Goal: Information Seeking & Learning: Learn about a topic

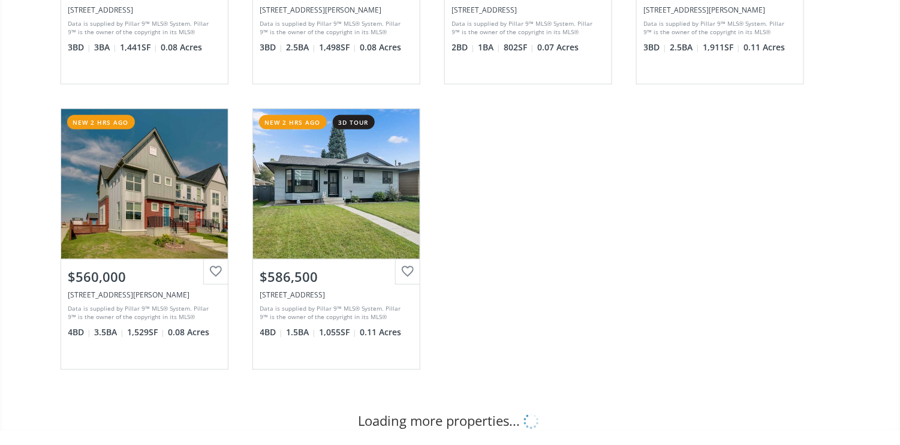
scroll to position [639, 0]
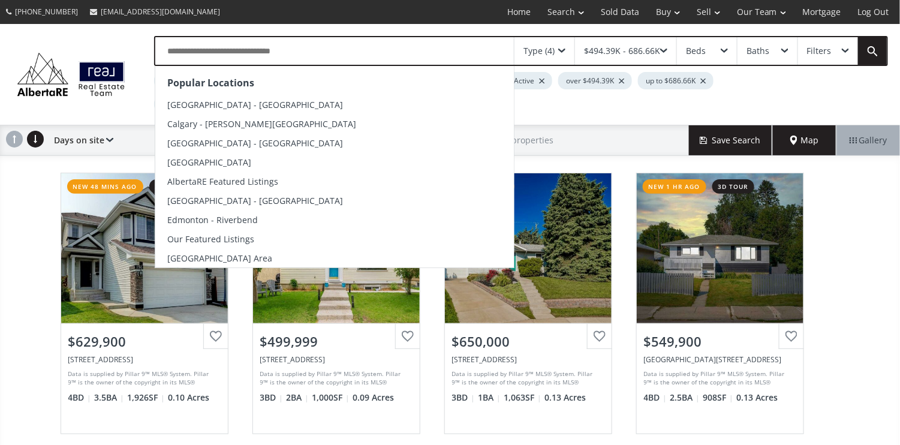
click at [330, 55] on input "text" at bounding box center [334, 51] width 359 height 28
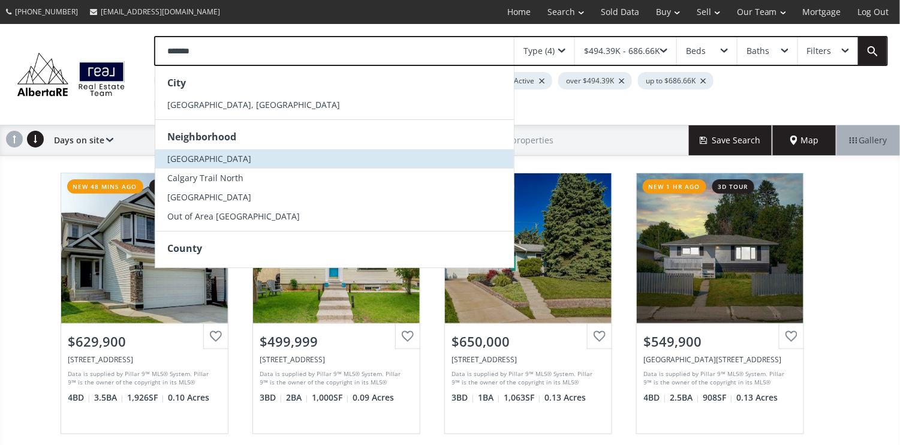
type input "*******"
click at [219, 158] on span "South Calgary" at bounding box center [209, 158] width 84 height 11
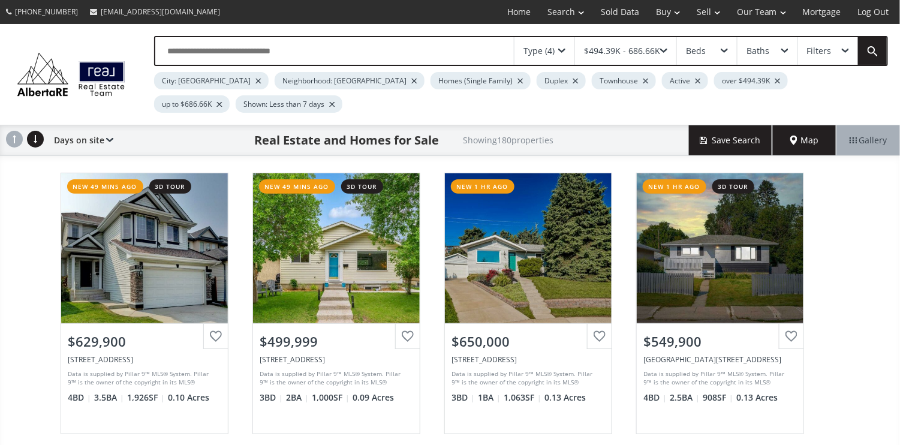
click at [563, 50] on span at bounding box center [561, 51] width 7 height 5
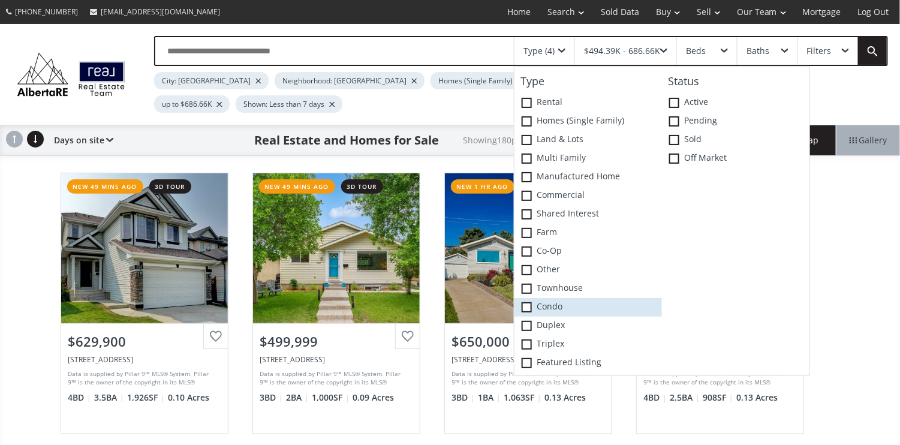
click at [530, 304] on span at bounding box center [527, 307] width 10 height 10
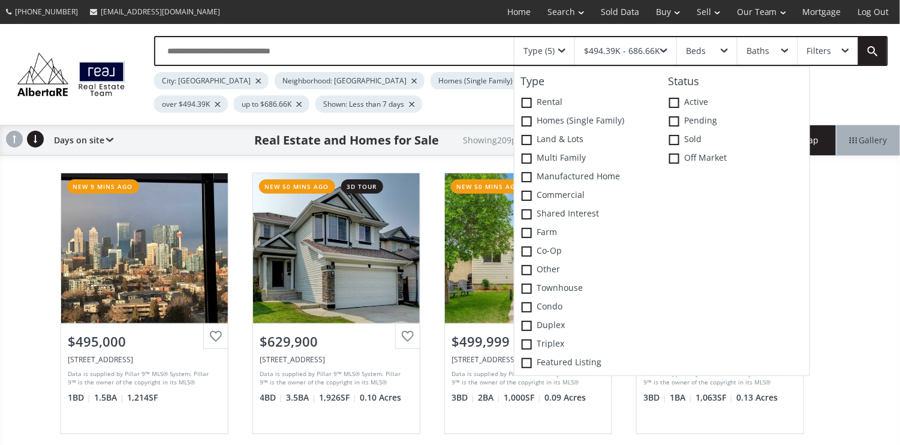
click at [664, 49] on span at bounding box center [663, 51] width 7 height 5
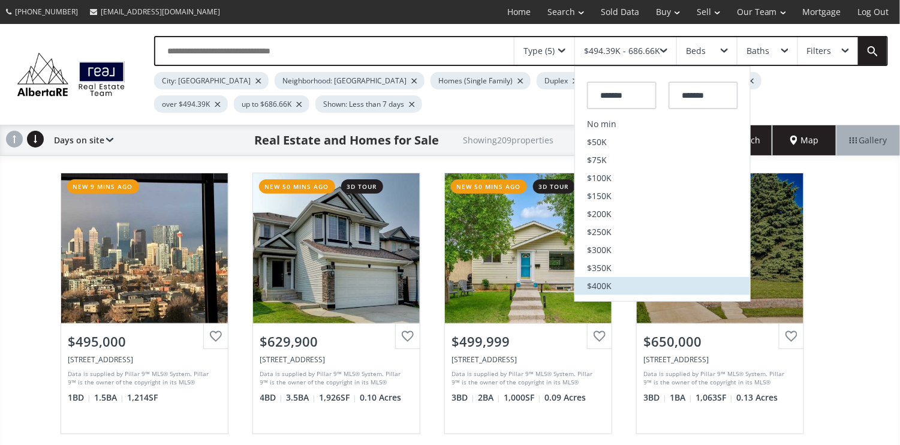
click at [671, 284] on li "$400K" at bounding box center [662, 286] width 175 height 18
type input "*******"
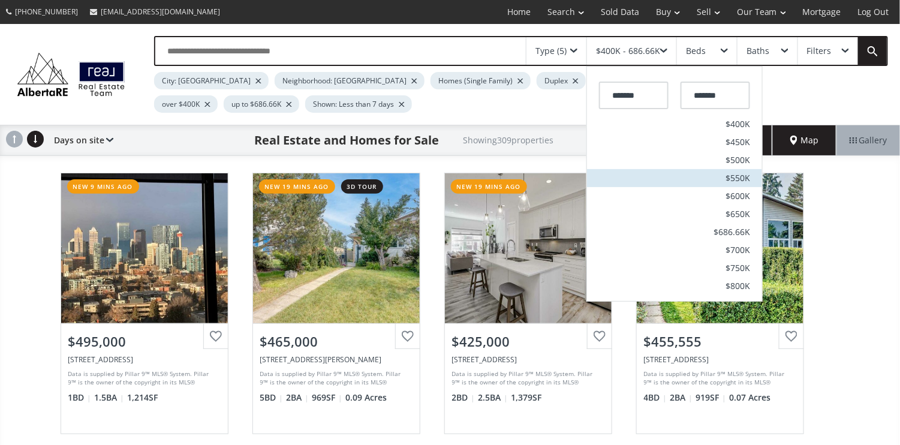
click at [742, 177] on span "$550K" at bounding box center [738, 178] width 25 height 8
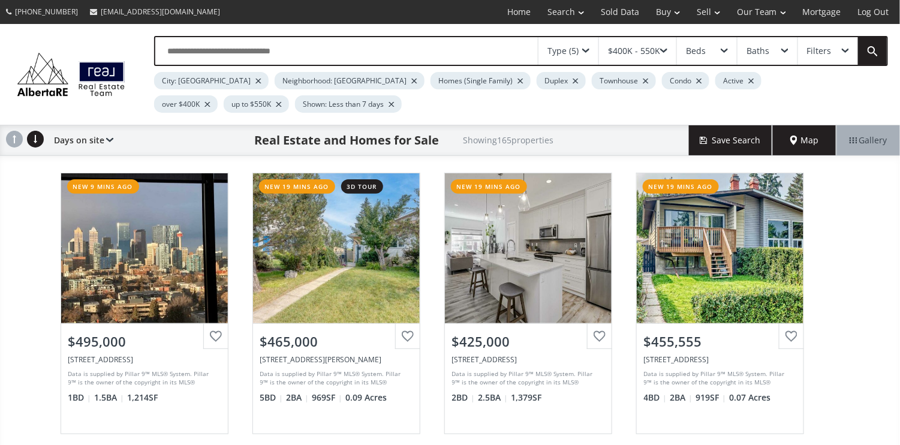
click at [725, 51] on span at bounding box center [724, 51] width 7 height 5
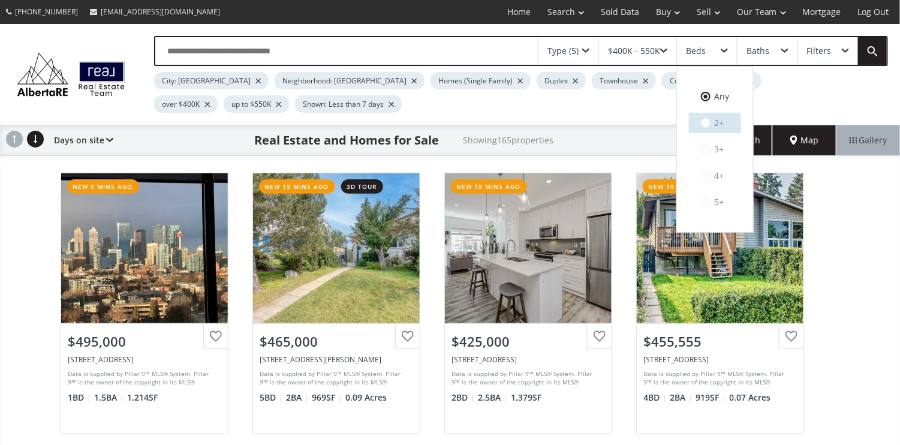
click at [716, 122] on label "2+" at bounding box center [715, 123] width 52 height 20
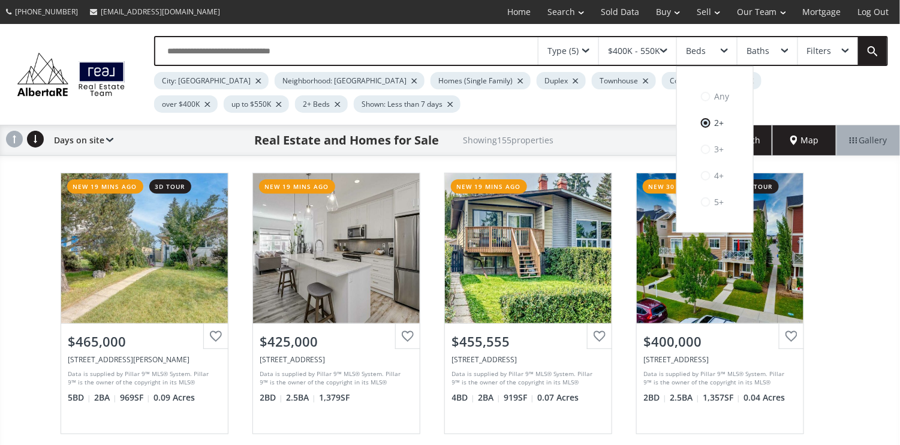
click at [784, 52] on span at bounding box center [785, 51] width 7 height 5
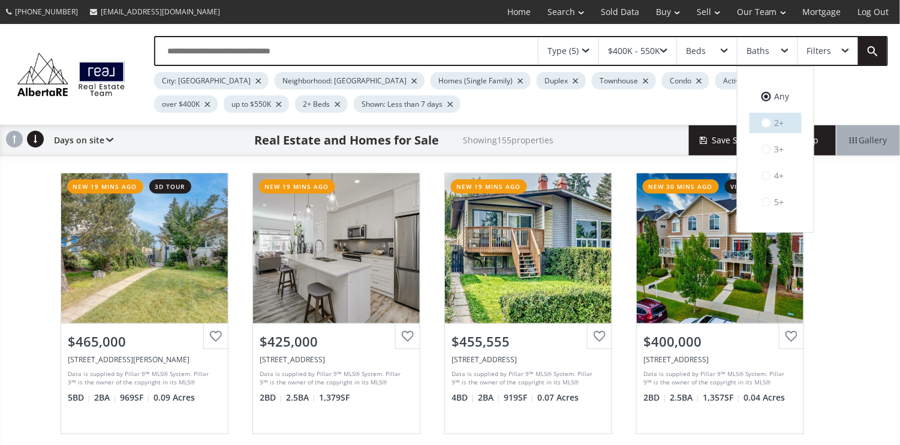
click at [781, 123] on label "2+" at bounding box center [776, 123] width 52 height 20
click at [848, 50] on span at bounding box center [845, 51] width 7 height 5
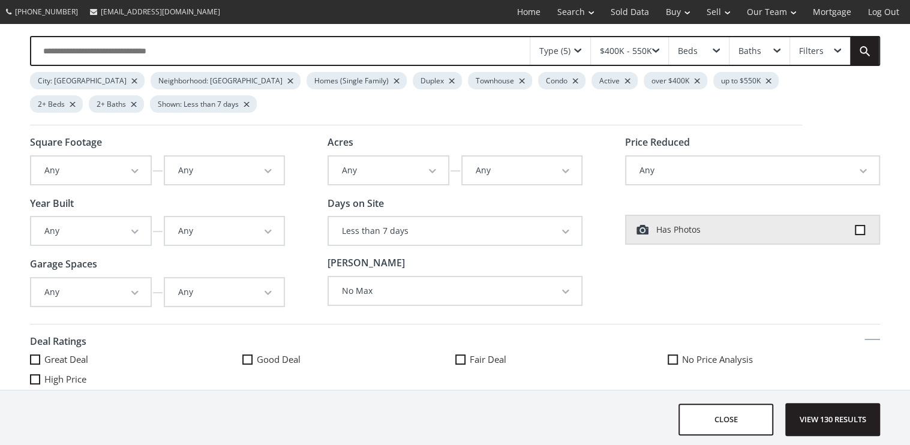
click at [136, 169] on span "button" at bounding box center [134, 171] width 7 height 5
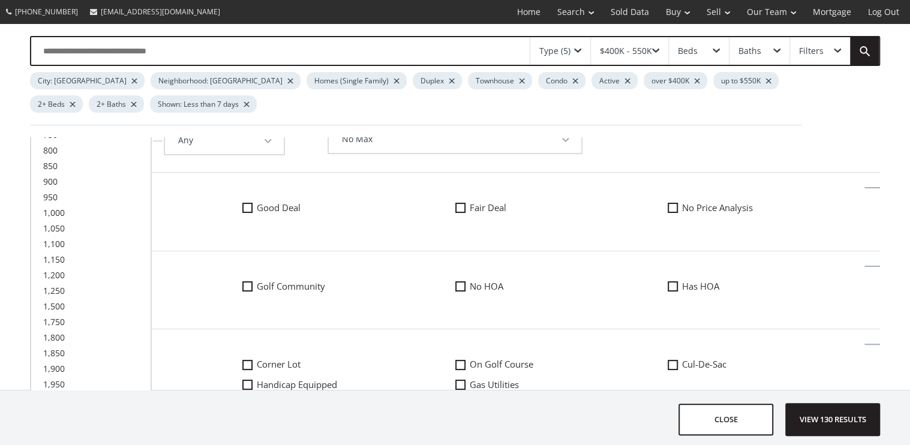
scroll to position [160, 0]
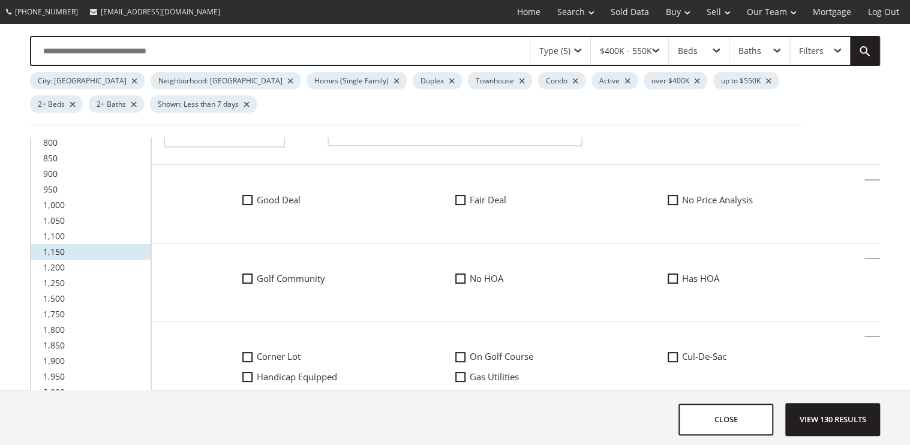
click at [119, 248] on link "1,150" at bounding box center [90, 252] width 119 height 16
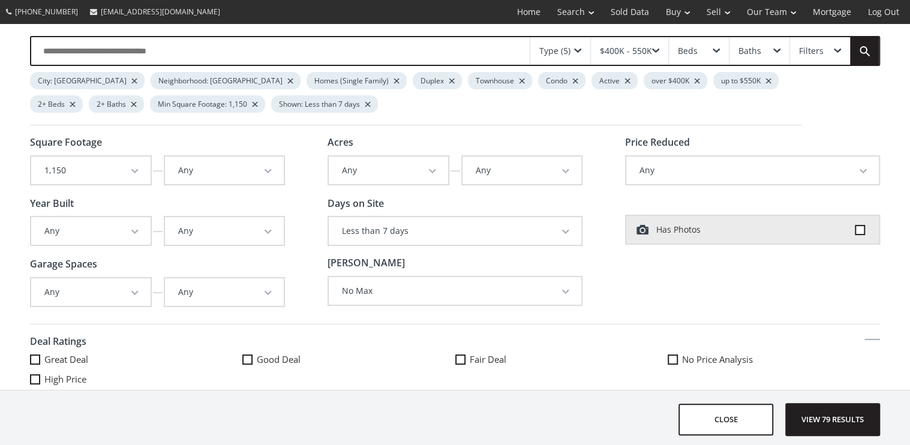
click at [264, 171] on button "Any" at bounding box center [224, 171] width 119 height 28
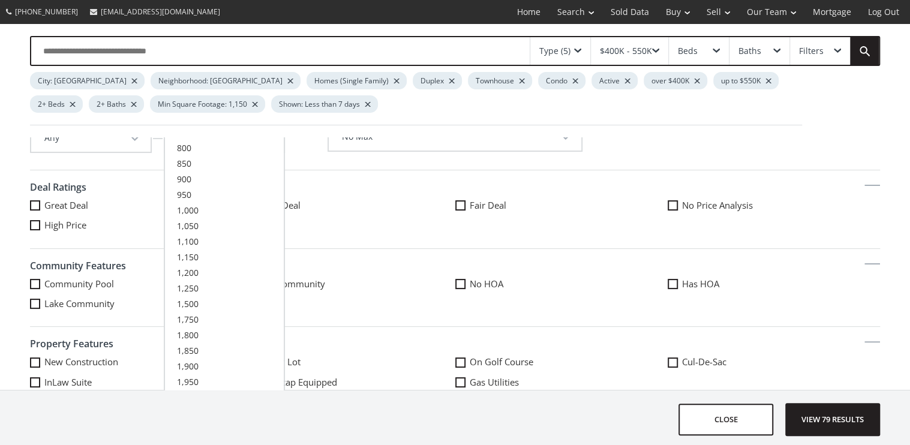
scroll to position [160, 0]
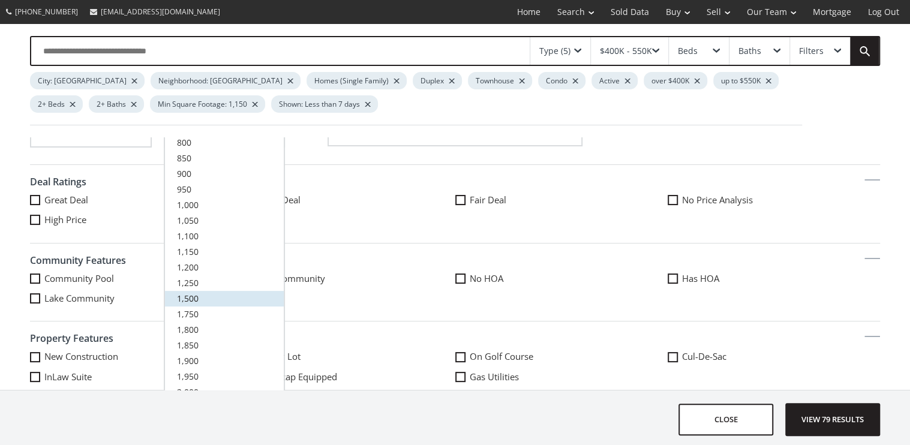
click at [203, 291] on link "1,500" at bounding box center [224, 299] width 119 height 16
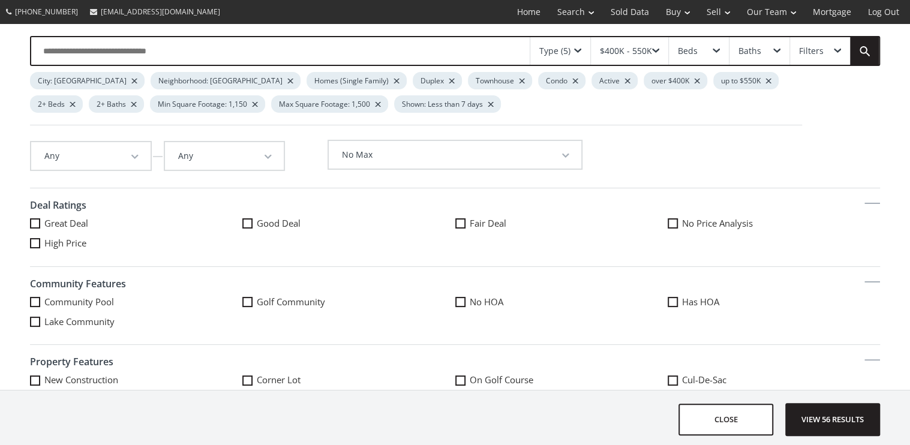
scroll to position [160, 0]
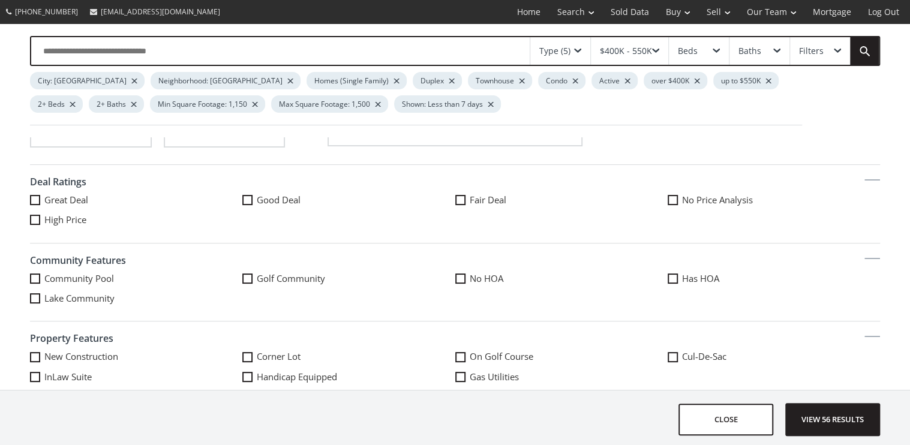
click at [34, 195] on span at bounding box center [35, 200] width 10 height 10
click at [246, 195] on span at bounding box center [247, 200] width 10 height 10
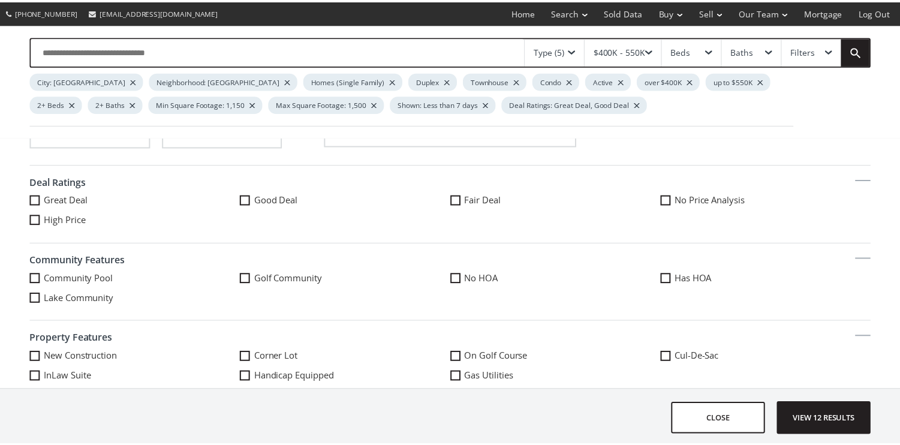
scroll to position [320, 0]
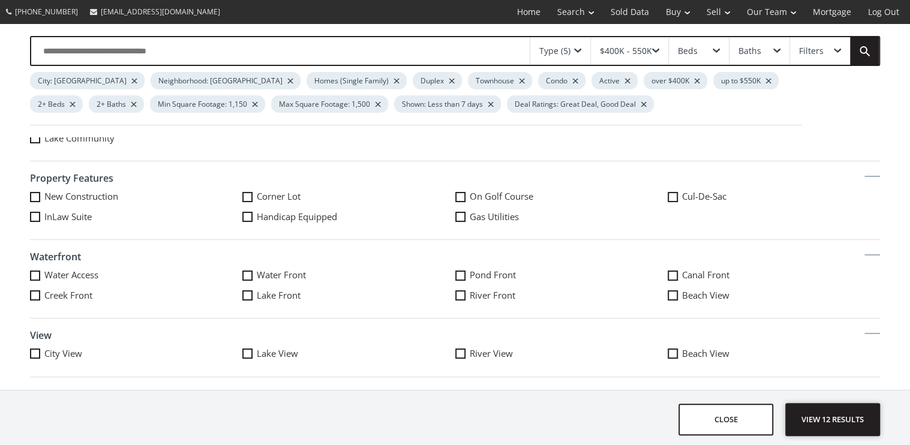
click at [831, 416] on span "View 12 results" at bounding box center [833, 420] width 88 height 32
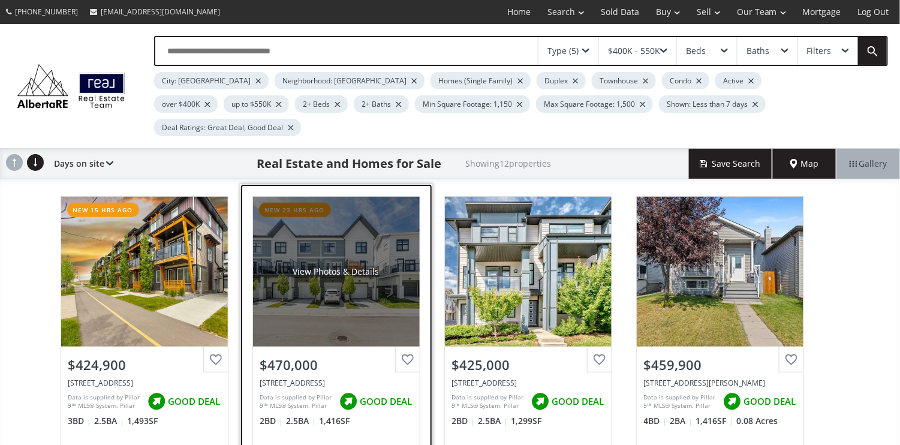
click at [314, 283] on div "View Photos & Details" at bounding box center [336, 272] width 167 height 150
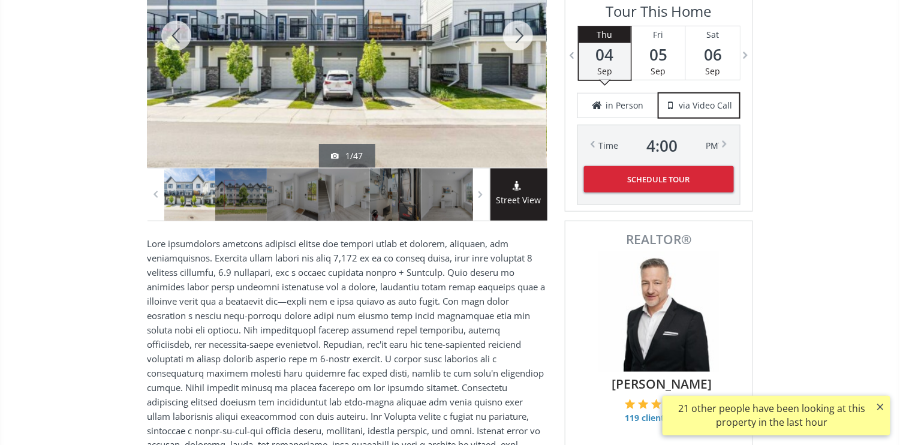
scroll to position [160, 0]
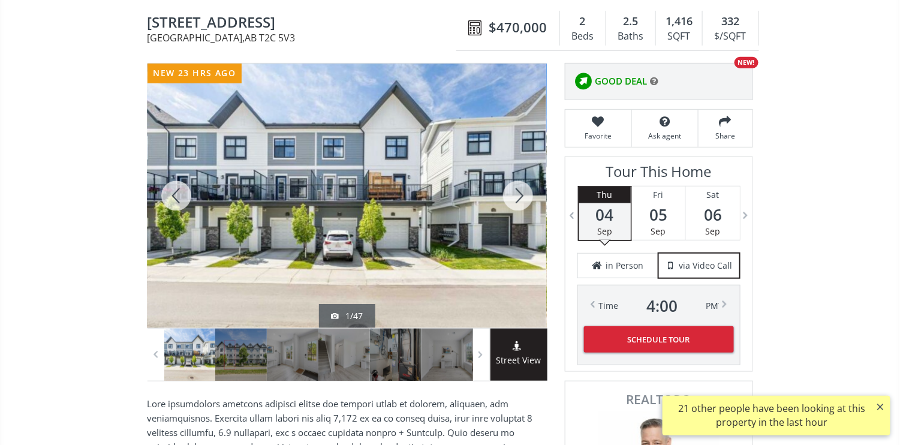
click at [516, 182] on div at bounding box center [518, 196] width 58 height 265
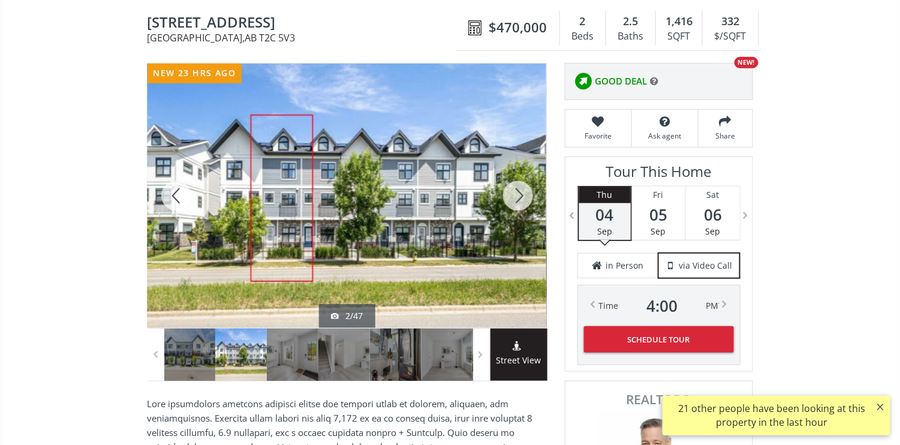
click at [536, 196] on div at bounding box center [518, 196] width 58 height 265
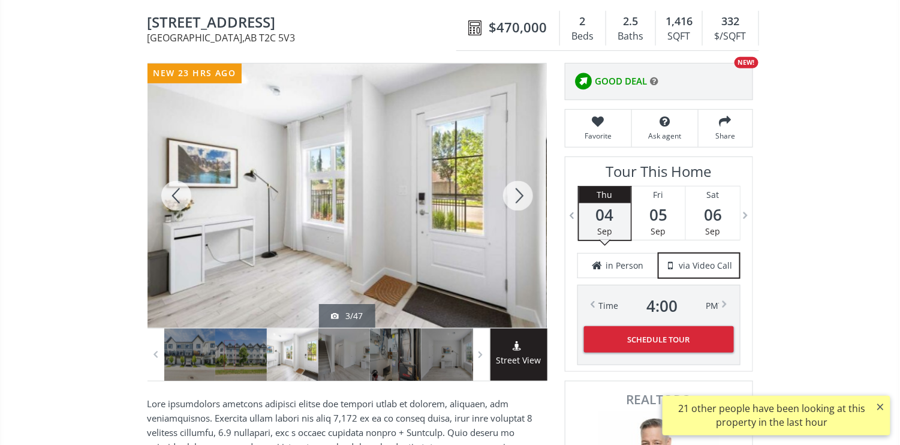
click at [524, 190] on div at bounding box center [518, 196] width 58 height 265
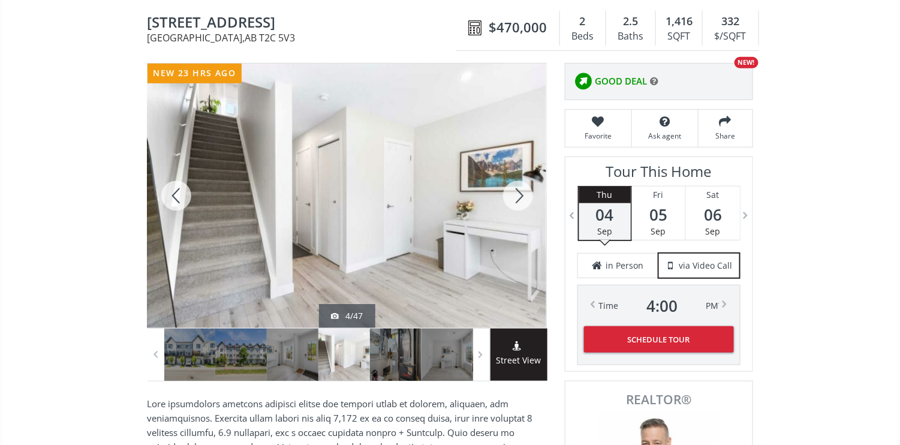
click at [521, 191] on div at bounding box center [518, 196] width 58 height 265
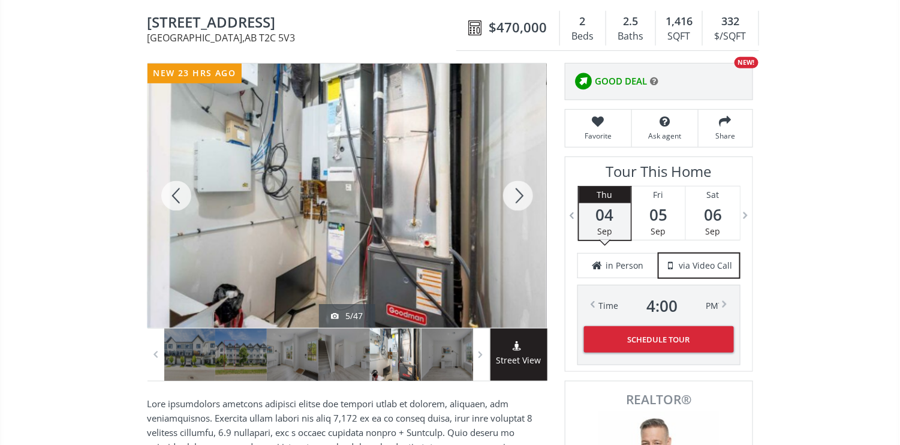
click at [521, 191] on div at bounding box center [518, 196] width 58 height 265
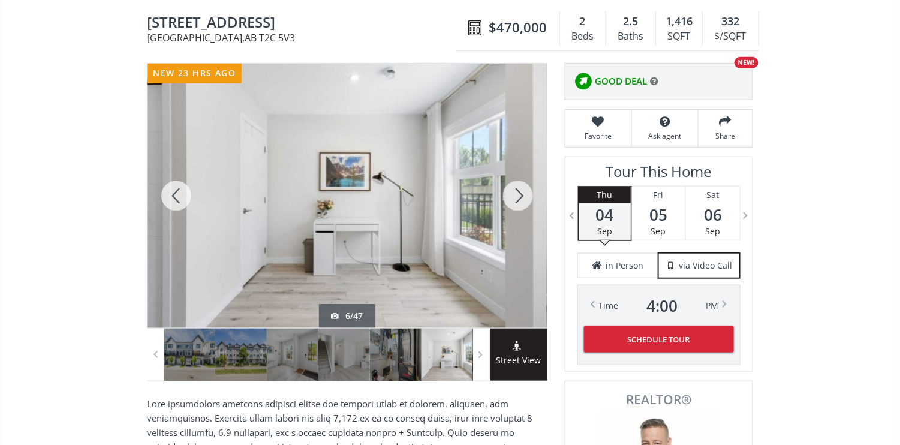
click at [521, 191] on div at bounding box center [518, 196] width 58 height 265
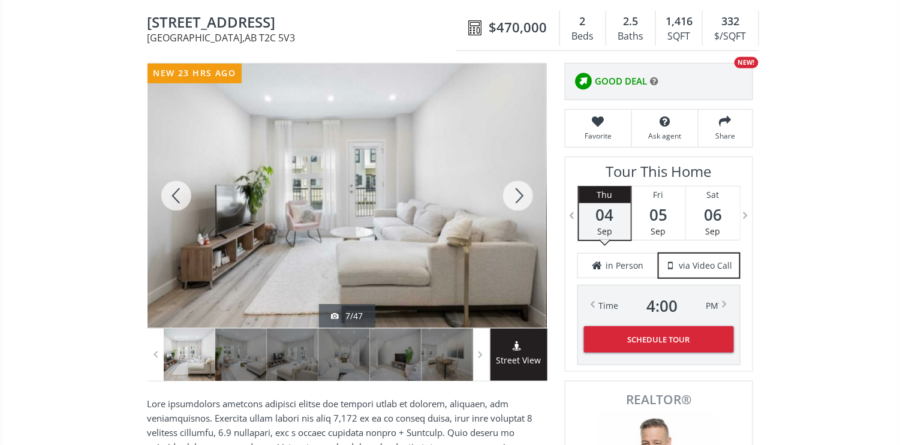
click at [521, 191] on div at bounding box center [518, 196] width 58 height 265
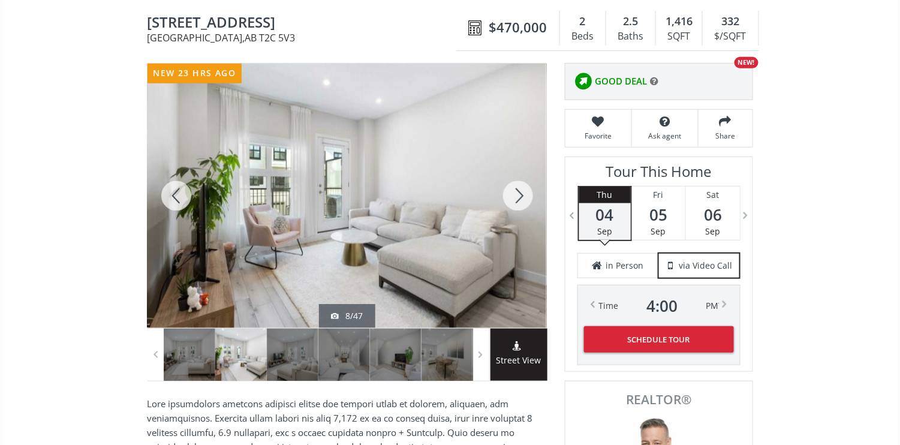
click at [521, 191] on div at bounding box center [518, 196] width 58 height 265
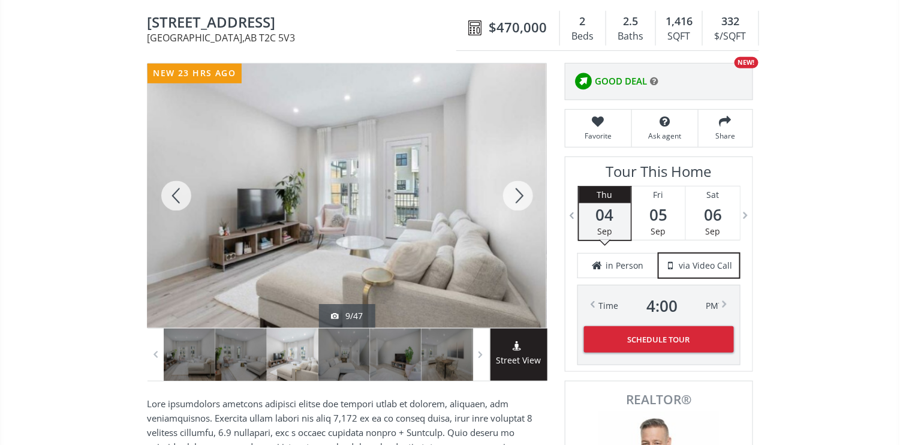
click at [521, 191] on div at bounding box center [518, 196] width 58 height 265
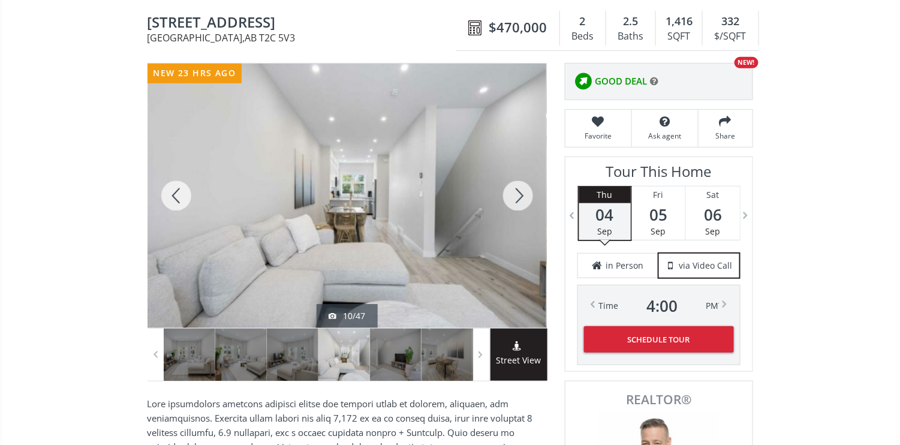
click at [521, 191] on div at bounding box center [518, 196] width 58 height 265
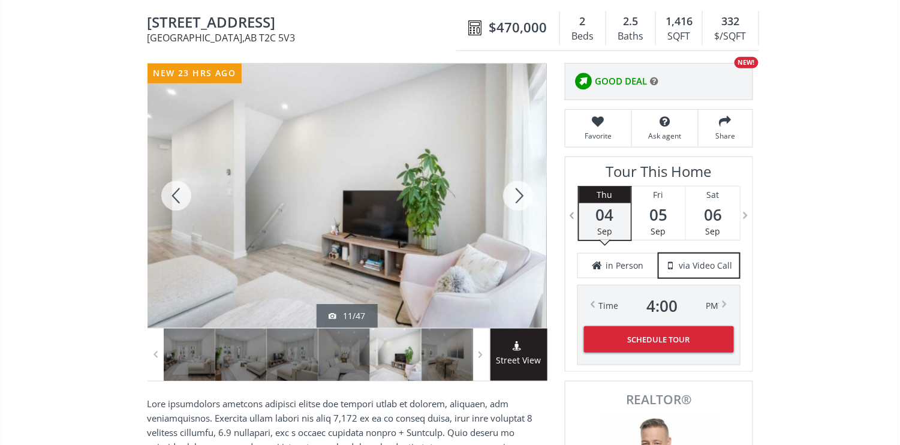
click at [521, 191] on div at bounding box center [518, 196] width 58 height 265
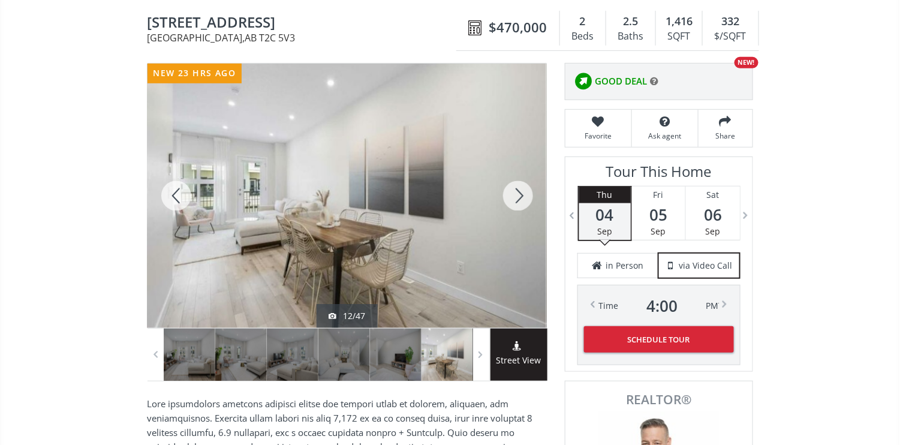
click at [521, 191] on div at bounding box center [518, 196] width 58 height 265
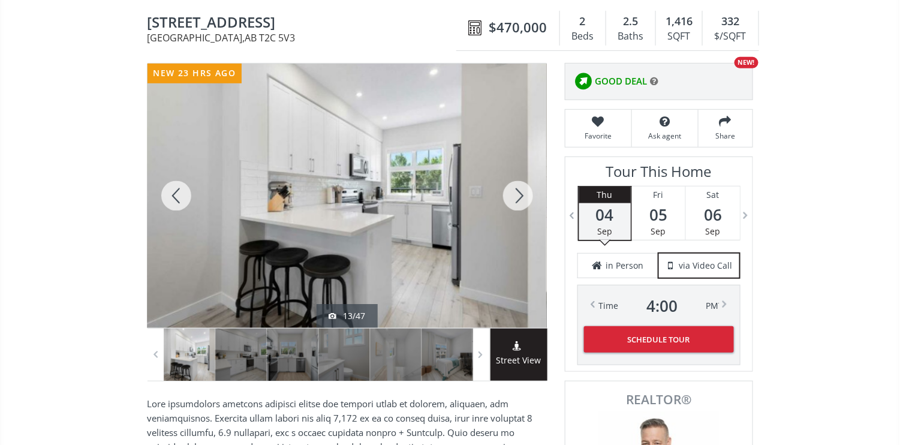
click at [523, 191] on div at bounding box center [518, 196] width 58 height 265
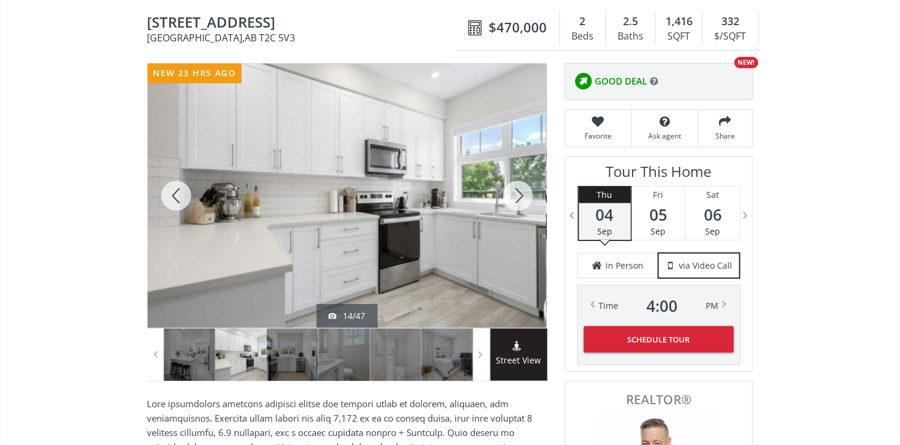
click at [523, 191] on div at bounding box center [518, 196] width 58 height 265
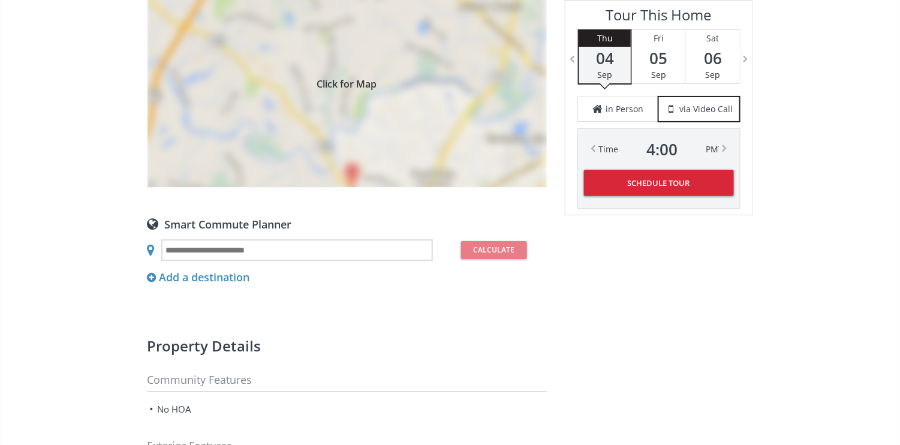
scroll to position [1119, 0]
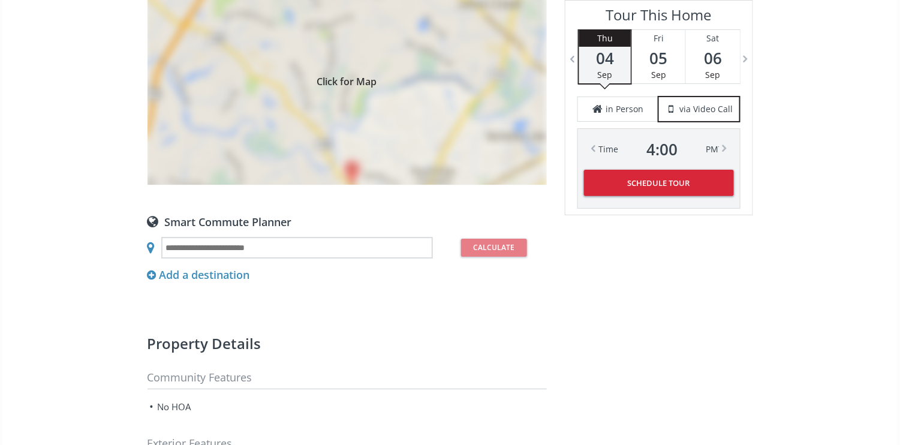
click at [351, 75] on span "Click for Map" at bounding box center [347, 80] width 399 height 10
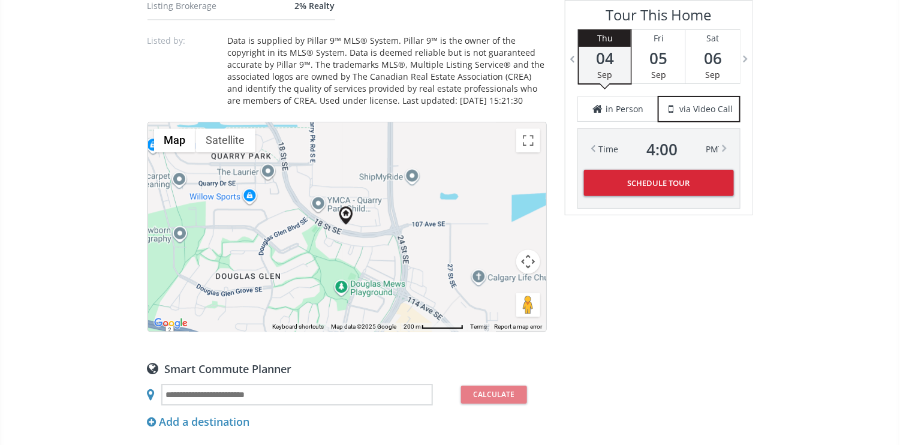
scroll to position [960, 0]
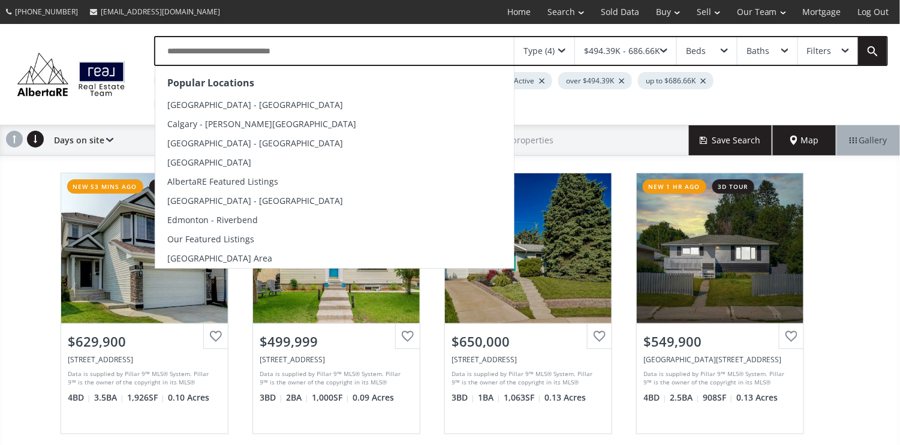
click at [368, 49] on input "text" at bounding box center [334, 51] width 359 height 28
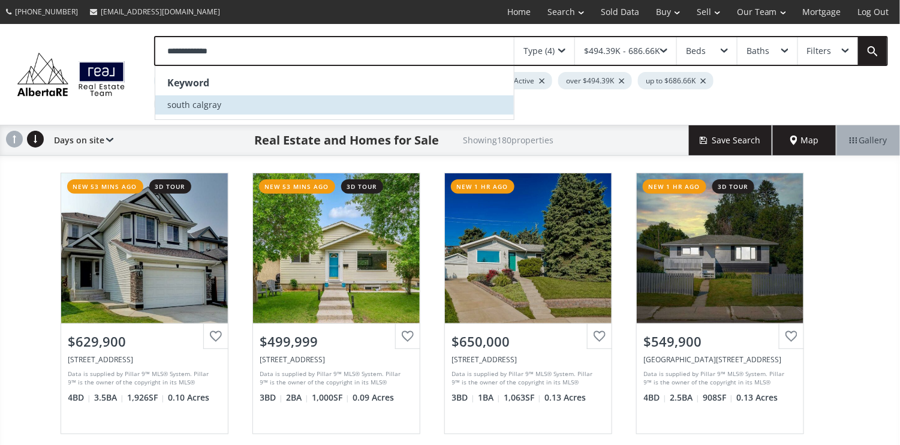
type input "**********"
click at [281, 102] on li "south calgray" at bounding box center [334, 104] width 359 height 19
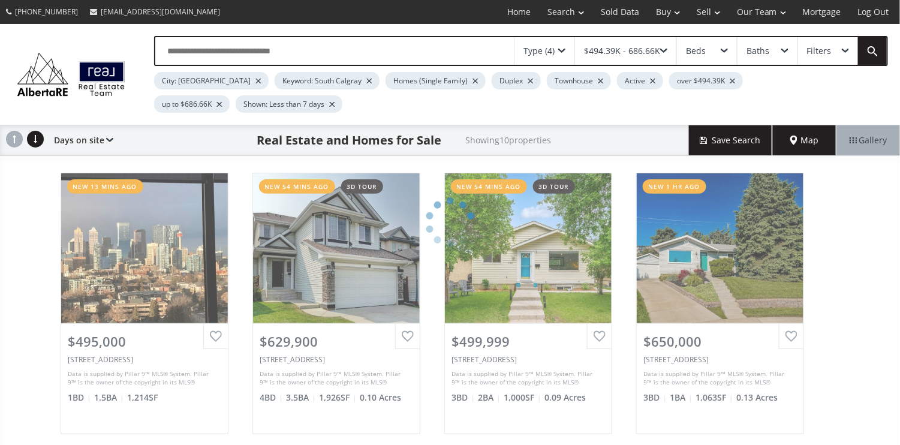
click at [564, 49] on span at bounding box center [561, 51] width 7 height 5
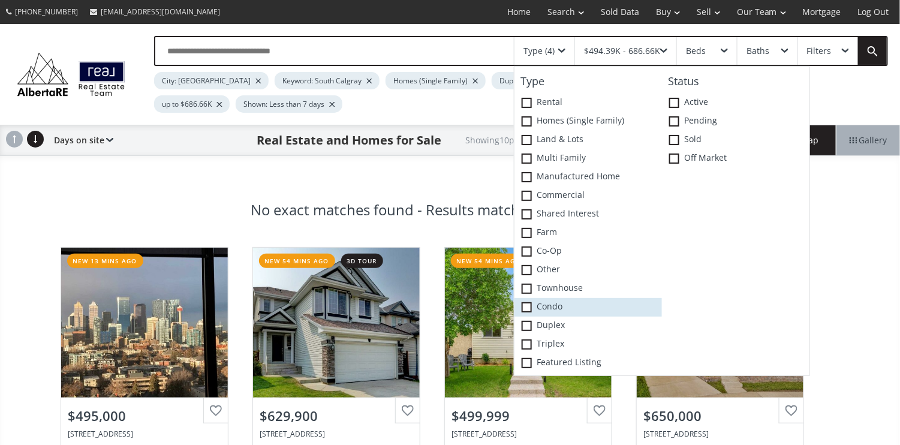
click at [528, 302] on span at bounding box center [527, 307] width 10 height 10
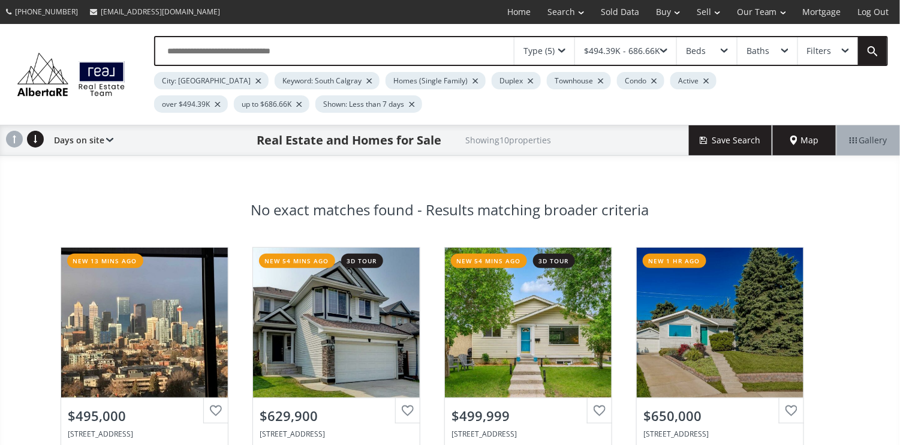
click at [599, 54] on div "$494.39K - 686.66K" at bounding box center [622, 51] width 76 height 8
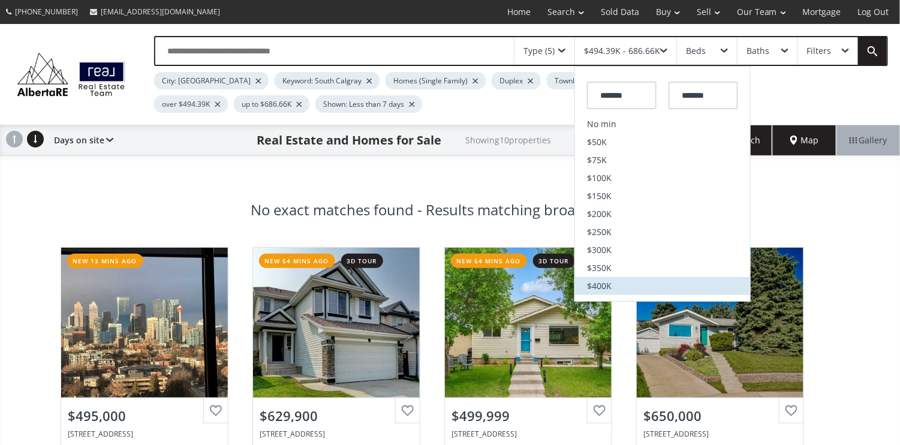
click at [625, 283] on li "$400K" at bounding box center [662, 286] width 175 height 18
type input "*******"
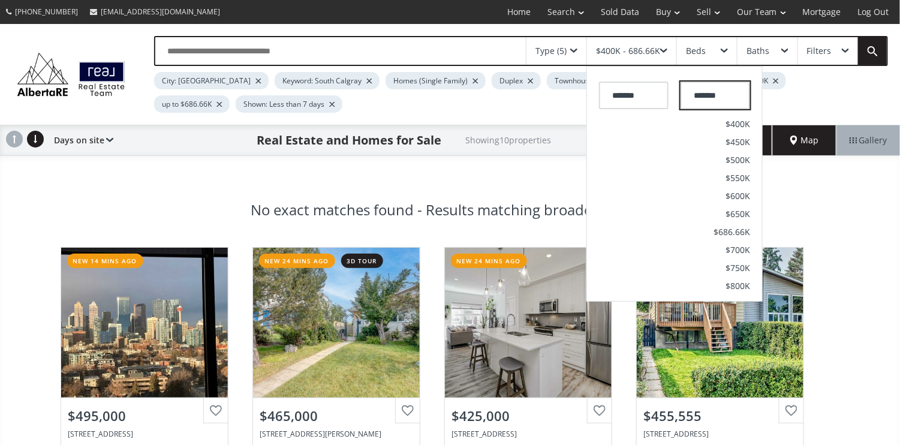
click at [740, 95] on input "*******" at bounding box center [716, 96] width 70 height 28
click at [740, 175] on span "$550K" at bounding box center [738, 178] width 25 height 8
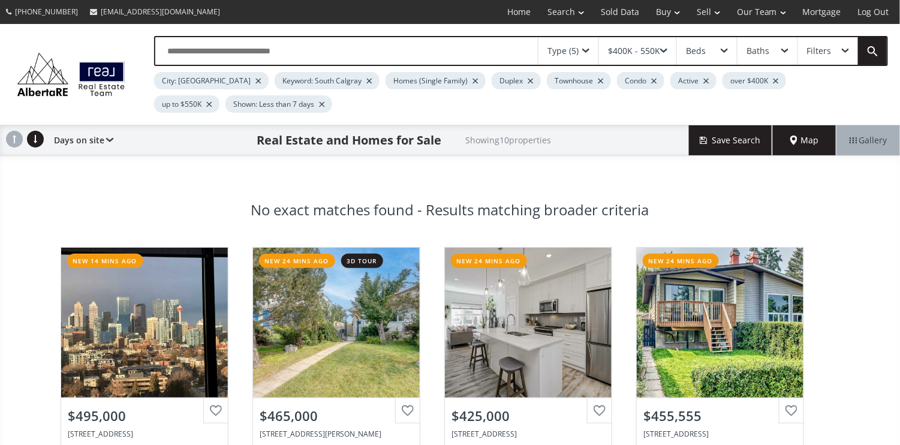
scroll to position [160, 0]
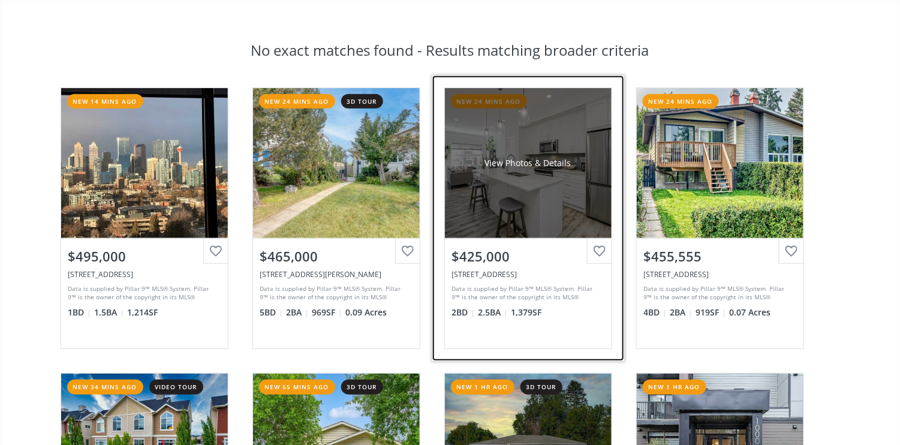
click at [536, 193] on div "View Photos & Details" at bounding box center [528, 163] width 167 height 150
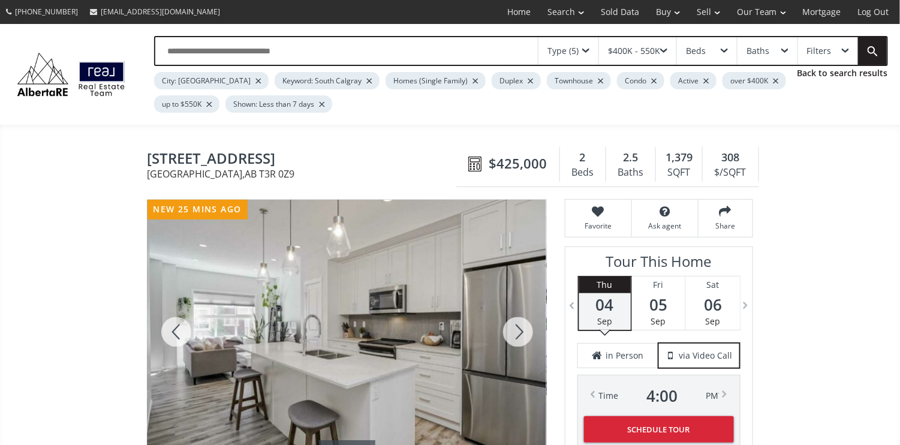
click at [518, 333] on div at bounding box center [518, 332] width 58 height 265
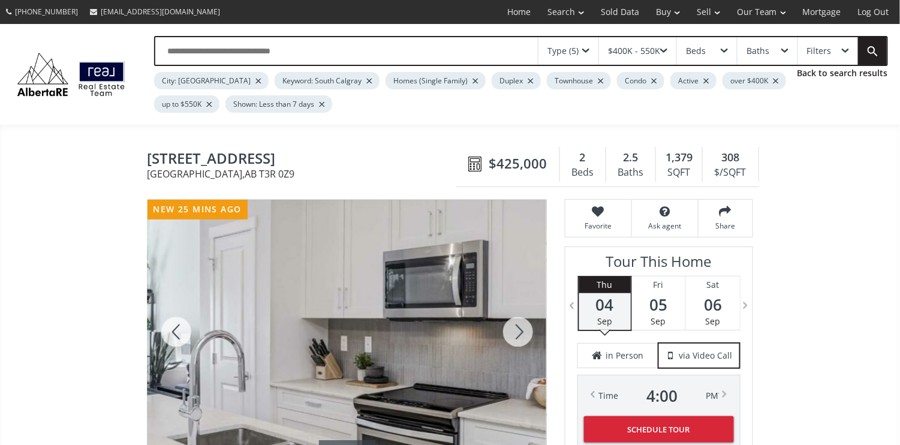
click at [518, 333] on div at bounding box center [518, 332] width 58 height 265
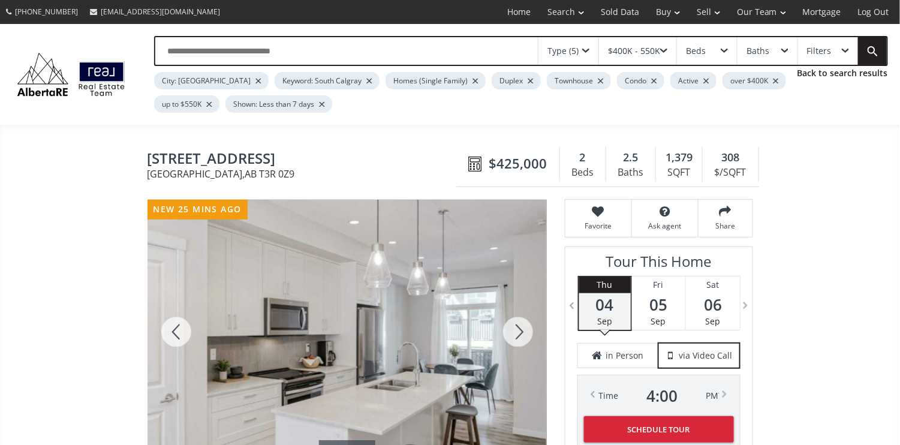
click at [518, 333] on div at bounding box center [518, 332] width 58 height 265
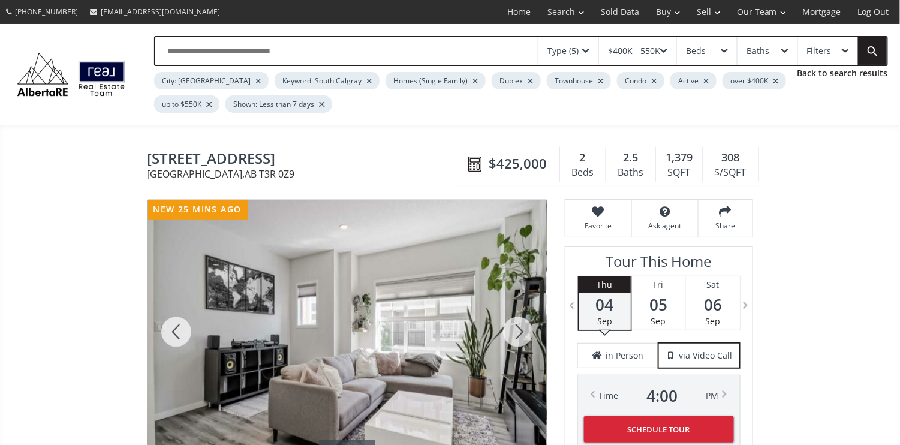
click at [518, 333] on div at bounding box center [518, 332] width 58 height 265
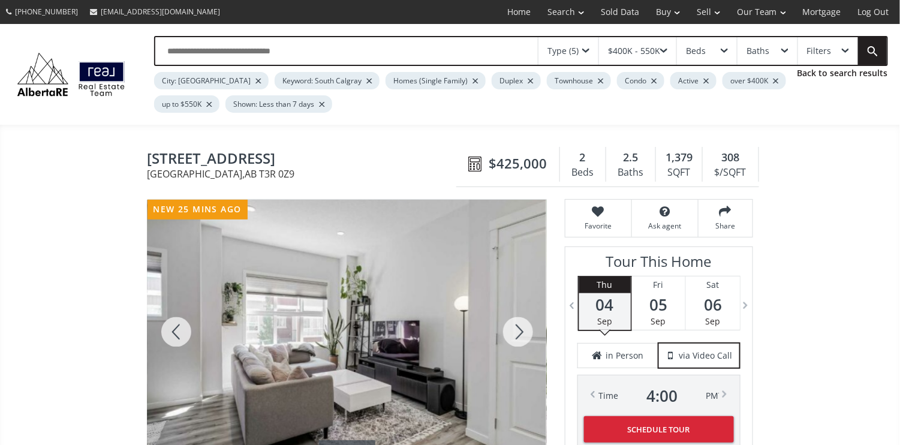
click at [518, 333] on div at bounding box center [518, 332] width 58 height 265
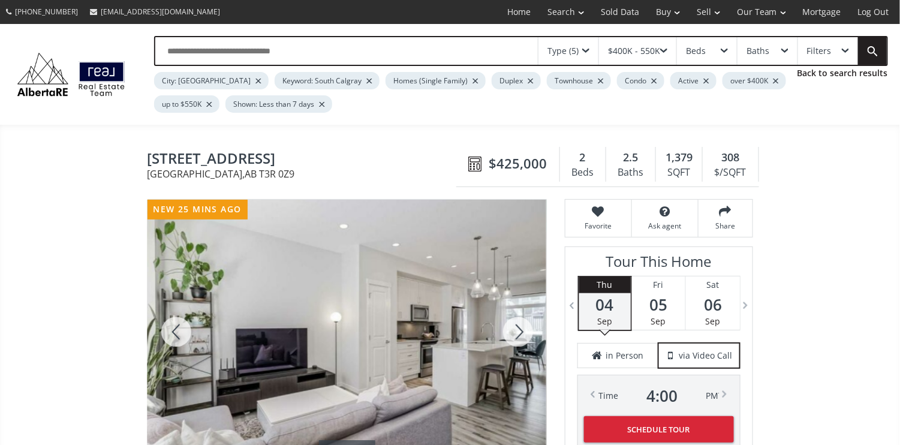
click at [518, 333] on div at bounding box center [518, 332] width 58 height 265
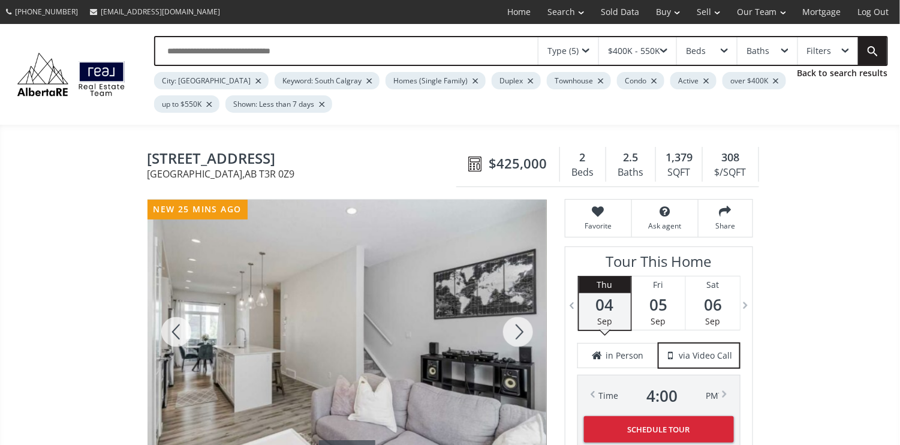
click at [518, 333] on div at bounding box center [518, 332] width 58 height 265
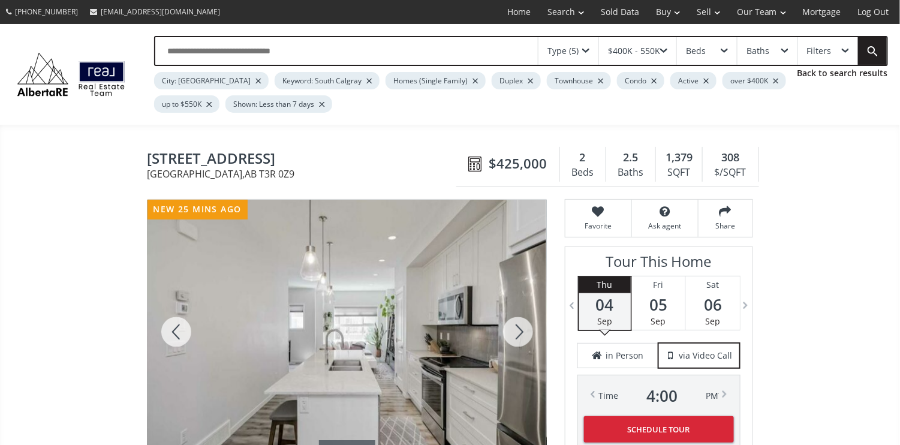
click at [518, 333] on div at bounding box center [518, 332] width 58 height 265
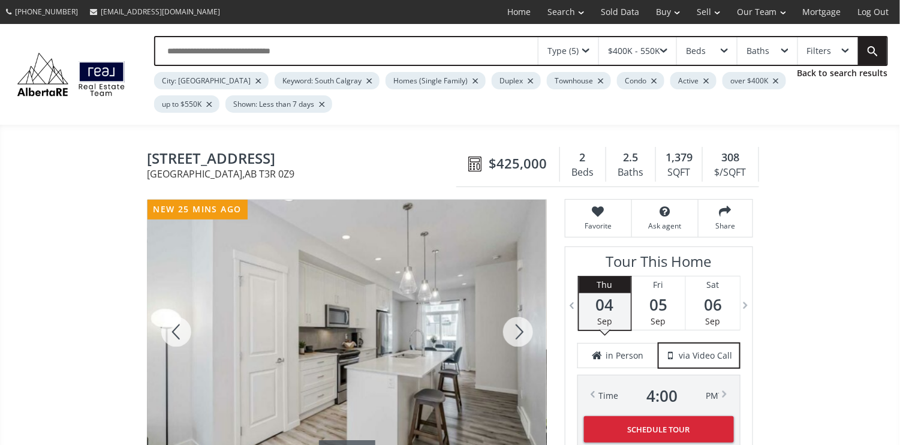
click at [518, 333] on div at bounding box center [518, 332] width 58 height 265
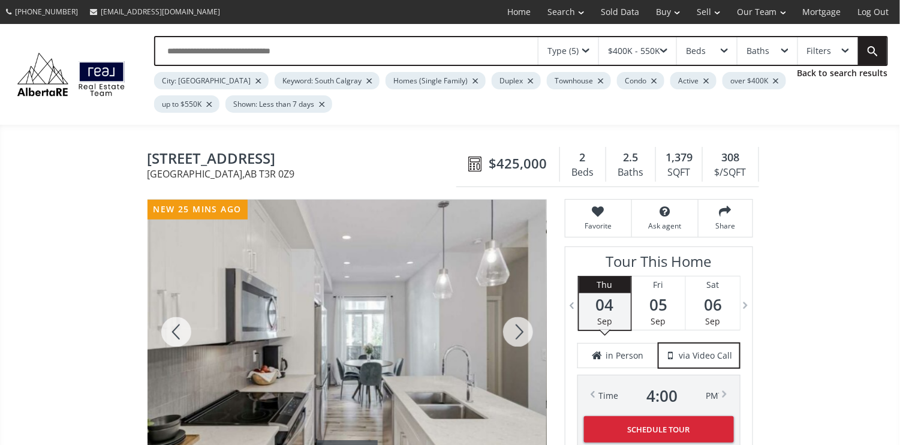
click at [518, 333] on div at bounding box center [518, 332] width 58 height 265
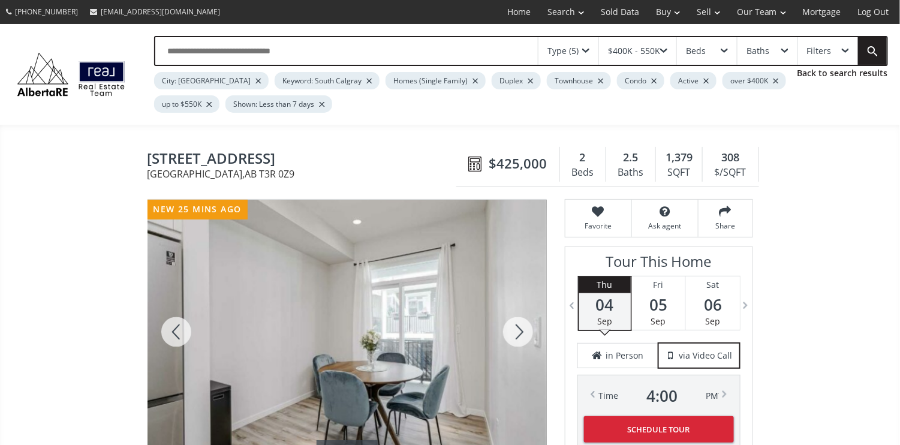
click at [518, 333] on div at bounding box center [518, 332] width 58 height 265
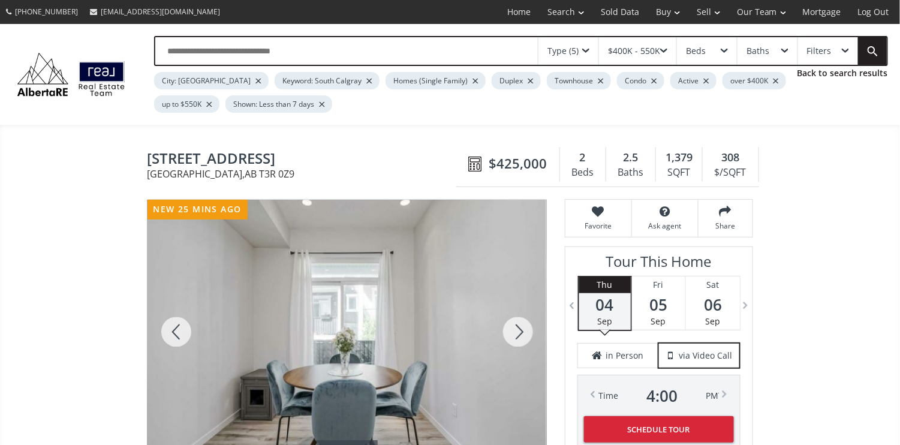
click at [518, 333] on div at bounding box center [518, 332] width 58 height 265
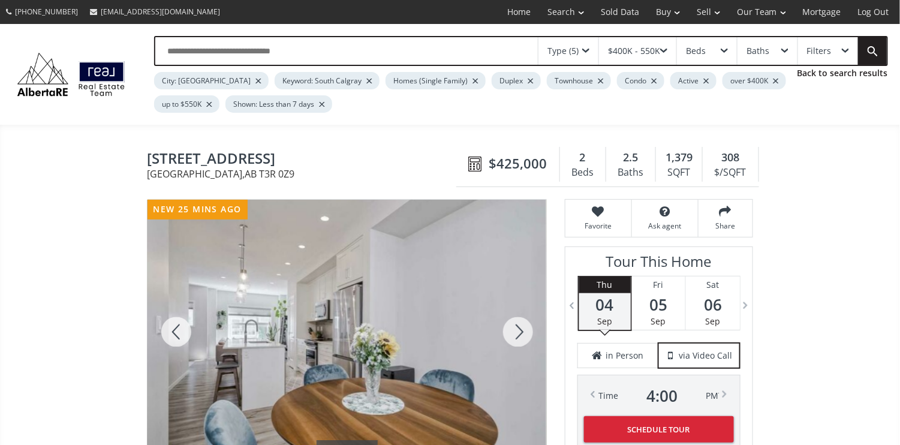
click at [518, 333] on div at bounding box center [518, 332] width 58 height 265
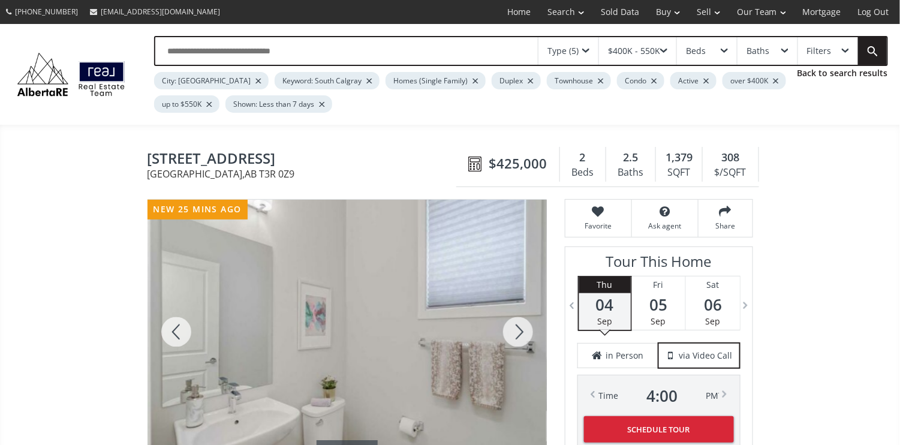
click at [518, 331] on div at bounding box center [518, 332] width 58 height 265
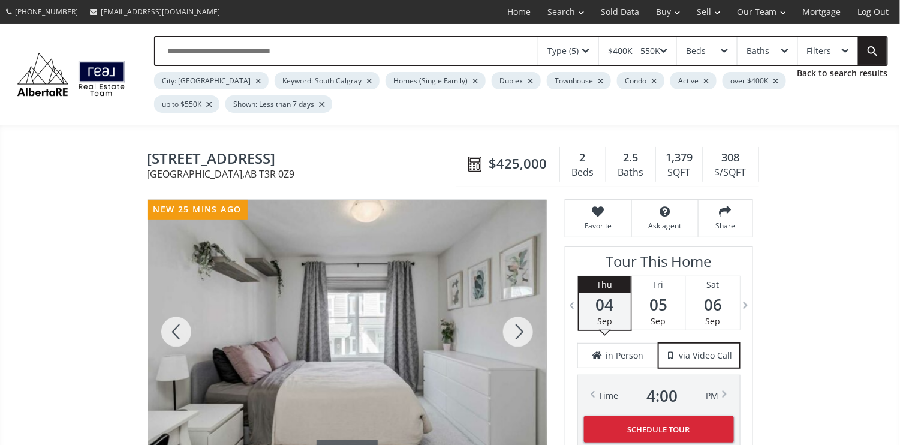
click at [518, 331] on div at bounding box center [518, 332] width 58 height 265
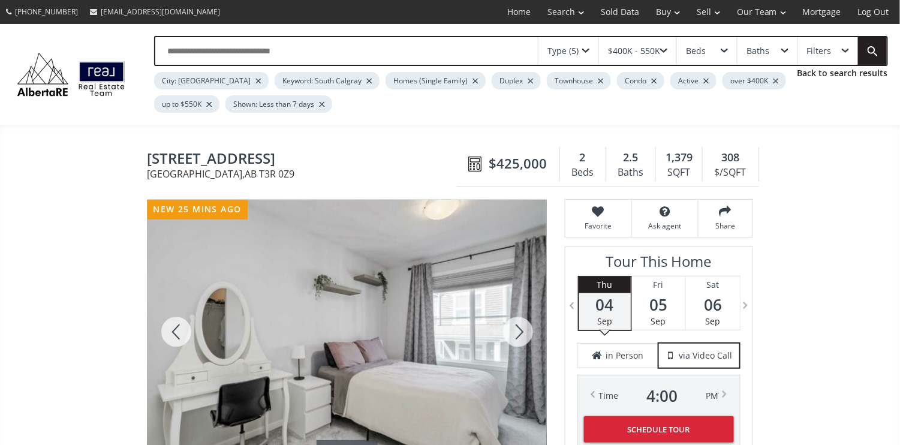
click at [518, 331] on div at bounding box center [518, 332] width 58 height 265
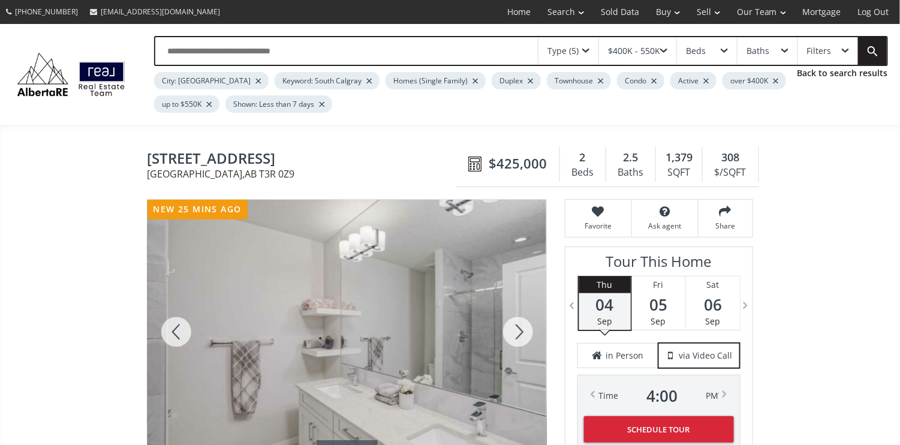
click at [518, 331] on div at bounding box center [518, 332] width 58 height 265
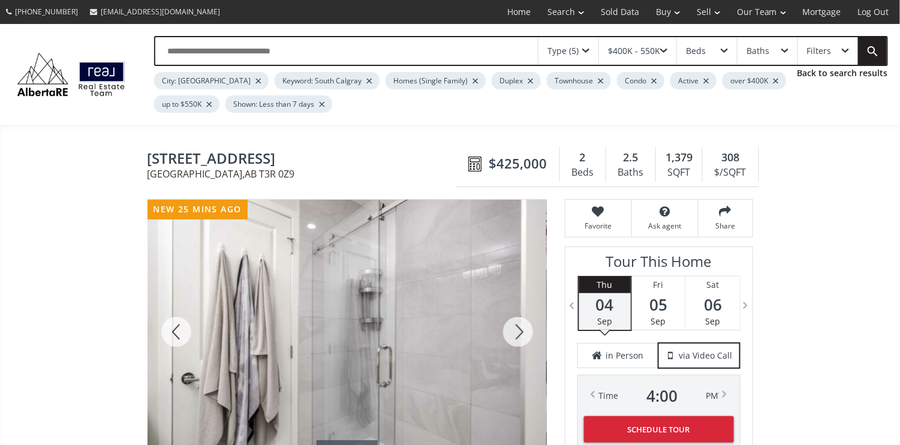
click at [518, 331] on div at bounding box center [518, 332] width 58 height 265
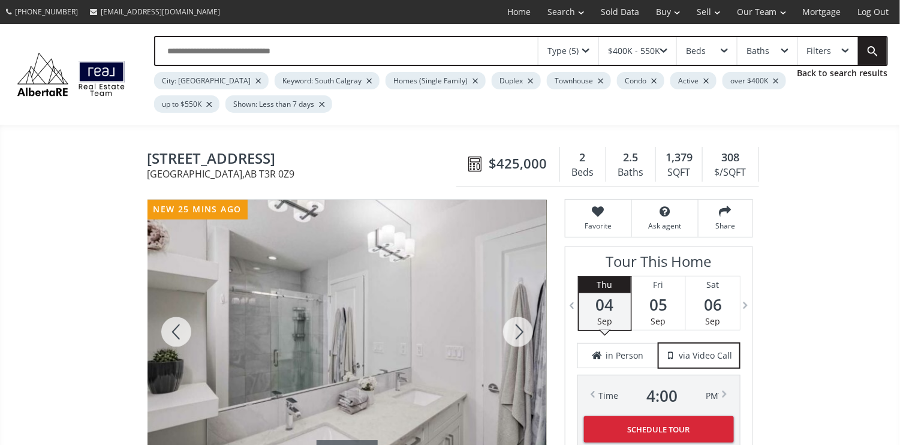
click at [518, 331] on div at bounding box center [518, 332] width 58 height 265
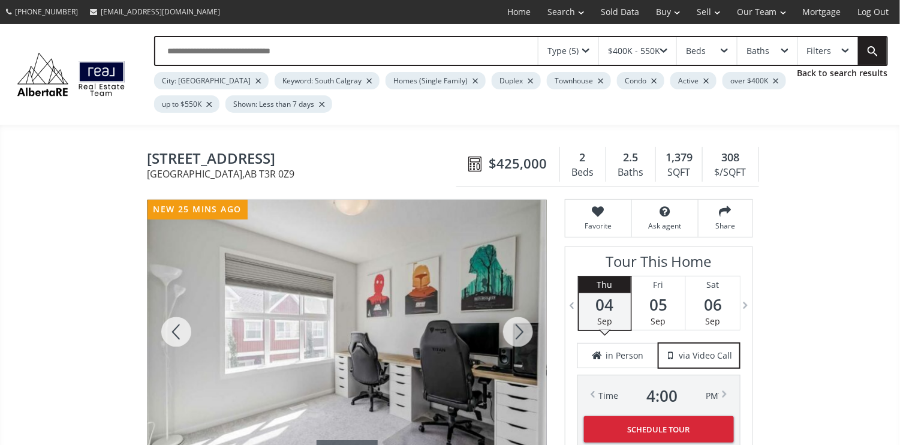
click at [518, 331] on div at bounding box center [518, 332] width 58 height 265
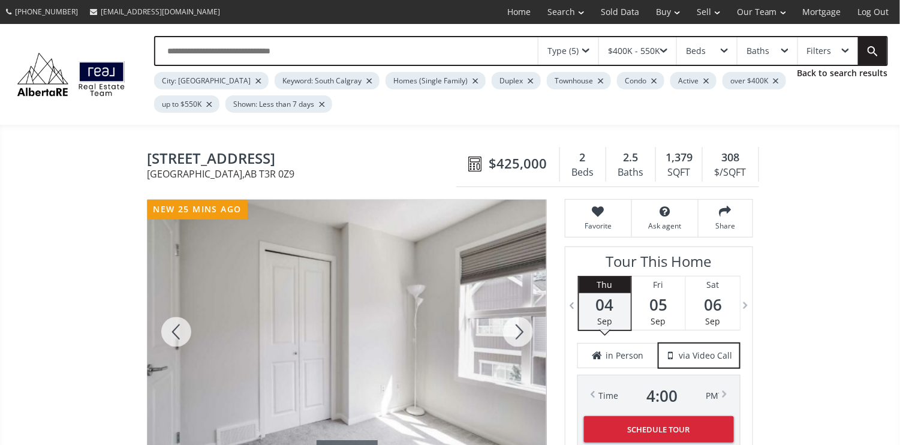
click at [518, 331] on div at bounding box center [518, 332] width 58 height 265
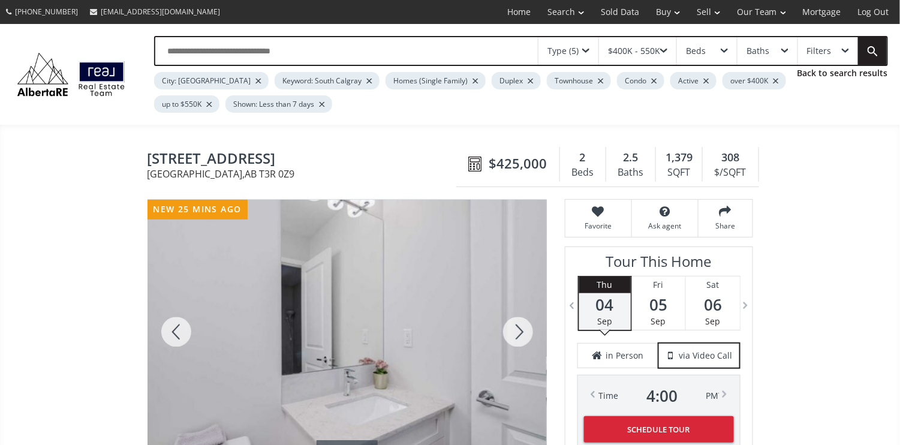
click at [518, 331] on div at bounding box center [518, 332] width 58 height 265
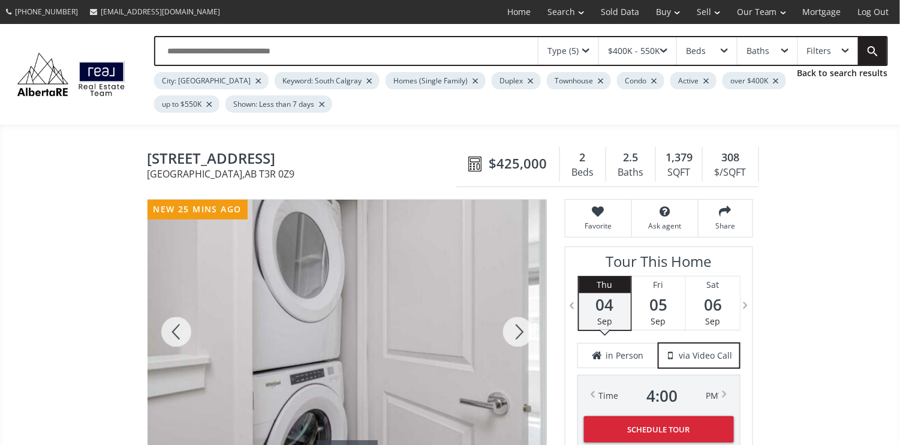
click at [518, 331] on div at bounding box center [518, 332] width 58 height 265
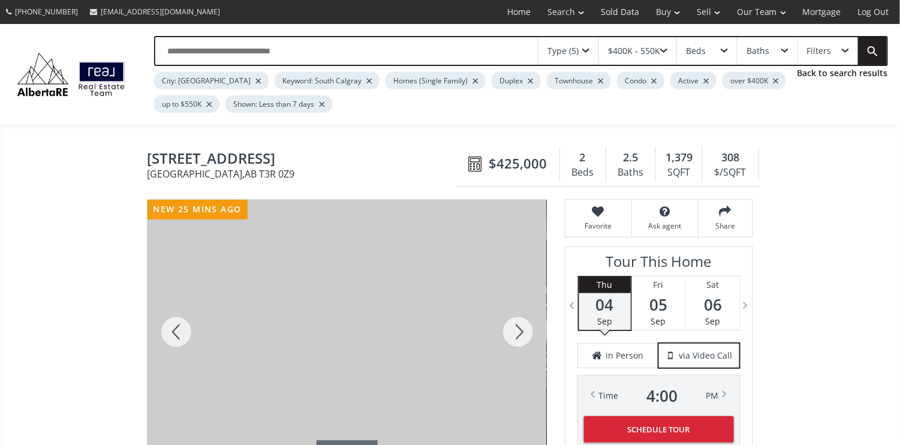
click at [518, 331] on div at bounding box center [518, 332] width 58 height 265
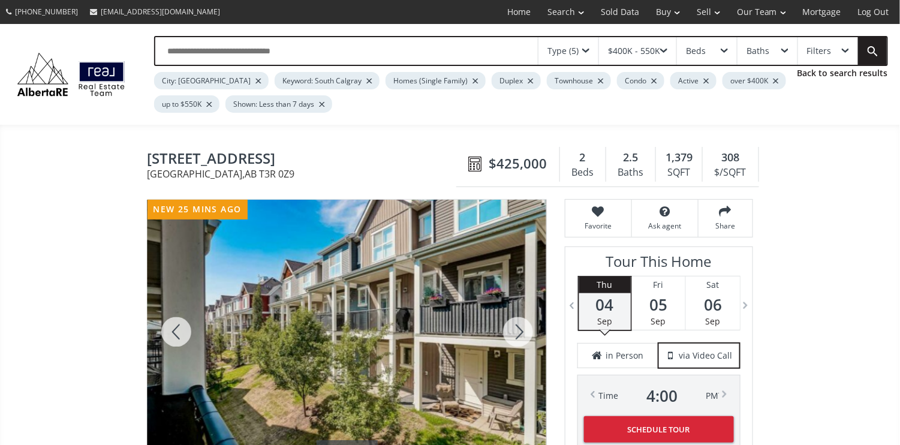
click at [518, 331] on div at bounding box center [518, 332] width 58 height 265
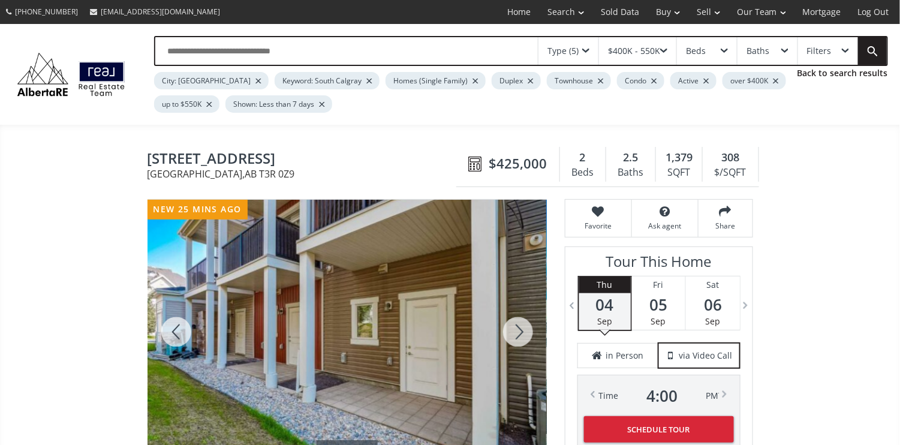
click at [518, 331] on div at bounding box center [518, 332] width 58 height 265
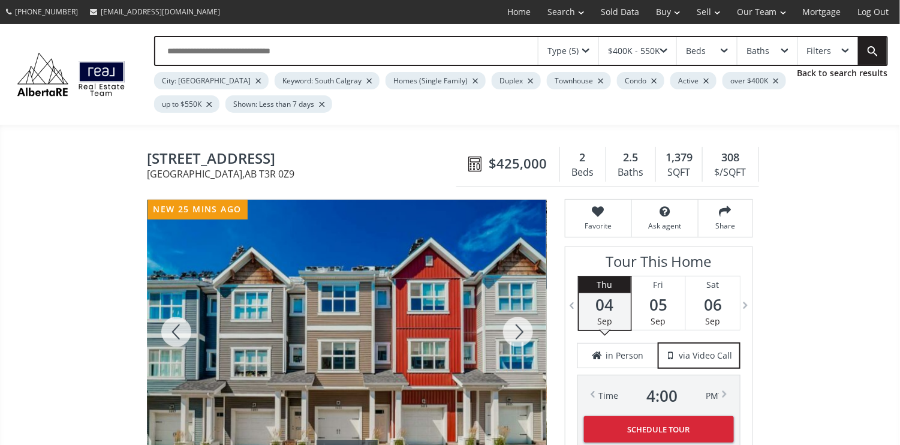
click at [518, 331] on div at bounding box center [518, 332] width 58 height 265
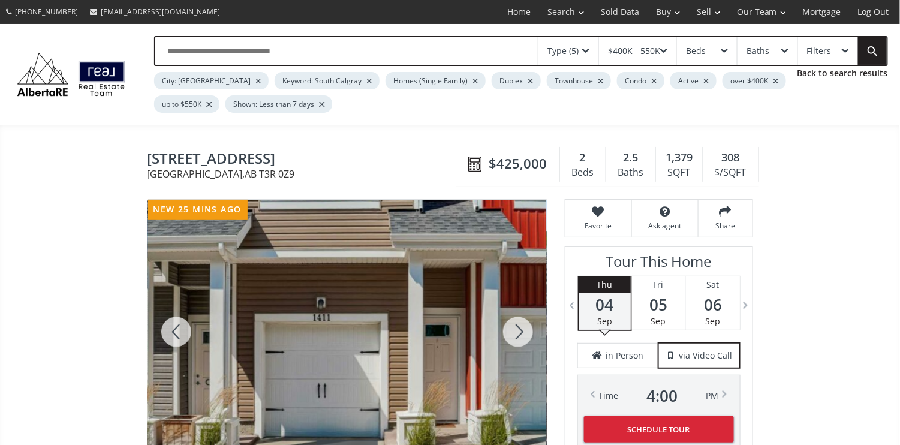
click at [518, 331] on div at bounding box center [518, 332] width 58 height 265
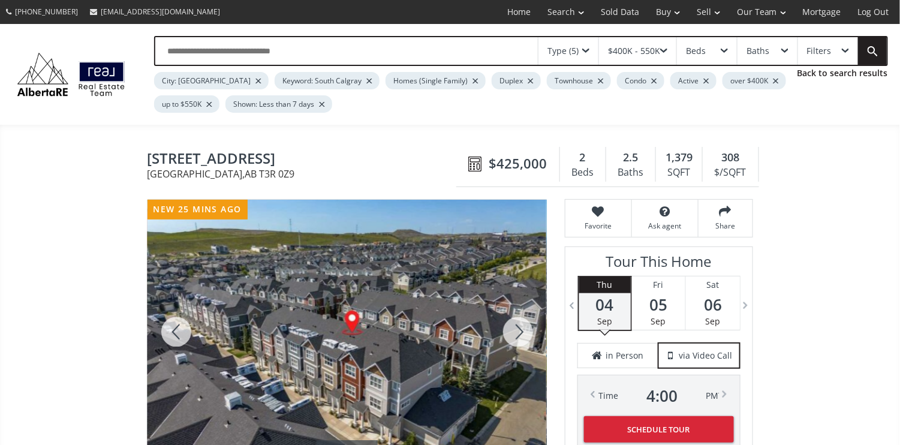
click at [518, 331] on div at bounding box center [518, 332] width 58 height 265
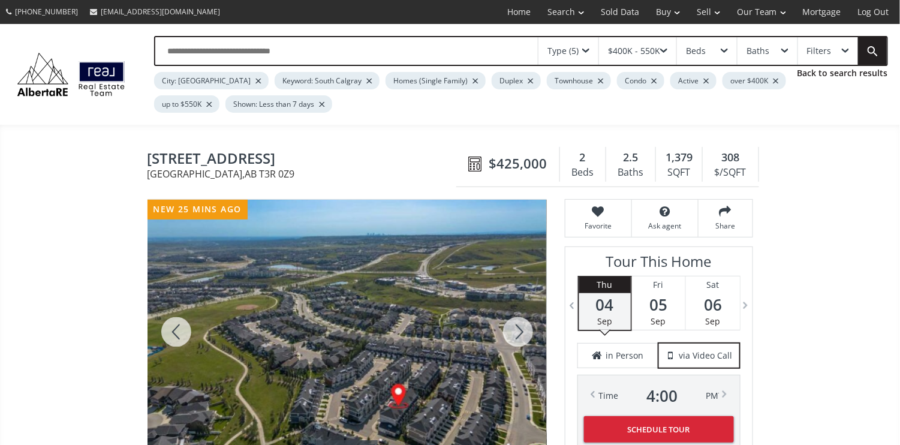
click at [518, 331] on div at bounding box center [518, 332] width 58 height 265
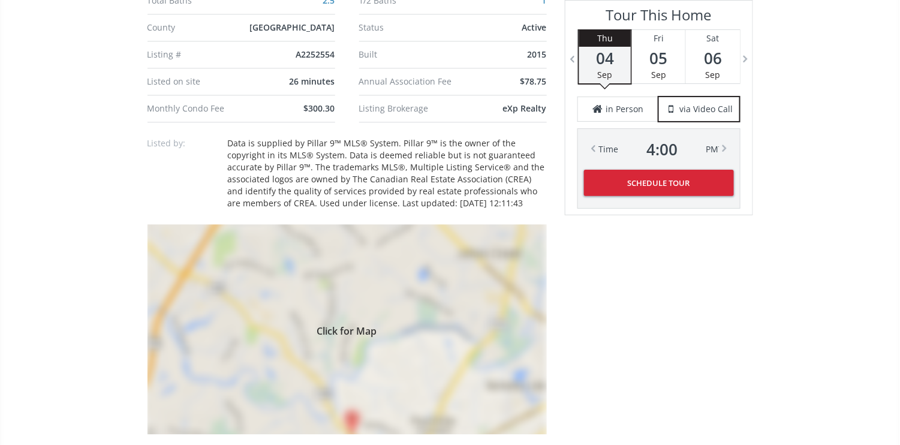
scroll to position [960, 0]
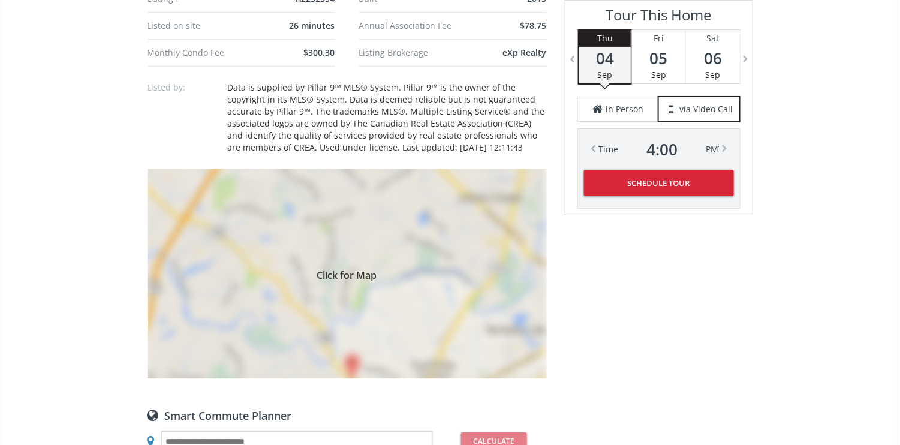
click at [352, 269] on span "Click for Map" at bounding box center [347, 274] width 399 height 10
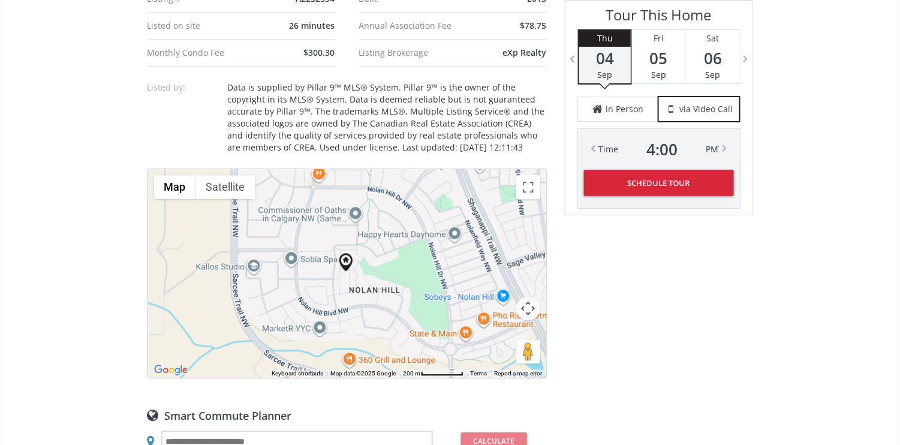
click at [528, 301] on button "Map camera controls" at bounding box center [528, 308] width 24 height 24
click at [498, 272] on button "Zoom in" at bounding box center [498, 278] width 24 height 24
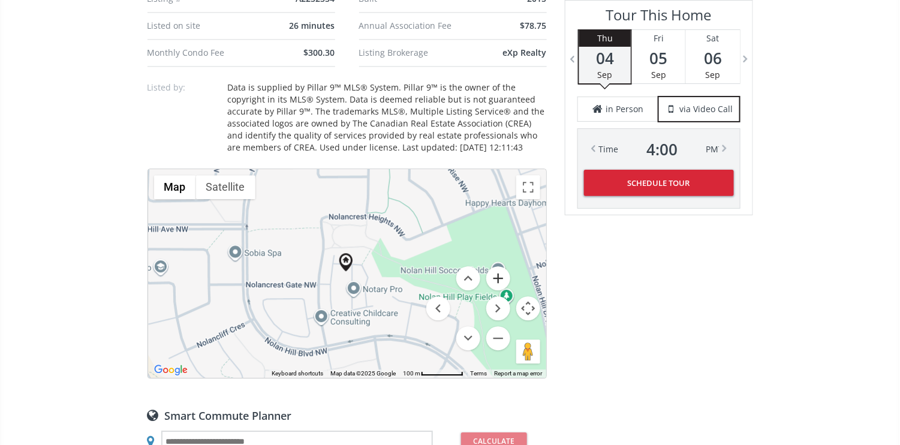
click at [498, 272] on button "Zoom in" at bounding box center [498, 278] width 24 height 24
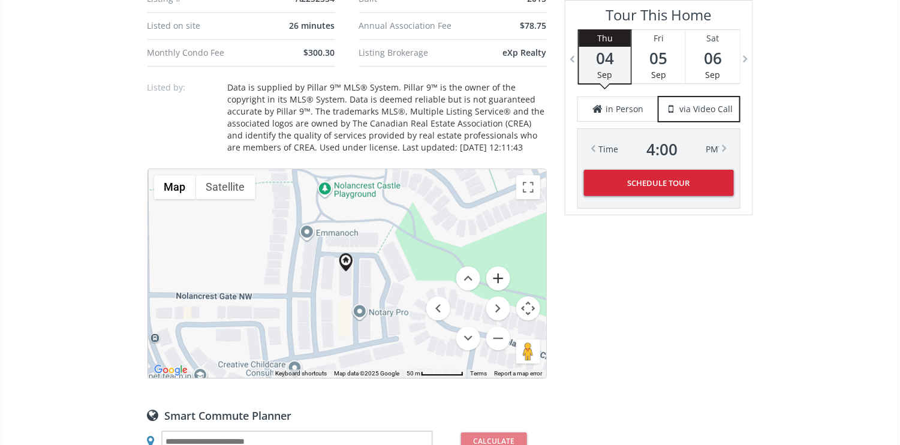
click at [498, 272] on button "Zoom in" at bounding box center [498, 278] width 24 height 24
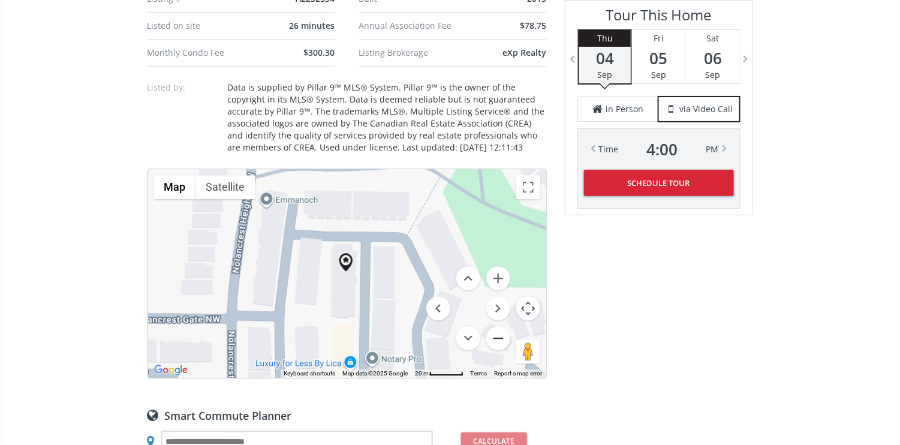
click at [501, 333] on button "Zoom out" at bounding box center [498, 338] width 24 height 24
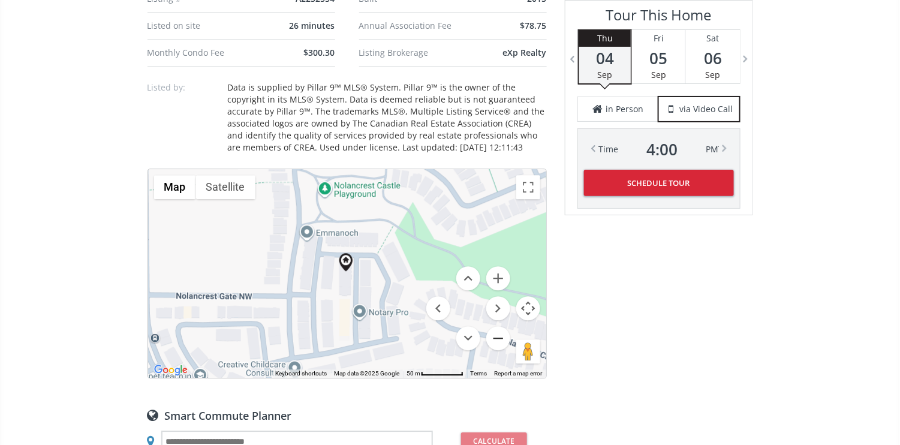
click at [501, 333] on button "Zoom out" at bounding box center [498, 338] width 24 height 24
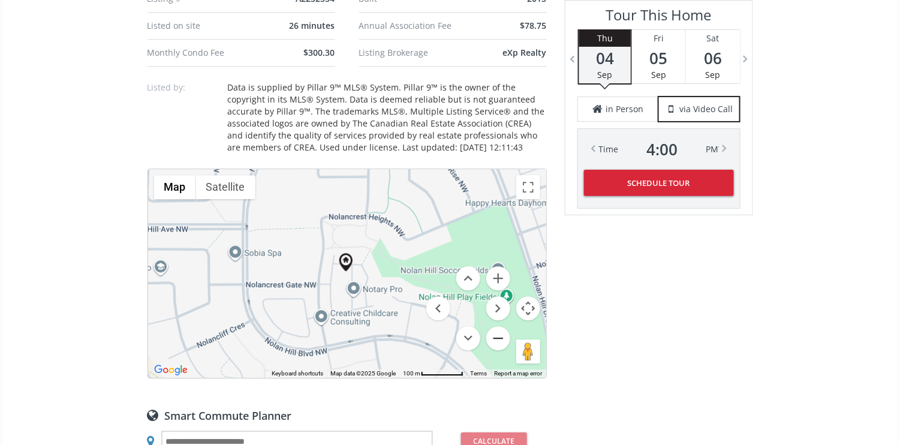
click at [501, 333] on button "Zoom out" at bounding box center [498, 338] width 24 height 24
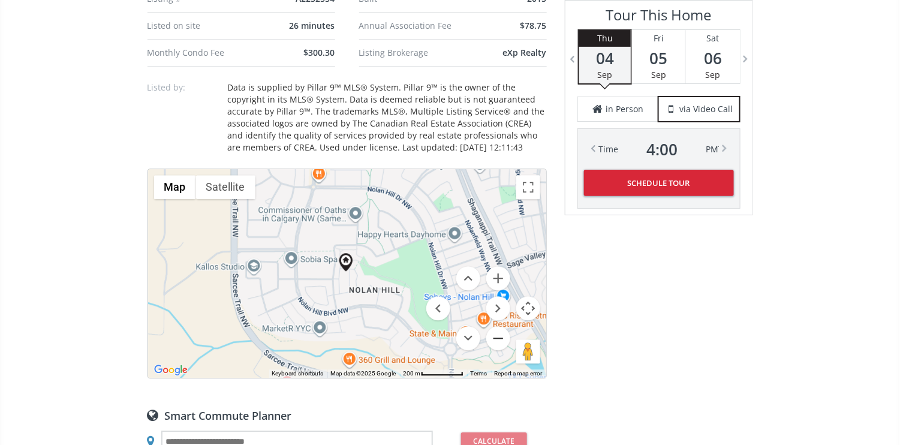
click at [501, 333] on button "Zoom out" at bounding box center [498, 338] width 24 height 24
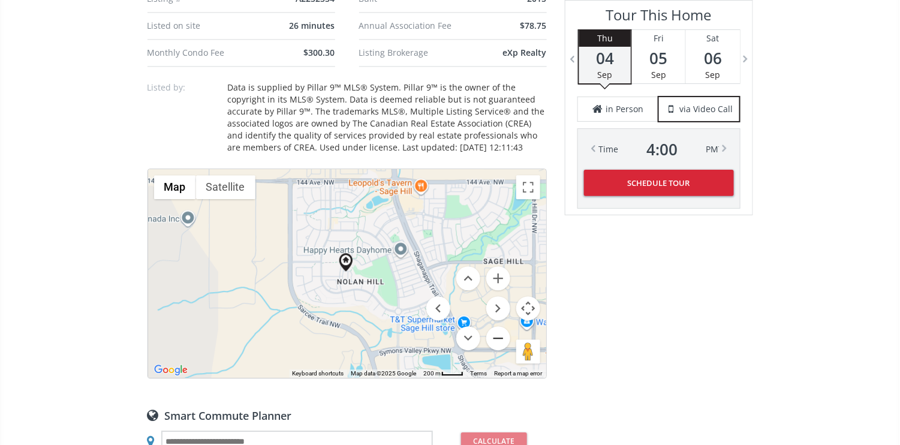
click at [501, 333] on button "Zoom out" at bounding box center [498, 338] width 24 height 24
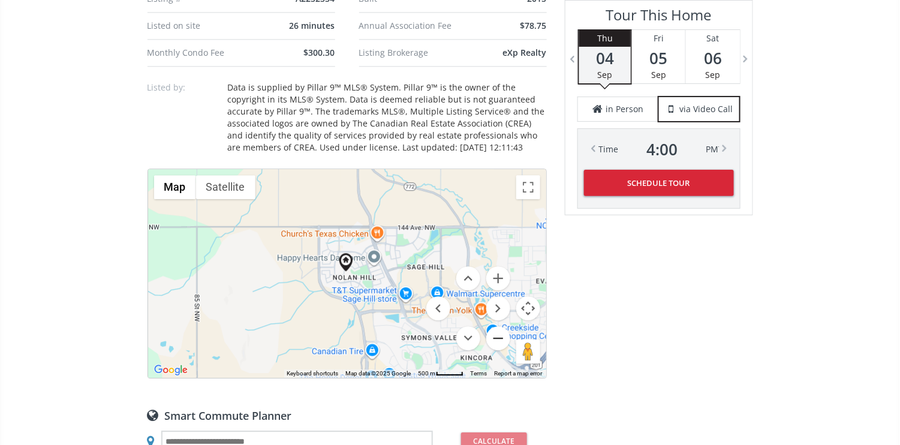
click at [501, 333] on button "Zoom out" at bounding box center [498, 338] width 24 height 24
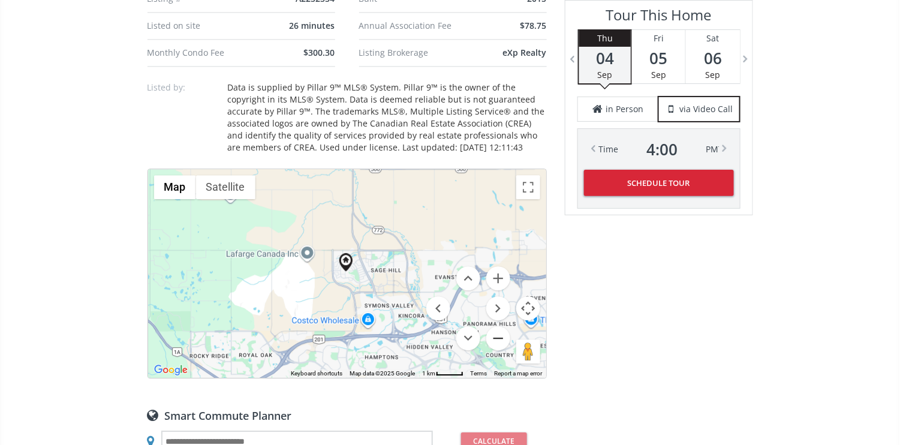
click at [501, 333] on button "Zoom out" at bounding box center [498, 338] width 24 height 24
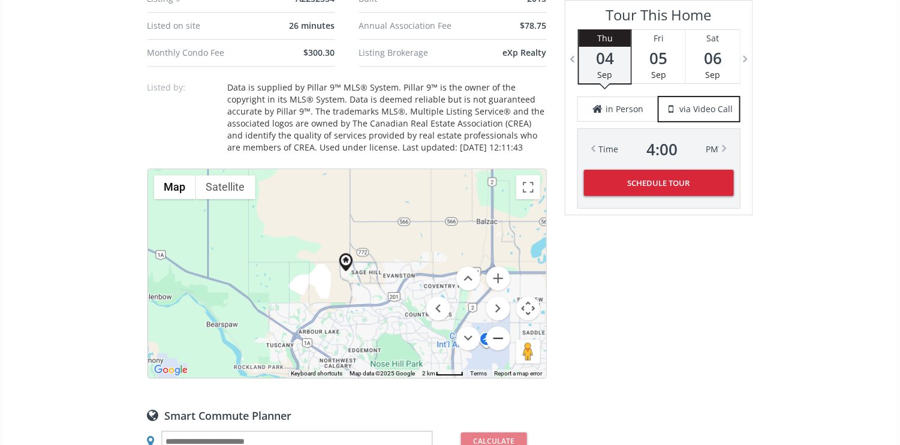
click at [501, 333] on button "Zoom out" at bounding box center [498, 338] width 24 height 24
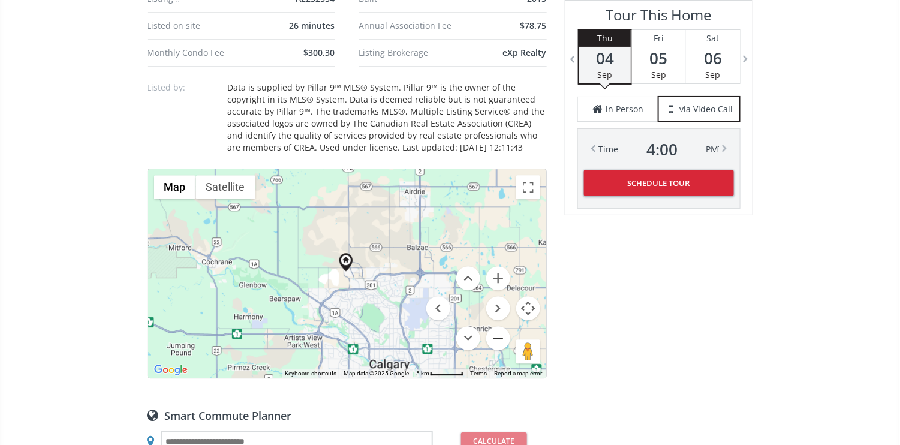
click at [501, 333] on button "Zoom out" at bounding box center [498, 338] width 24 height 24
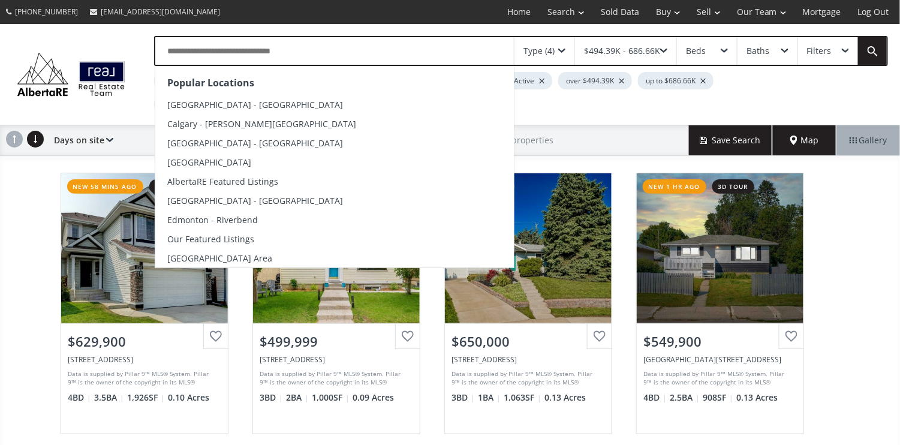
click at [313, 50] on input "text" at bounding box center [334, 51] width 359 height 28
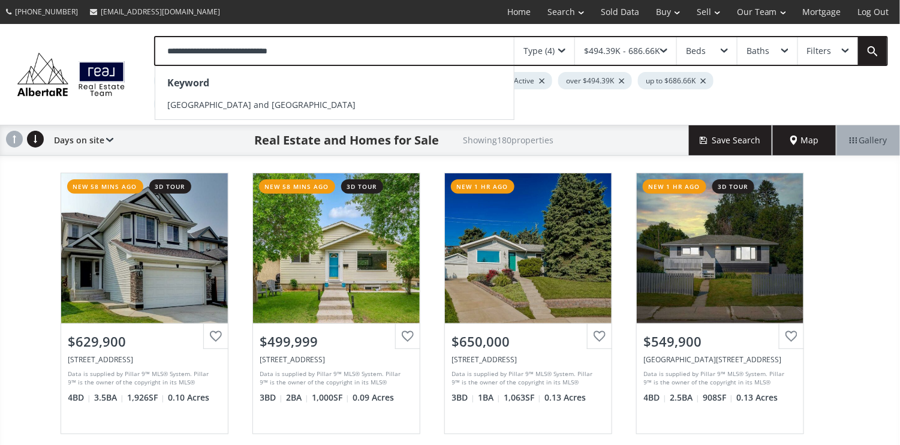
type input "**********"
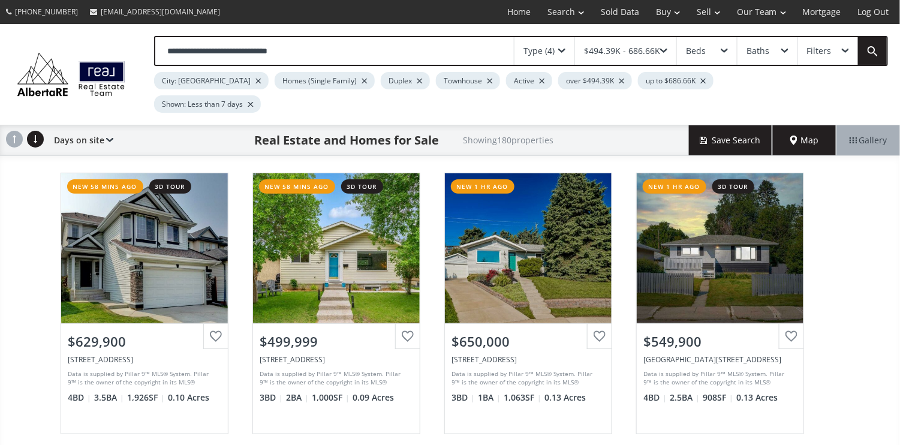
click at [568, 47] on div "Type (4)" at bounding box center [545, 51] width 60 height 28
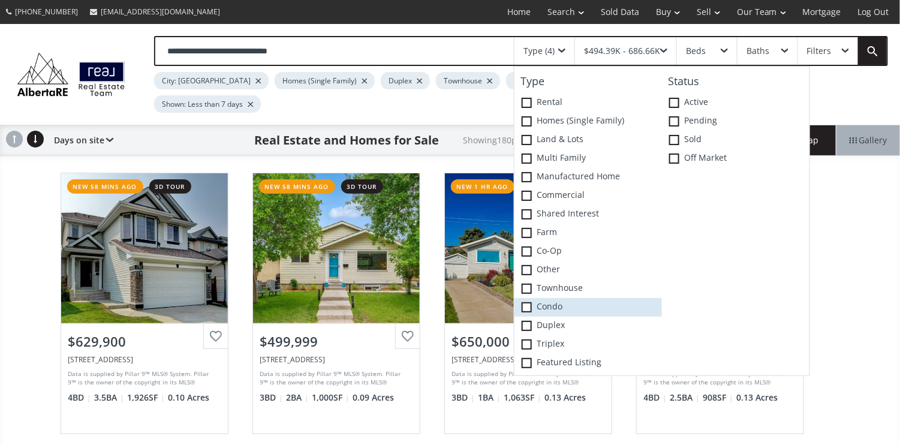
click at [531, 308] on span at bounding box center [527, 307] width 10 height 10
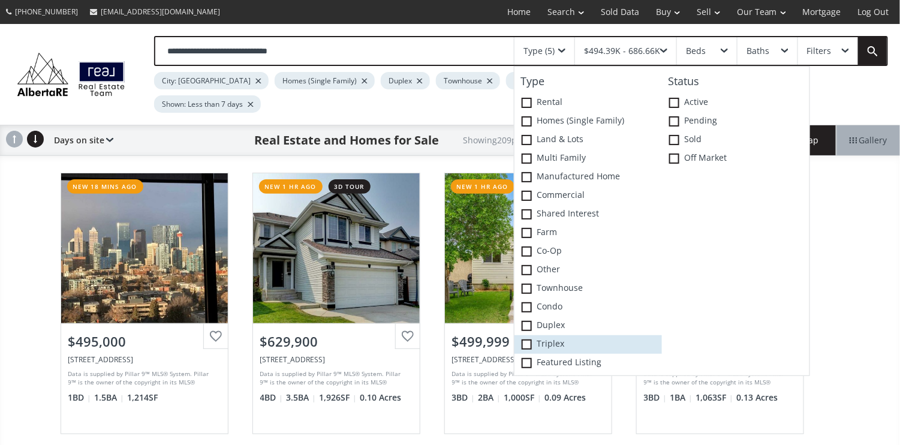
click at [531, 341] on span at bounding box center [527, 344] width 10 height 10
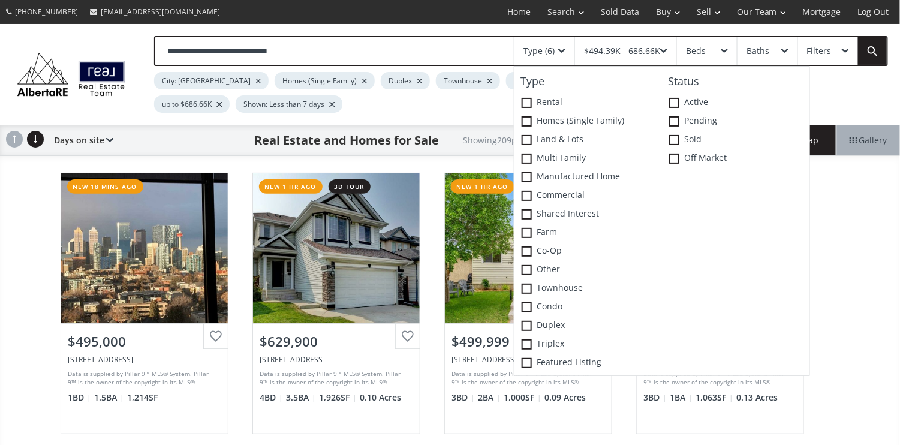
click at [611, 49] on div "$494.39K - 686.66K" at bounding box center [622, 51] width 76 height 8
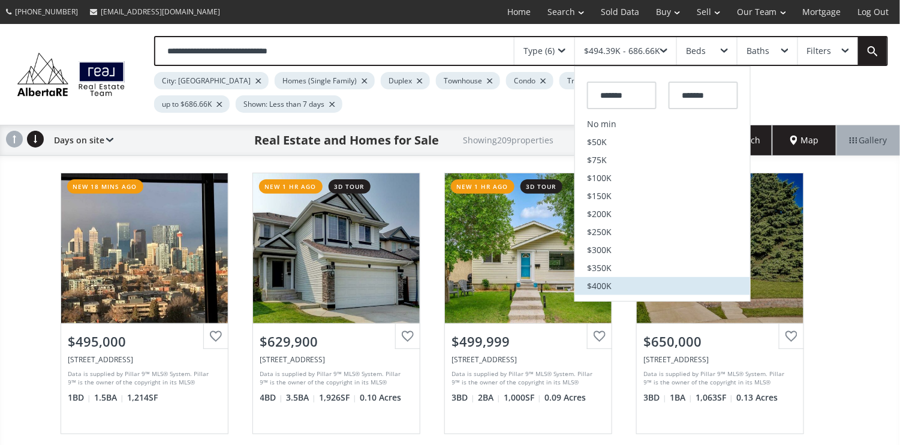
click at [616, 281] on li "$400K" at bounding box center [662, 286] width 175 height 18
type input "*******"
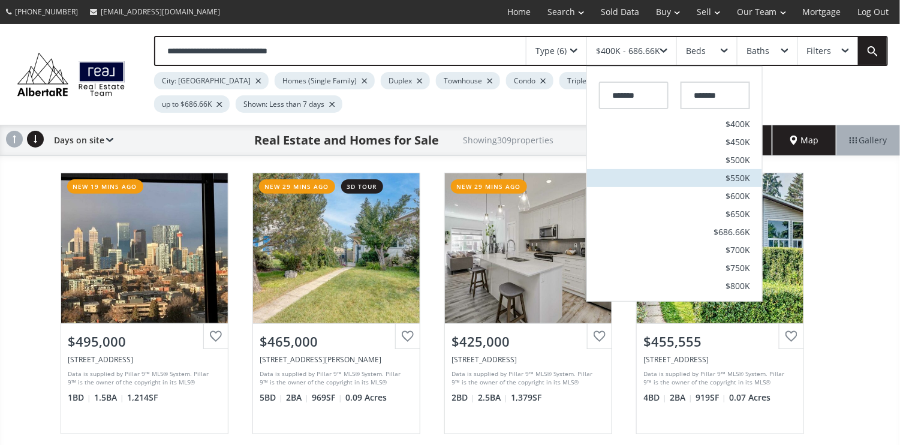
click at [733, 177] on span "$550K" at bounding box center [738, 178] width 25 height 8
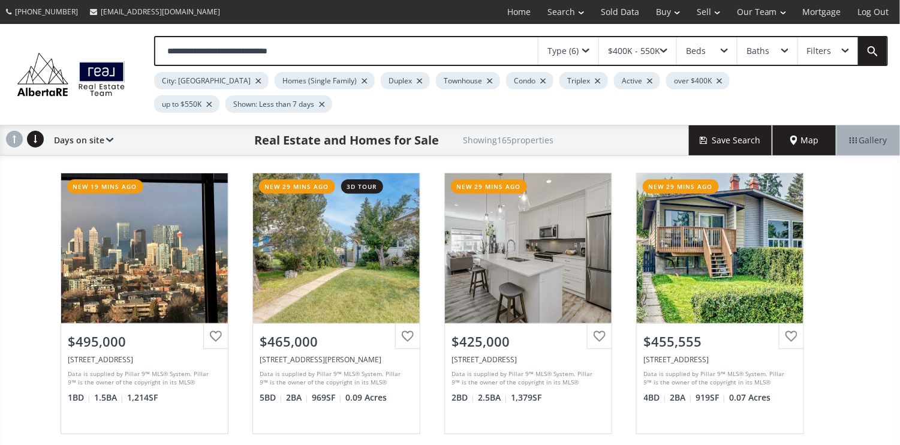
click at [724, 47] on div "Beds" at bounding box center [707, 51] width 60 height 28
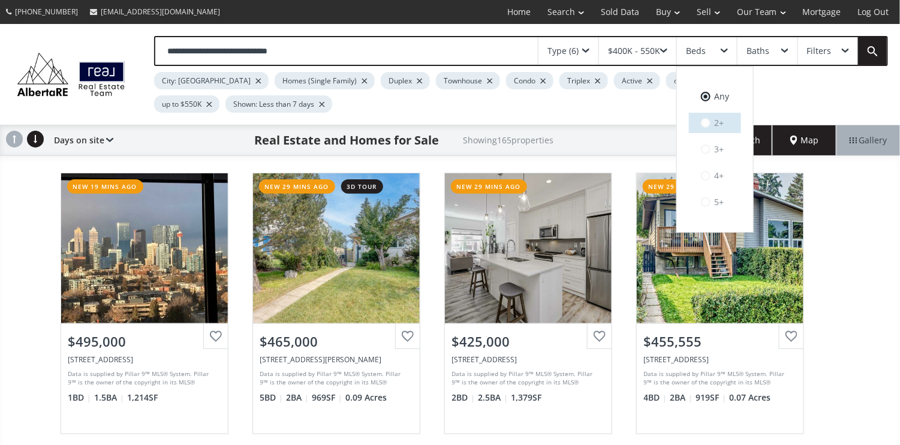
click at [714, 122] on label "2+" at bounding box center [715, 123] width 52 height 20
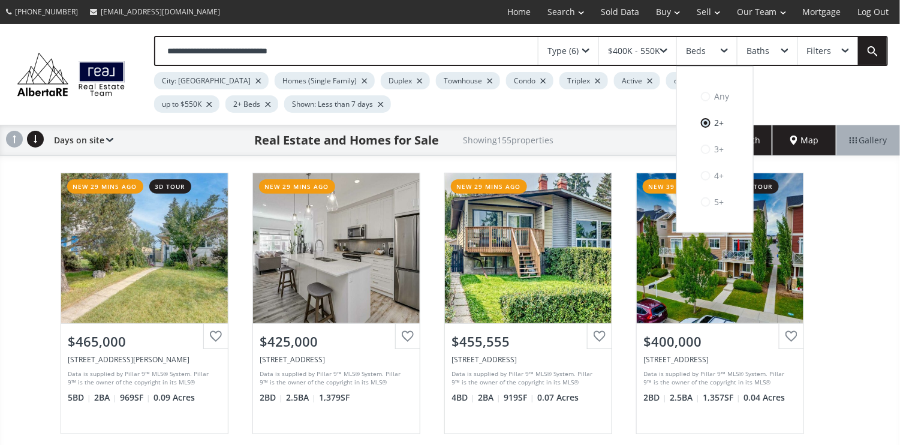
click at [785, 49] on span at bounding box center [785, 51] width 7 height 5
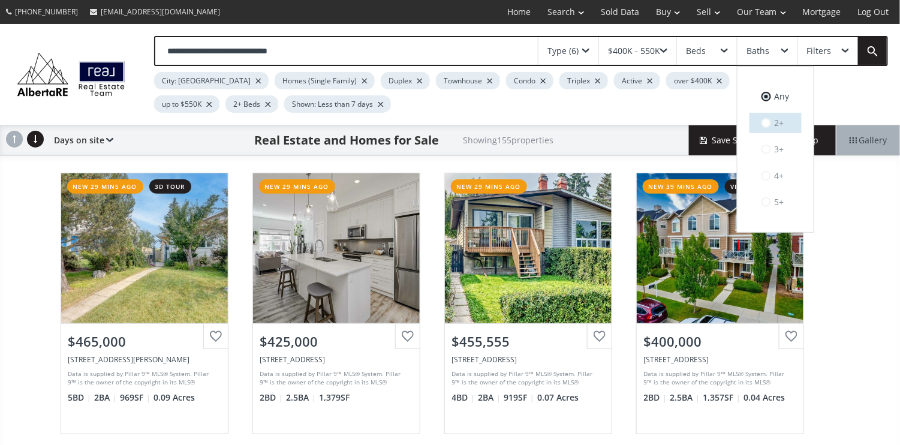
click at [783, 121] on label "2+" at bounding box center [776, 123] width 52 height 20
click at [848, 49] on span at bounding box center [845, 51] width 7 height 5
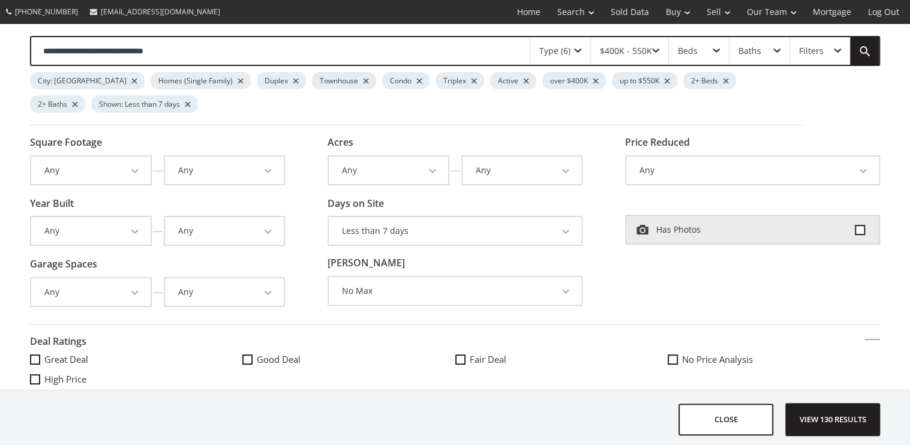
click at [132, 169] on span "button" at bounding box center [134, 171] width 7 height 5
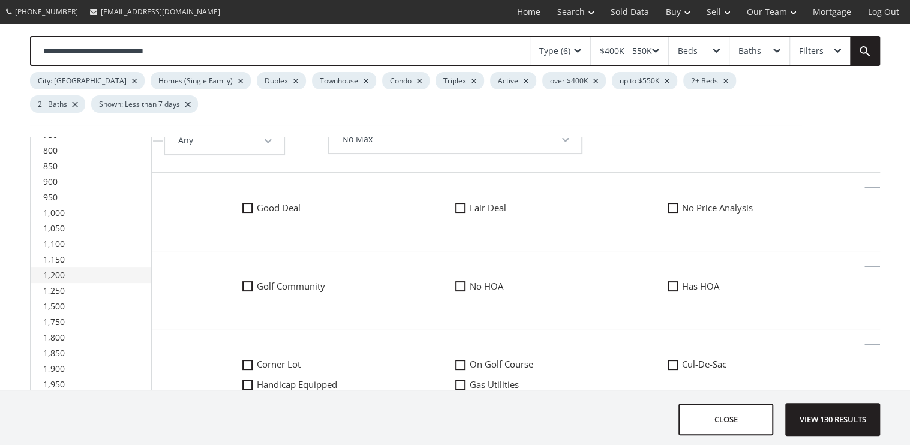
scroll to position [160, 0]
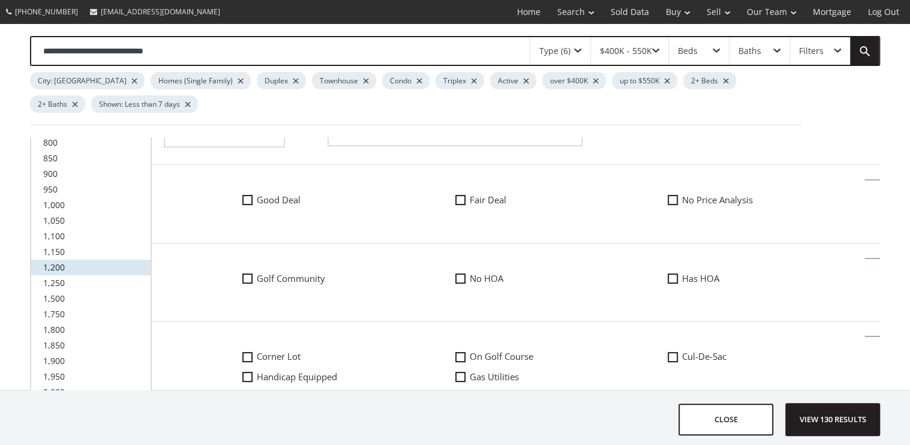
click at [67, 260] on link "1,200" at bounding box center [90, 268] width 119 height 16
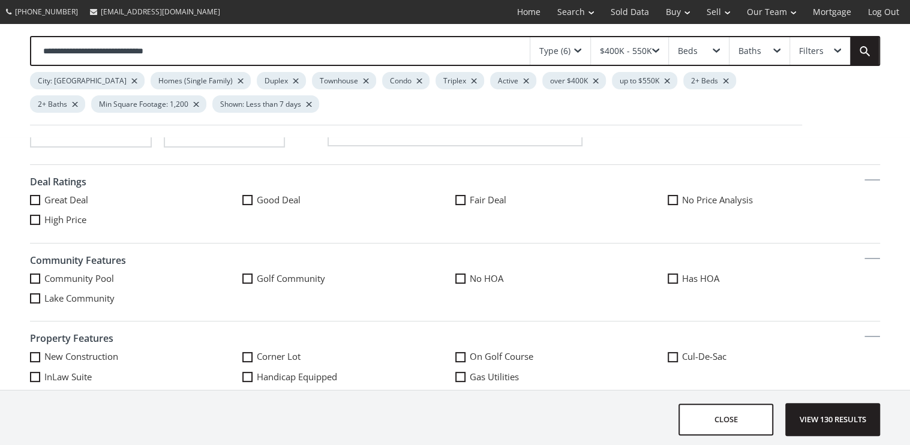
scroll to position [0, 0]
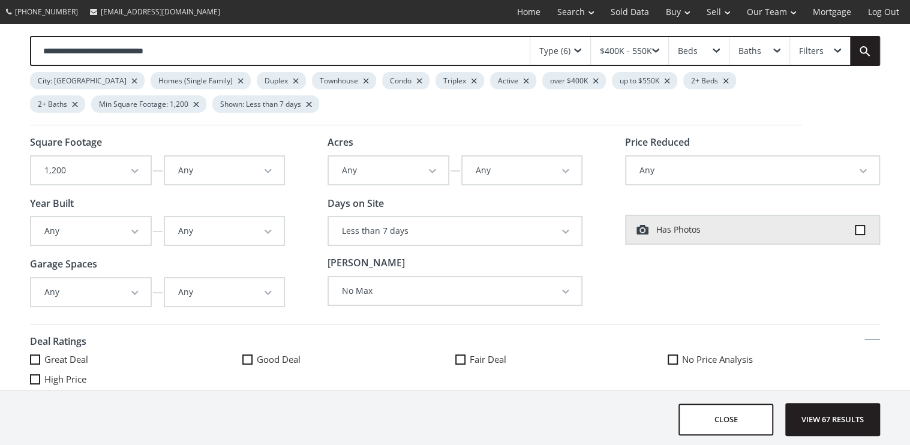
click at [265, 169] on span "button" at bounding box center [268, 171] width 7 height 5
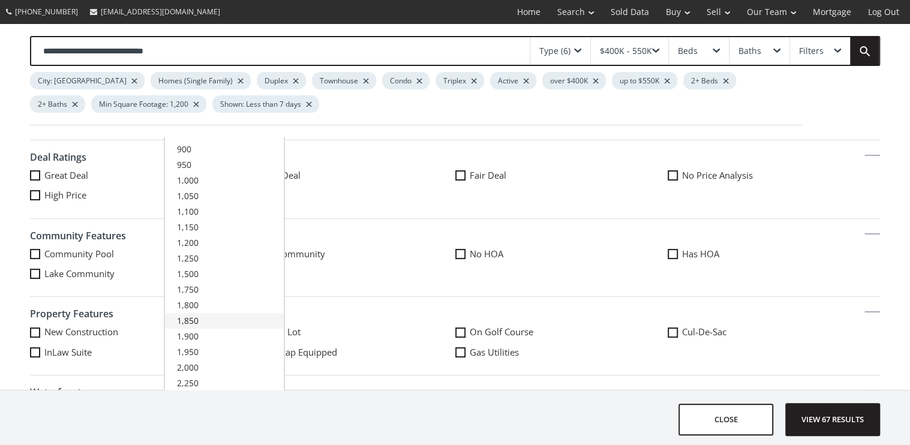
scroll to position [160, 0]
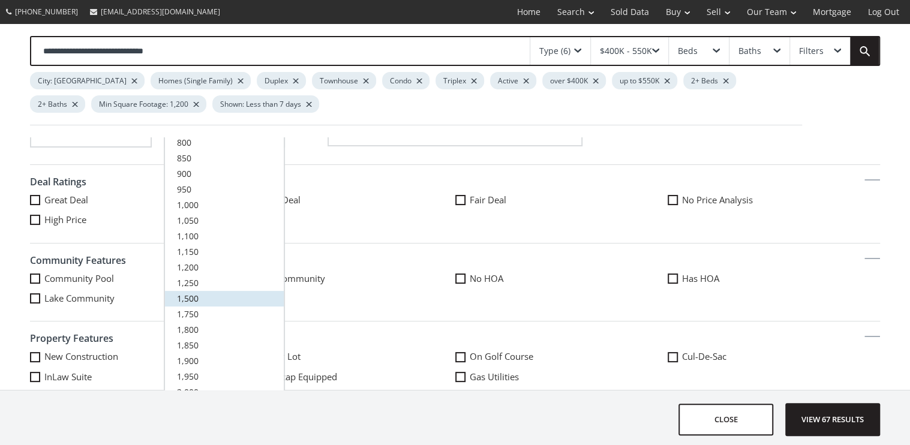
click at [199, 293] on link "1,500" at bounding box center [224, 299] width 119 height 16
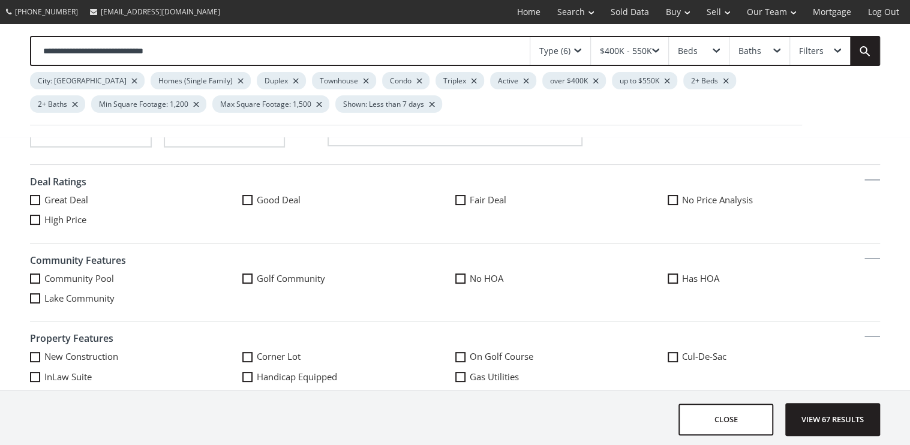
scroll to position [0, 0]
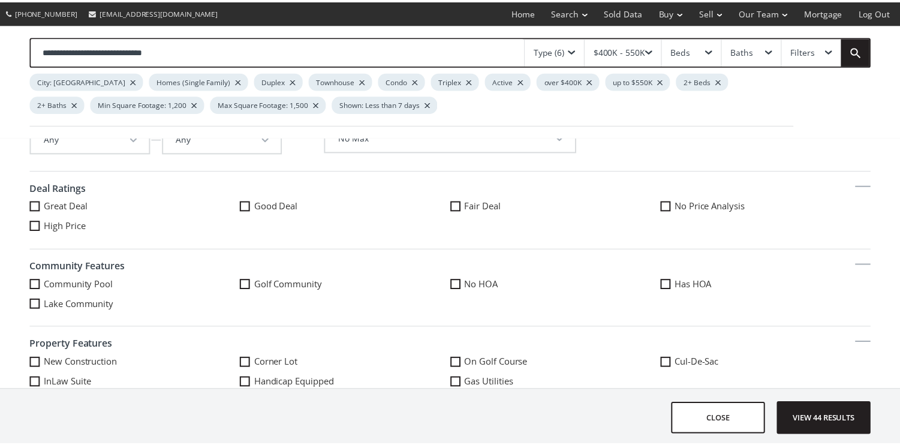
scroll to position [160, 0]
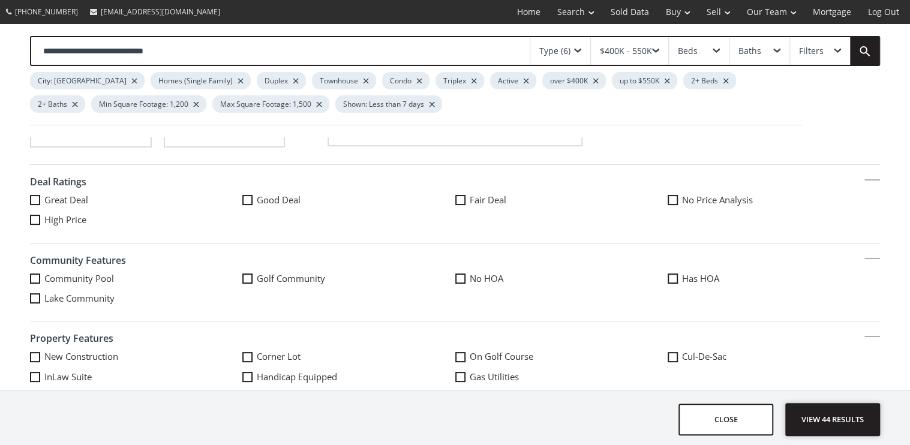
click at [839, 411] on span "View 44 results" at bounding box center [833, 420] width 88 height 32
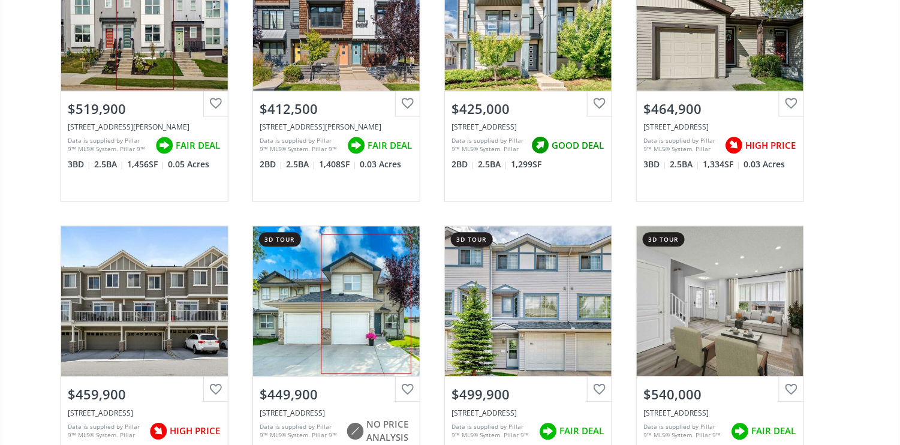
scroll to position [960, 0]
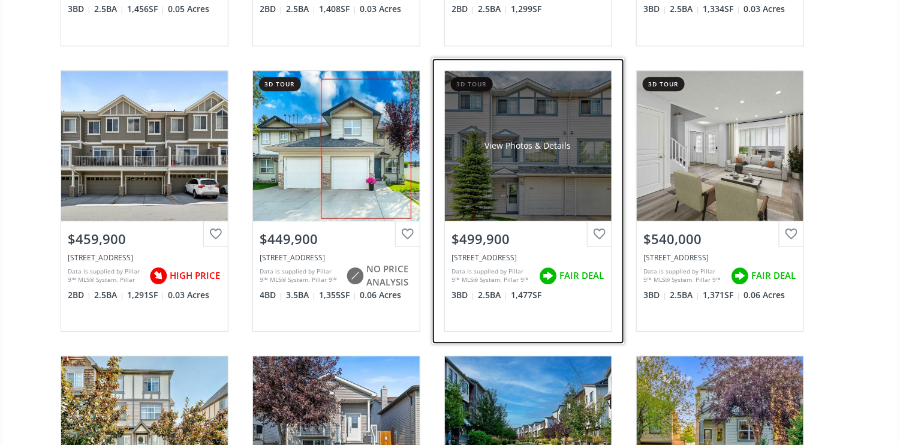
click at [542, 143] on div "View Photos & Details" at bounding box center [528, 146] width 86 height 12
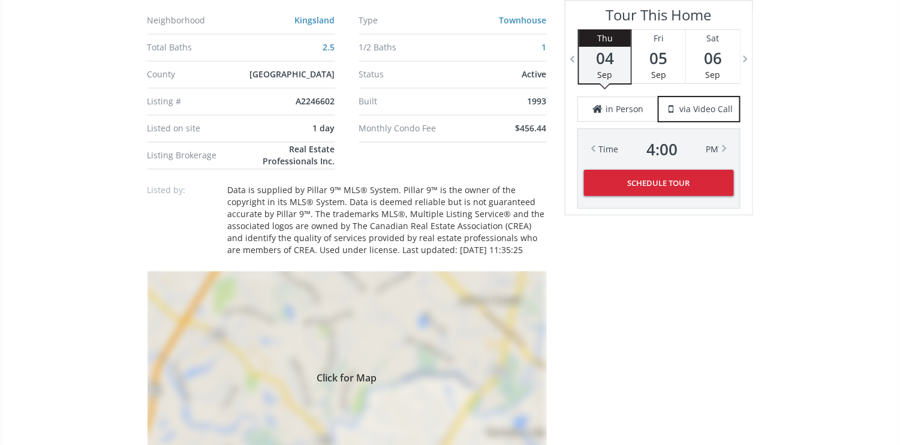
scroll to position [960, 0]
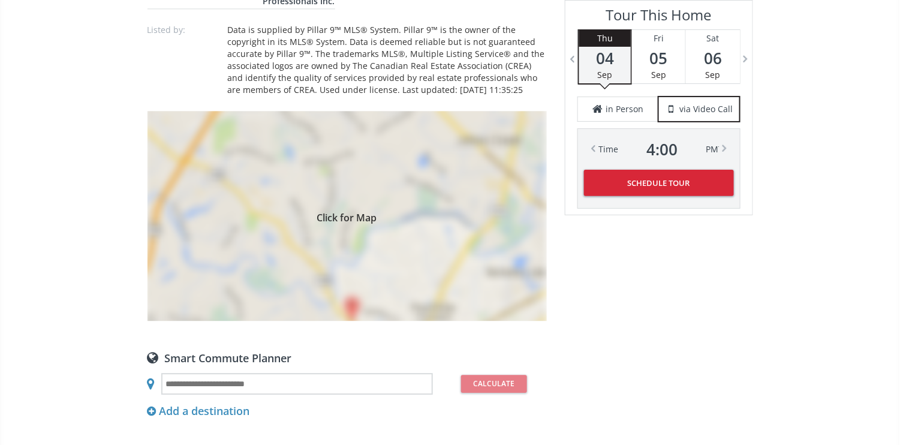
click at [356, 212] on span "Click for Map" at bounding box center [347, 216] width 399 height 10
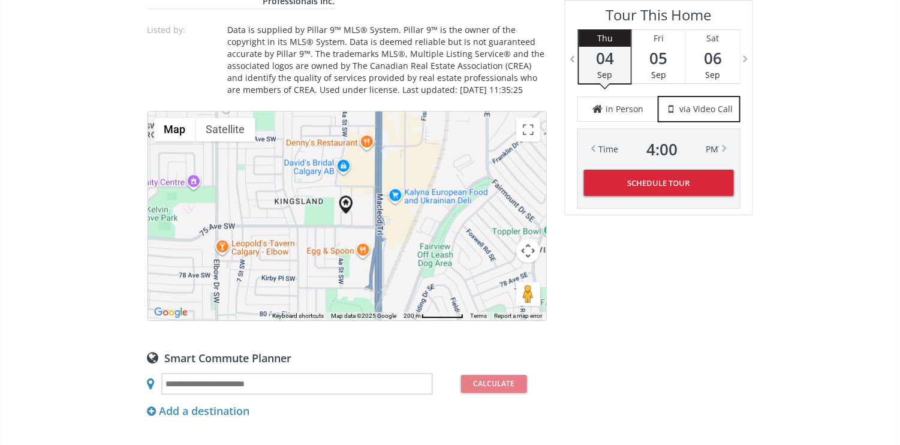
click at [530, 246] on button "Map camera controls" at bounding box center [528, 251] width 24 height 24
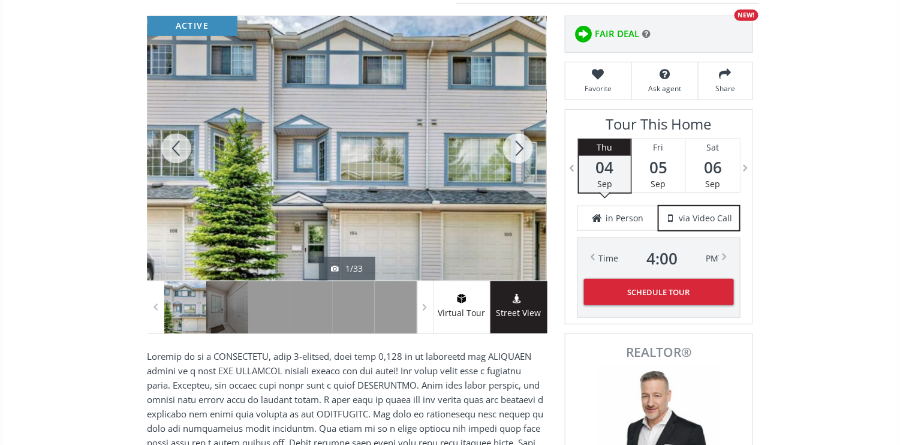
scroll to position [160, 0]
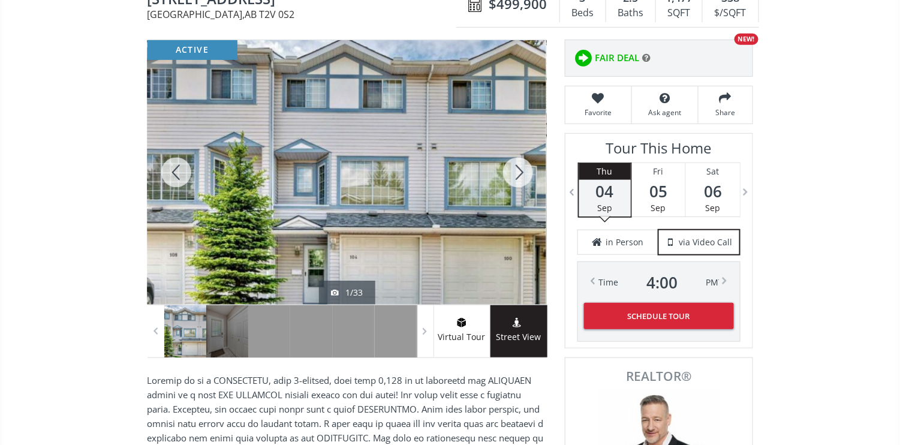
click at [518, 167] on div at bounding box center [518, 172] width 58 height 265
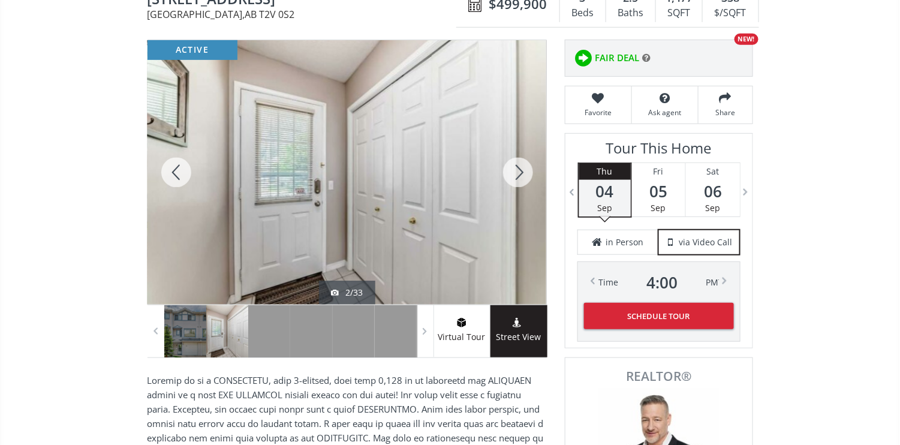
click at [518, 167] on div at bounding box center [518, 172] width 58 height 265
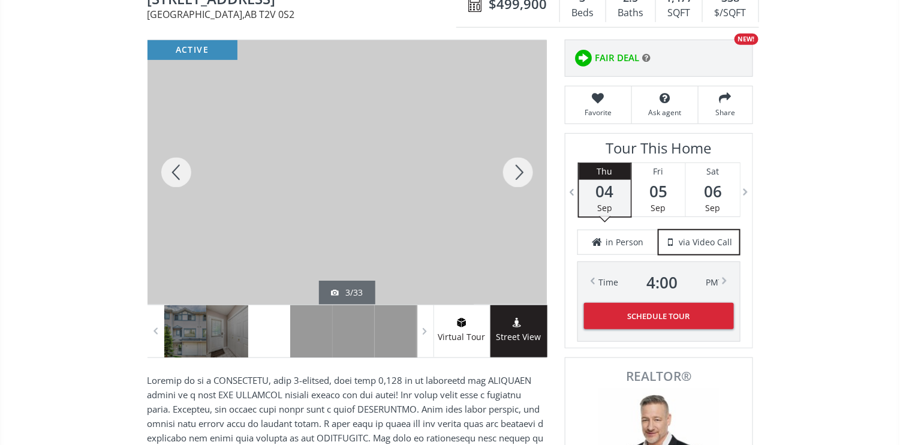
click at [518, 167] on div at bounding box center [518, 172] width 58 height 265
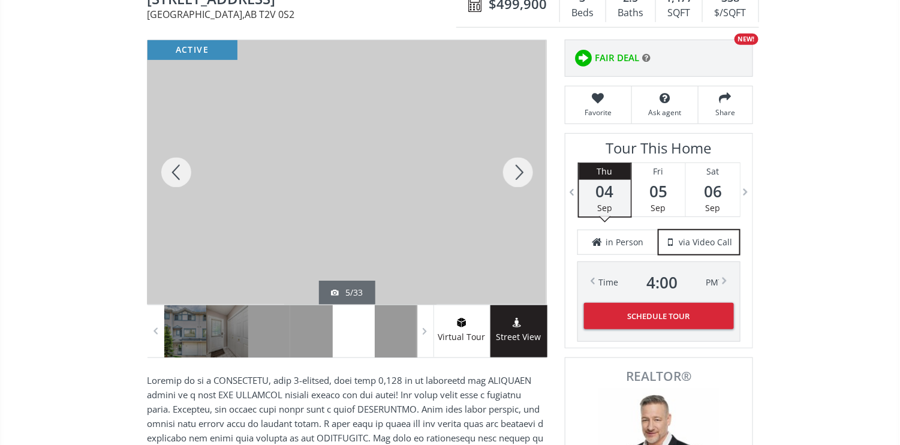
click at [519, 167] on div at bounding box center [518, 172] width 58 height 265
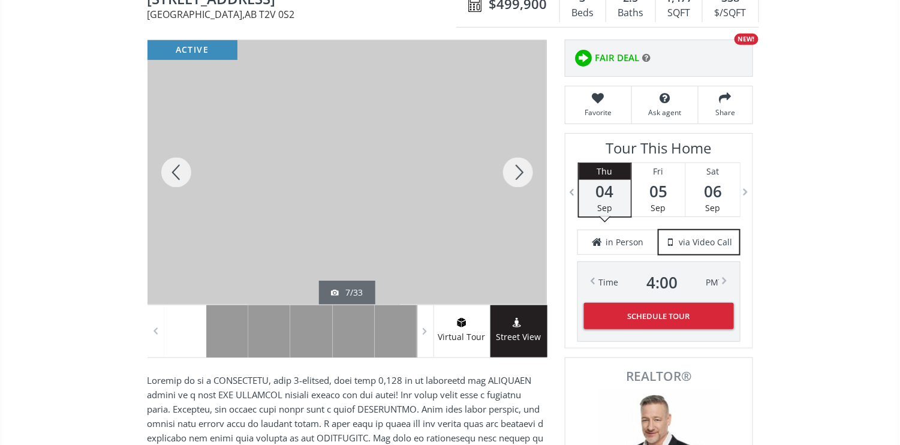
click at [521, 166] on div at bounding box center [518, 172] width 58 height 265
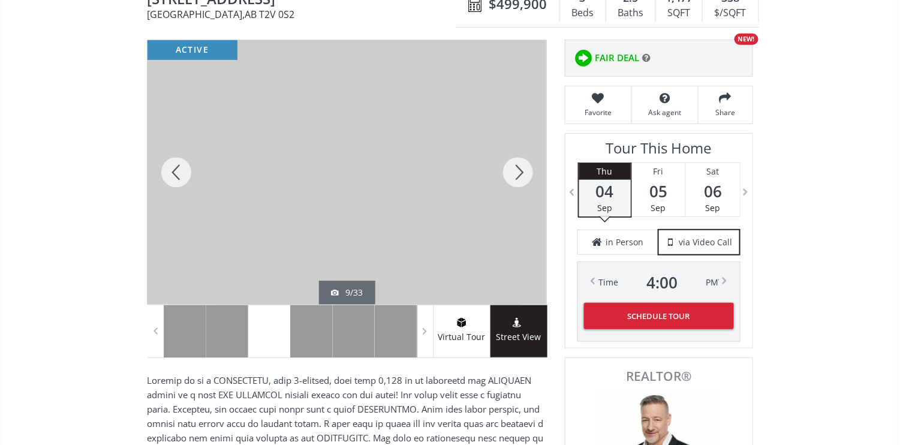
click at [521, 166] on div at bounding box center [518, 172] width 58 height 265
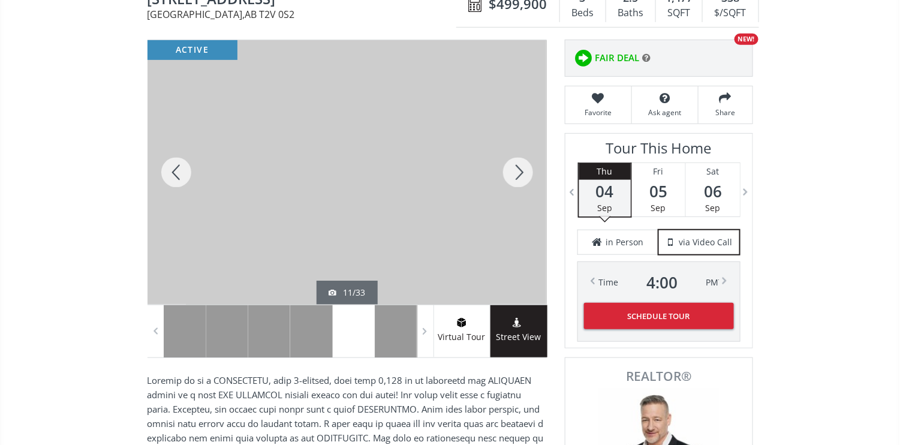
click at [521, 166] on div at bounding box center [518, 172] width 58 height 265
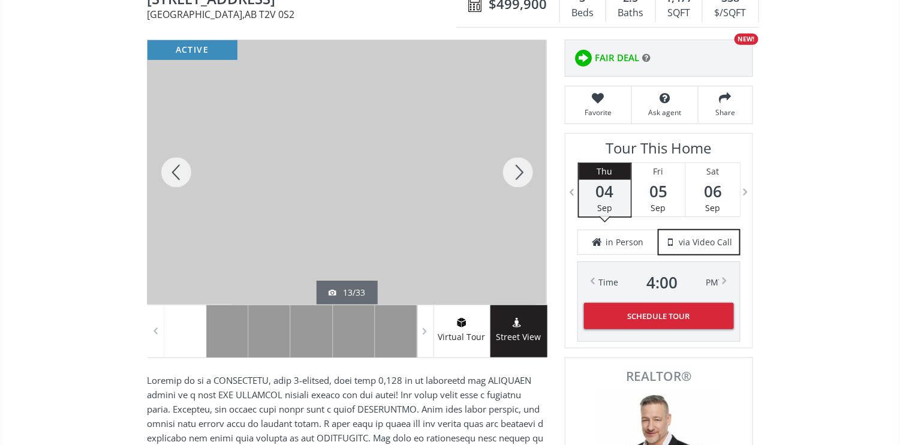
click at [521, 166] on div at bounding box center [518, 172] width 58 height 265
click at [174, 166] on div at bounding box center [177, 172] width 58 height 265
click at [524, 167] on div at bounding box center [518, 172] width 58 height 265
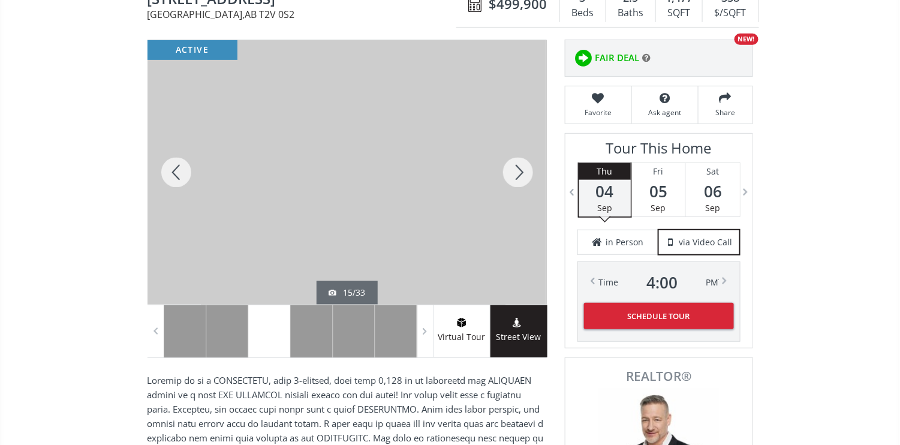
click at [174, 172] on div at bounding box center [177, 172] width 58 height 265
click at [522, 170] on div at bounding box center [518, 172] width 58 height 265
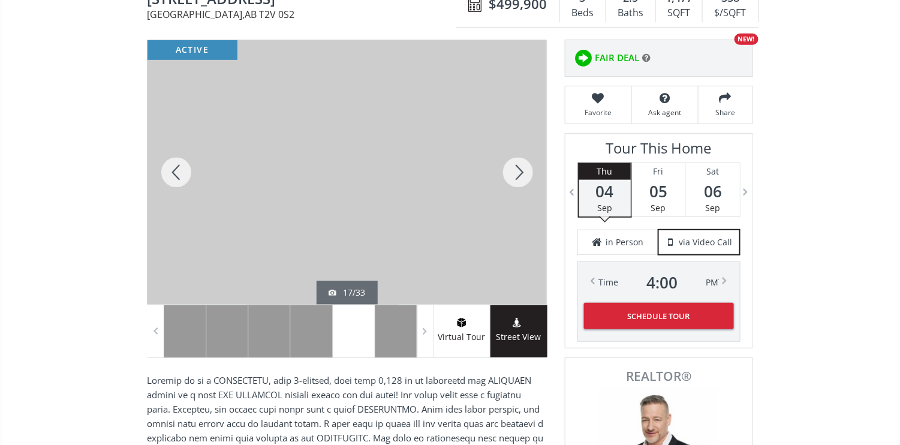
click at [522, 170] on div at bounding box center [518, 172] width 58 height 265
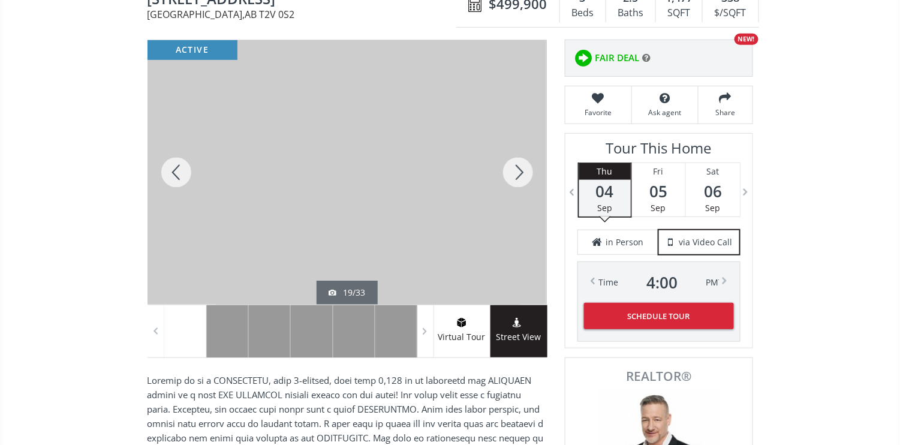
click at [522, 170] on div at bounding box center [518, 172] width 58 height 265
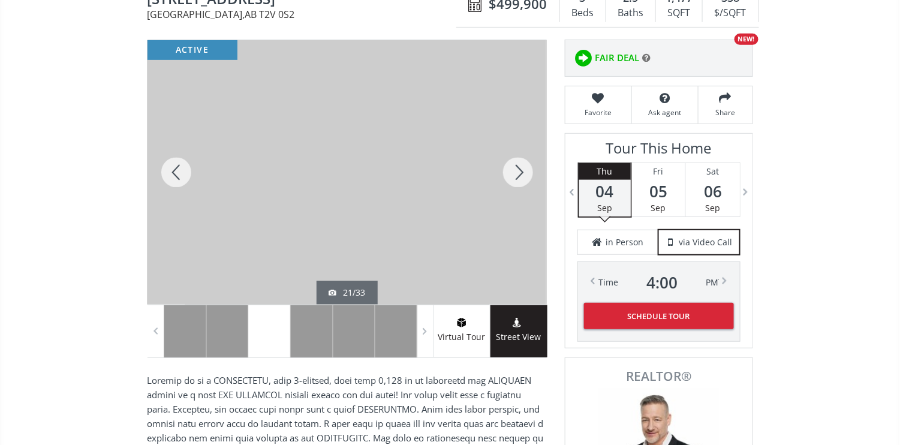
click at [178, 174] on div at bounding box center [177, 172] width 58 height 265
click at [519, 164] on div at bounding box center [518, 172] width 58 height 265
click at [176, 177] on div at bounding box center [177, 172] width 58 height 265
click at [523, 164] on div at bounding box center [518, 172] width 58 height 265
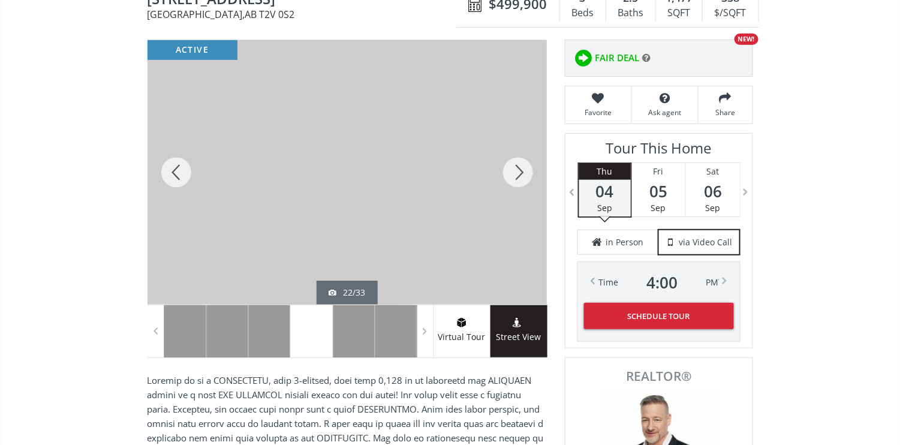
click at [523, 164] on div at bounding box center [518, 172] width 58 height 265
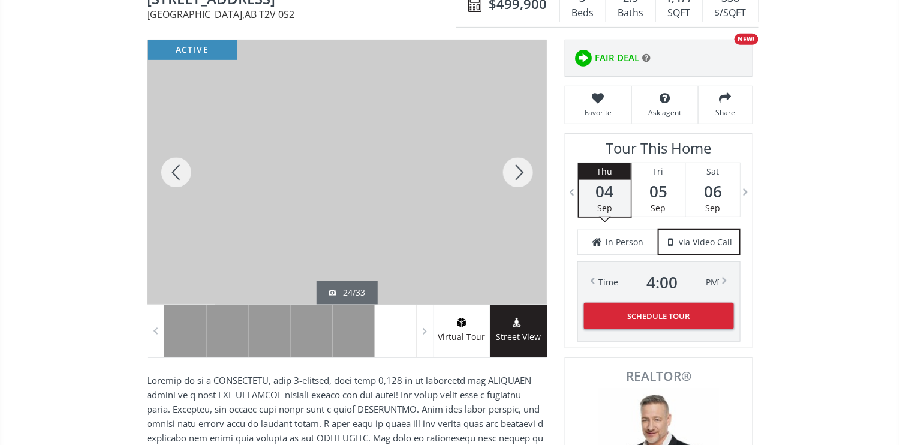
click at [523, 164] on div at bounding box center [518, 172] width 58 height 265
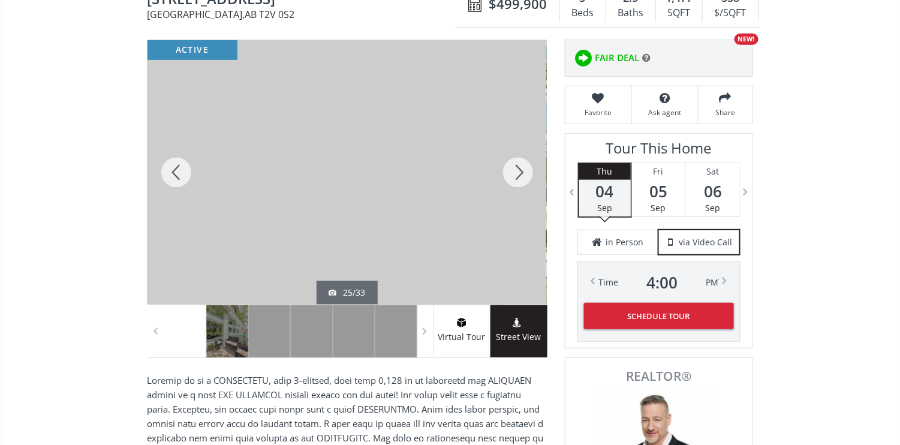
click at [523, 164] on div at bounding box center [518, 172] width 58 height 265
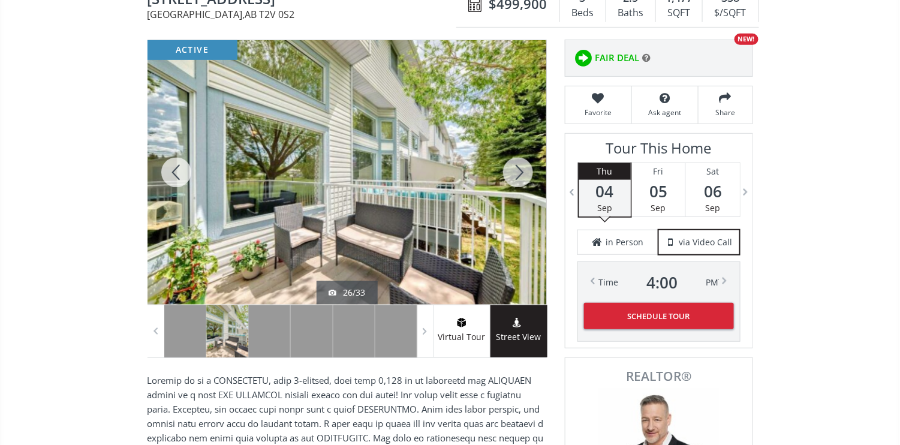
click at [523, 164] on div at bounding box center [518, 172] width 58 height 265
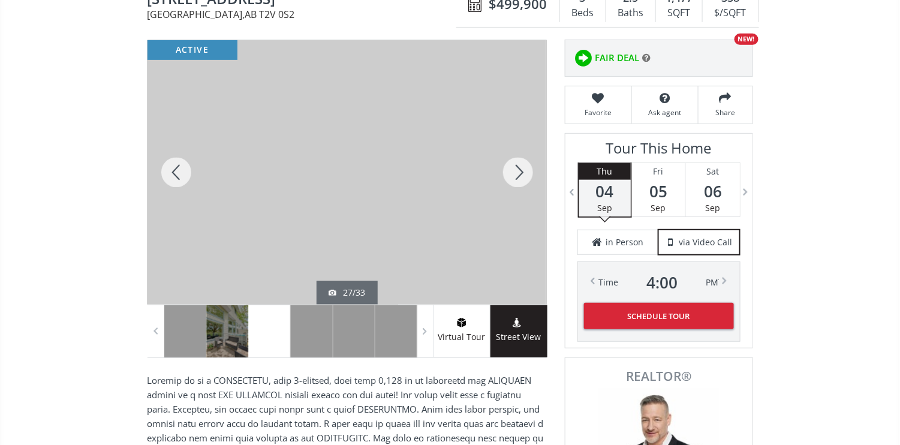
click at [523, 163] on div at bounding box center [518, 172] width 58 height 265
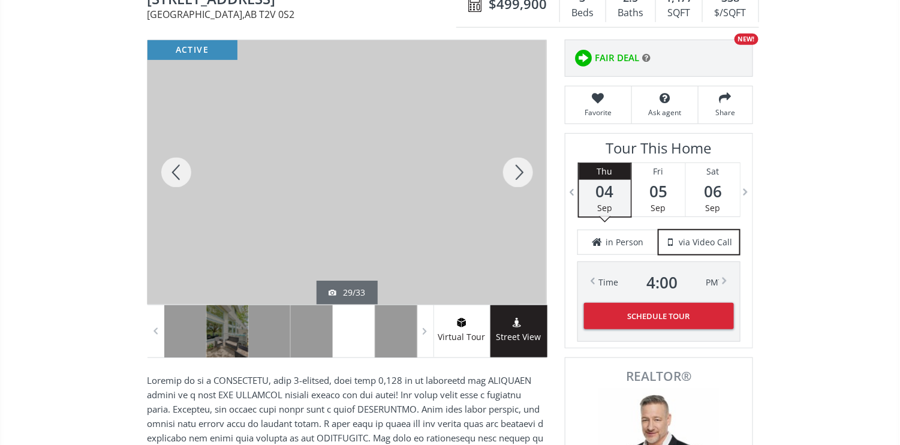
click at [523, 163] on div at bounding box center [518, 172] width 58 height 265
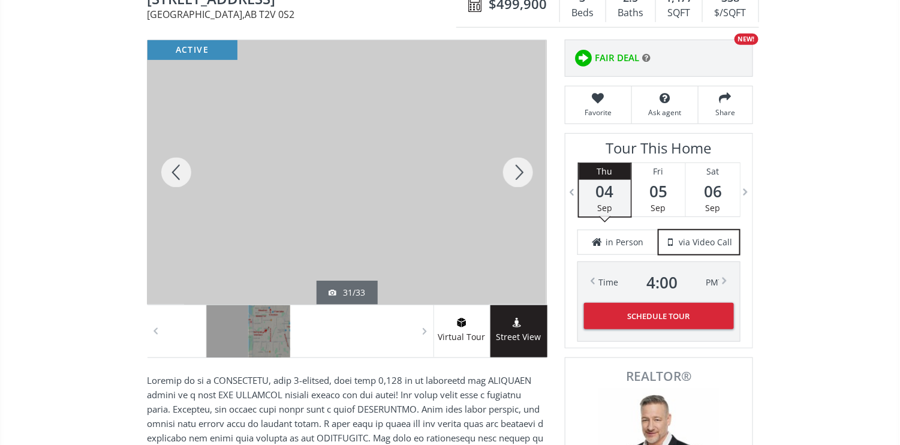
click at [523, 163] on div at bounding box center [518, 172] width 58 height 265
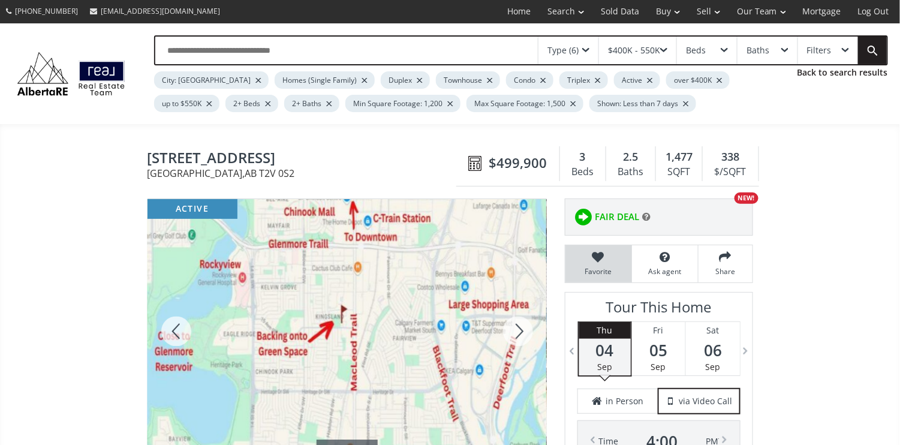
scroll to position [0, 0]
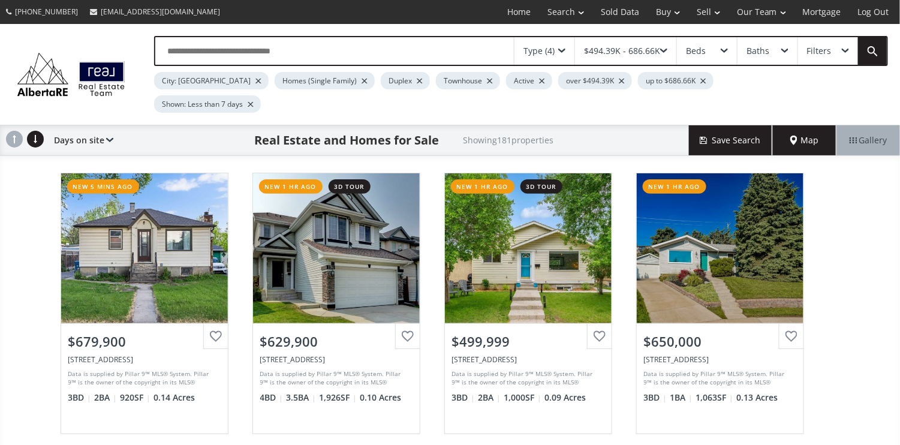
click at [343, 47] on input "text" at bounding box center [334, 51] width 359 height 28
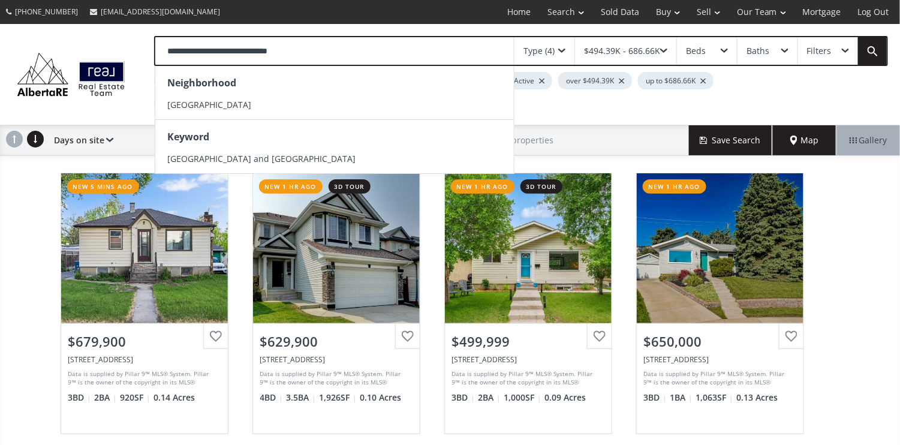
type input "**********"
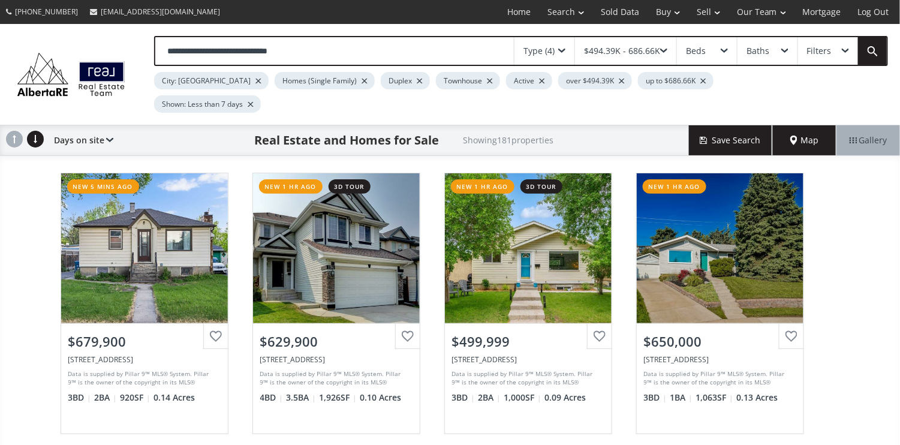
click at [566, 47] on div "Type (4)" at bounding box center [545, 51] width 60 height 28
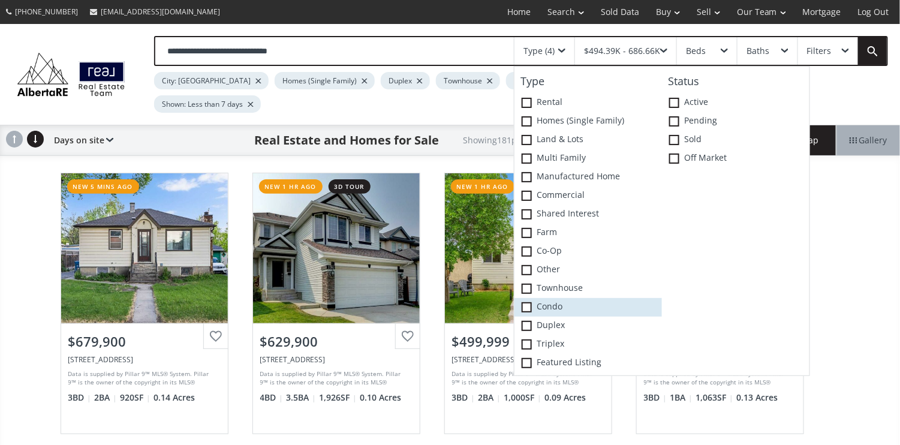
click at [530, 302] on span at bounding box center [527, 307] width 10 height 10
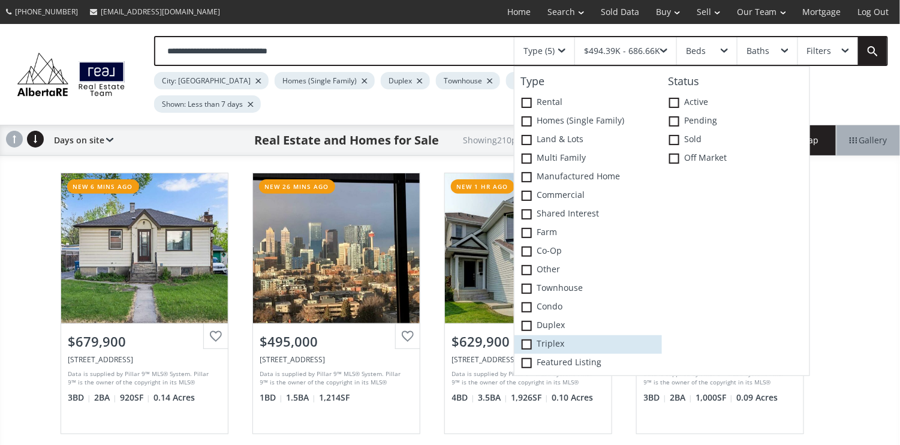
click at [530, 341] on span at bounding box center [527, 344] width 10 height 10
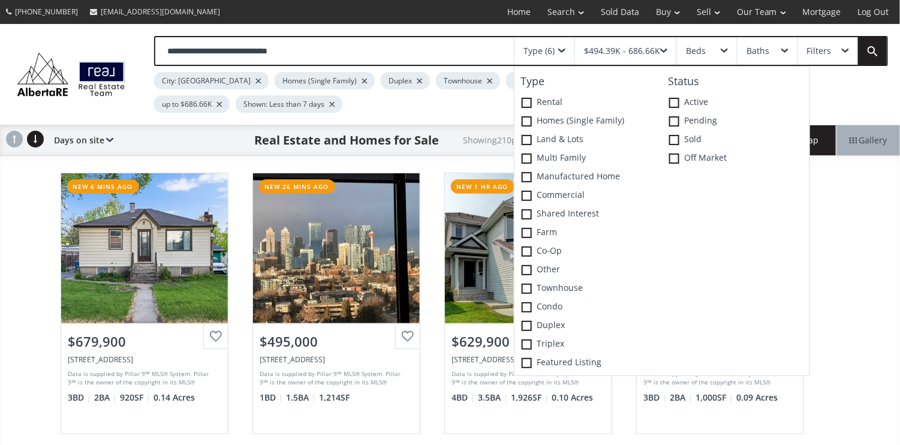
click at [615, 50] on div "$494.39K - 686.66K" at bounding box center [622, 51] width 76 height 8
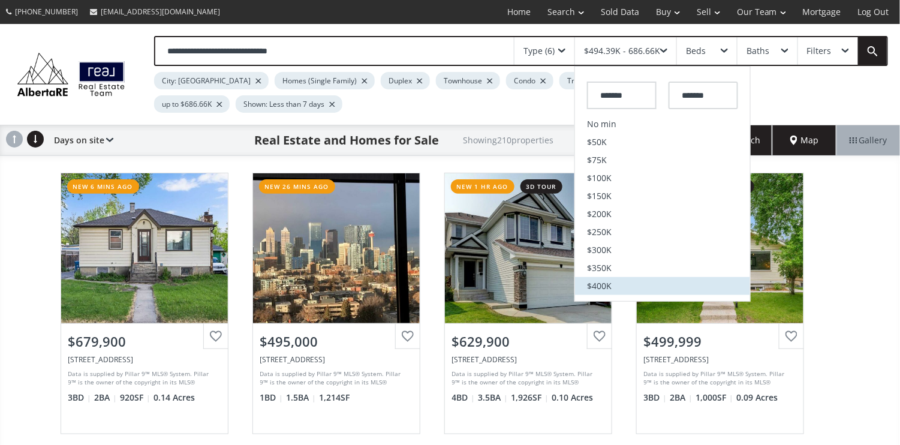
click at [636, 283] on li "$400K" at bounding box center [662, 286] width 175 height 18
type input "*******"
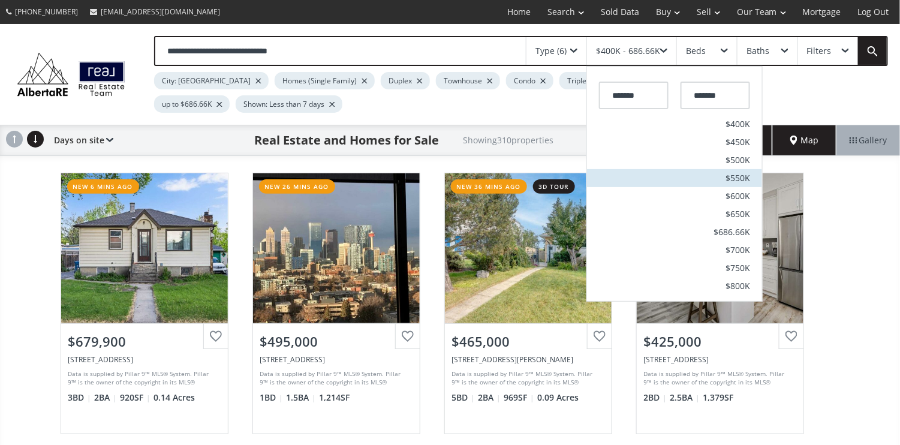
click at [741, 175] on span "$550K" at bounding box center [738, 178] width 25 height 8
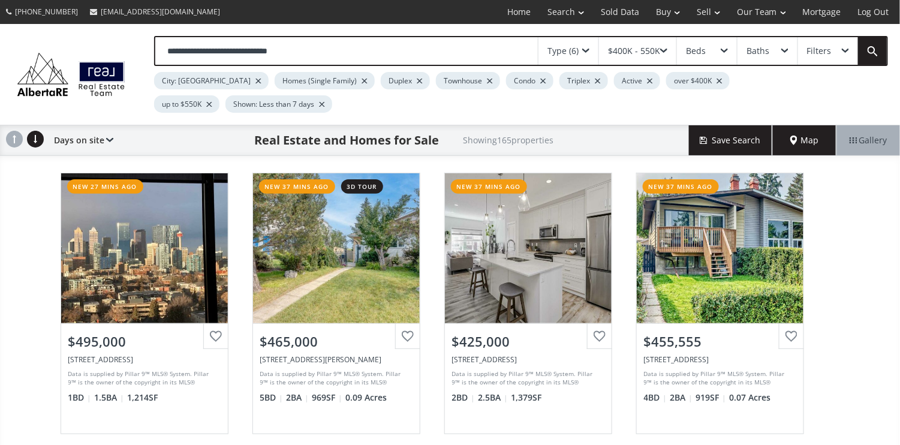
click at [726, 49] on span at bounding box center [724, 51] width 7 height 5
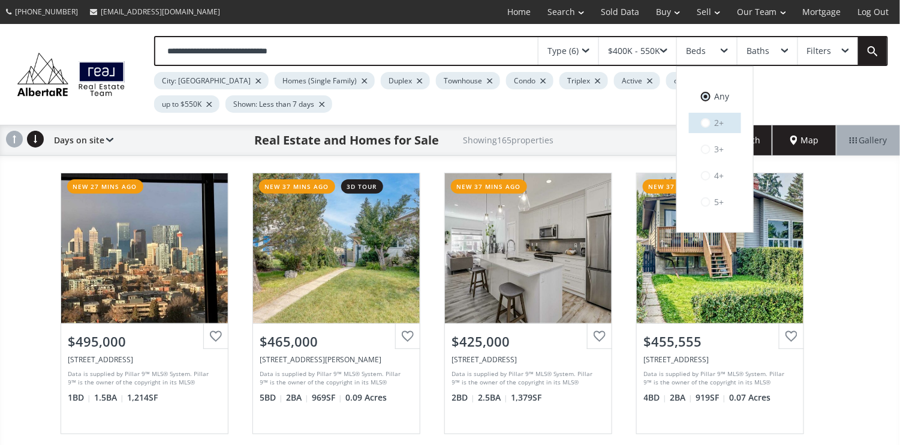
click at [723, 122] on label "2+" at bounding box center [715, 123] width 52 height 20
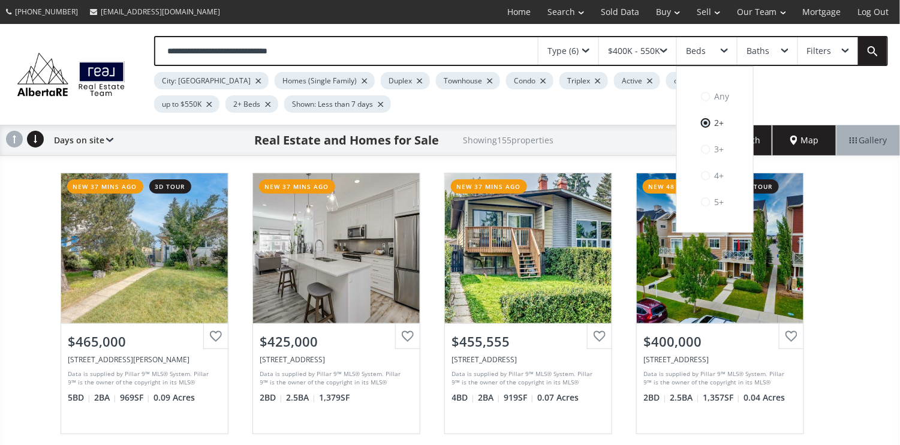
click at [785, 49] on span at bounding box center [785, 51] width 7 height 5
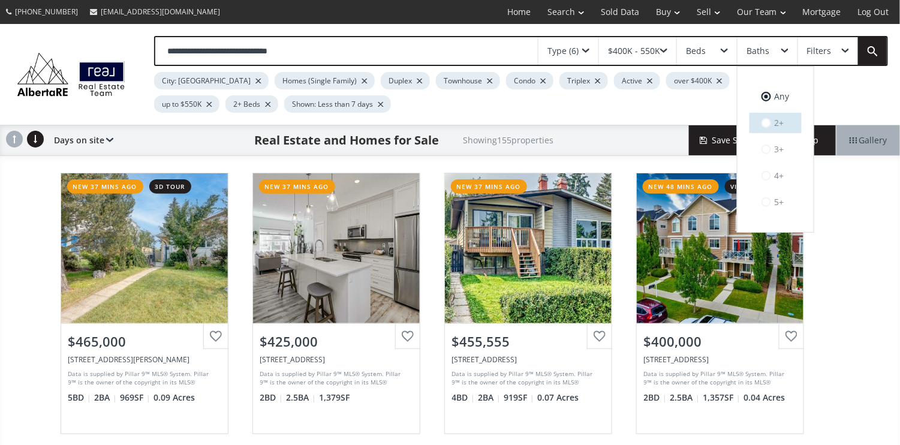
click at [784, 123] on label "2+" at bounding box center [776, 123] width 52 height 20
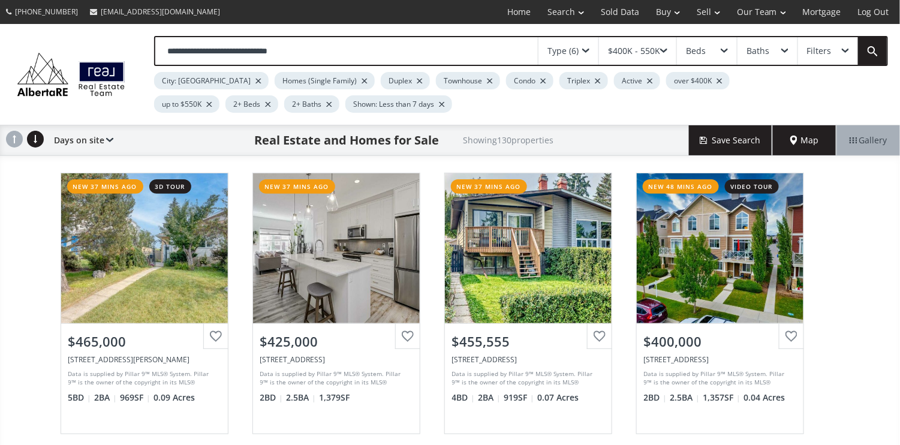
click at [847, 49] on span at bounding box center [845, 51] width 7 height 5
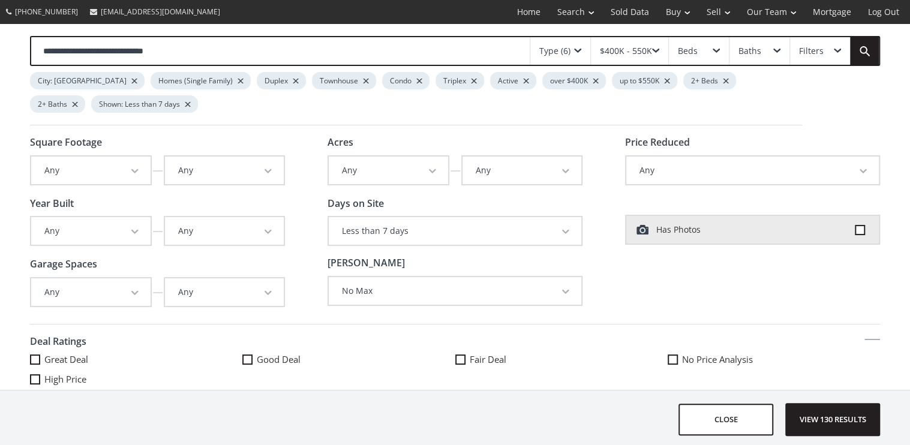
click at [132, 169] on span "button" at bounding box center [134, 171] width 7 height 5
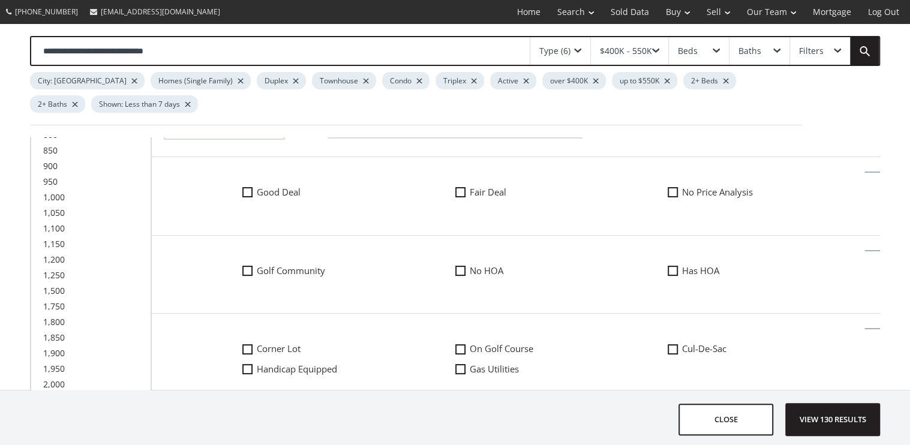
scroll to position [160, 0]
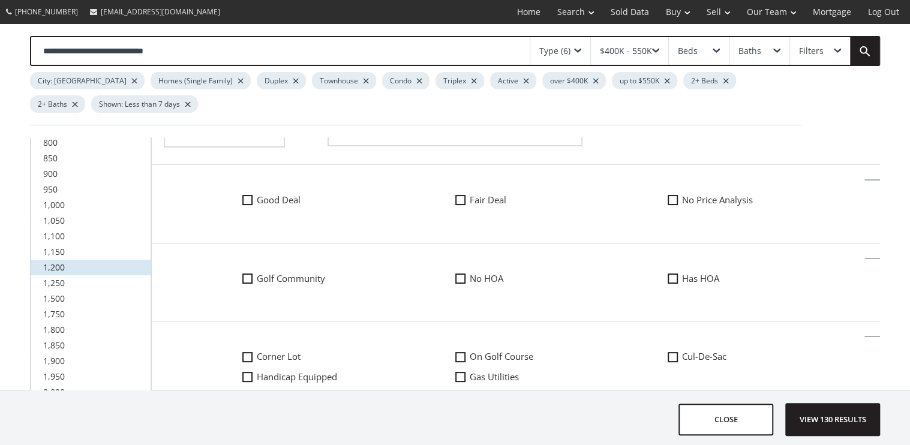
click at [73, 260] on link "1,200" at bounding box center [90, 268] width 119 height 16
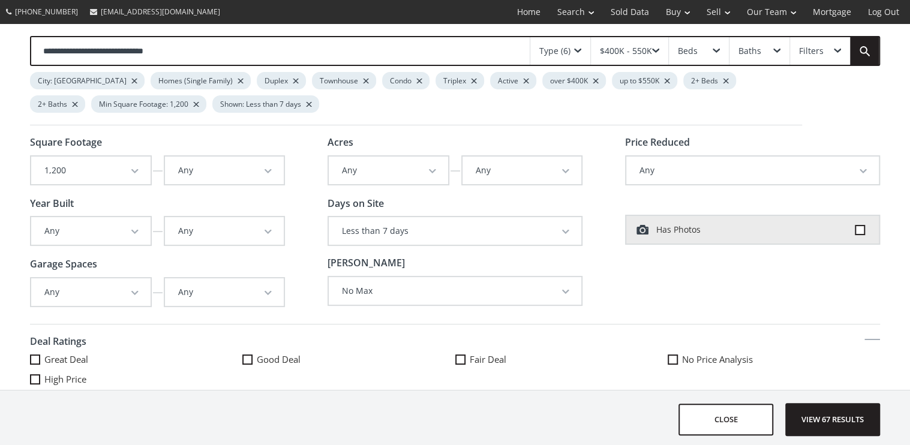
click at [265, 169] on span "button" at bounding box center [268, 171] width 7 height 5
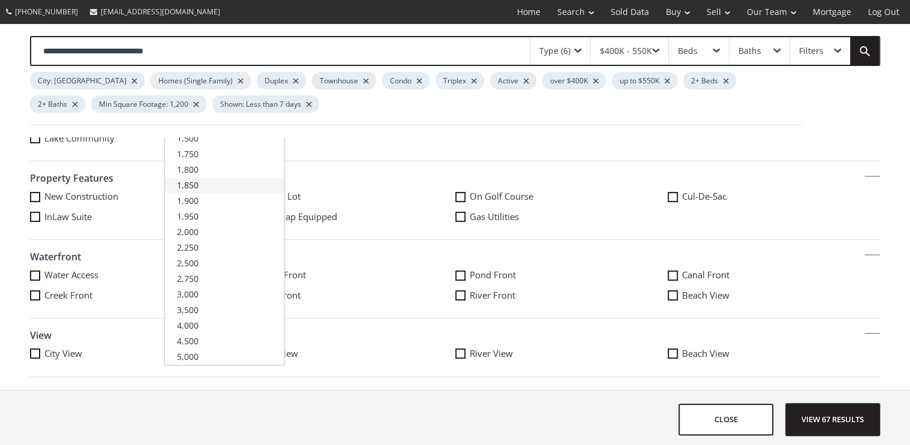
scroll to position [160, 0]
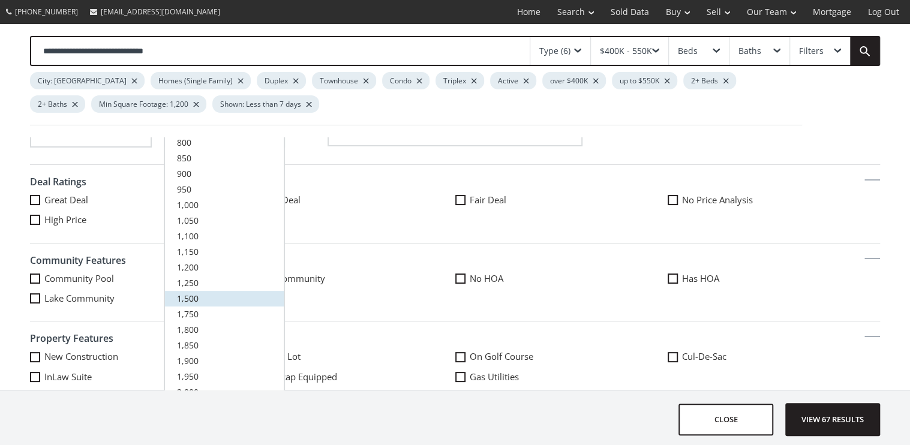
click at [230, 292] on link "1,500" at bounding box center [224, 299] width 119 height 16
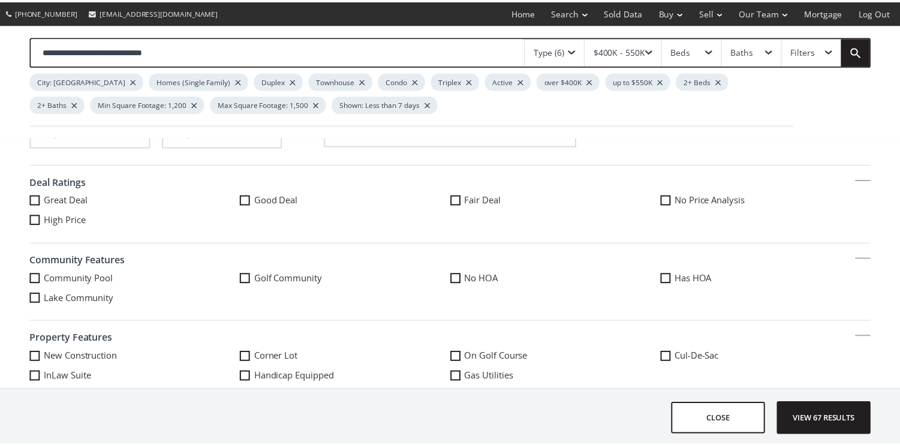
scroll to position [0, 0]
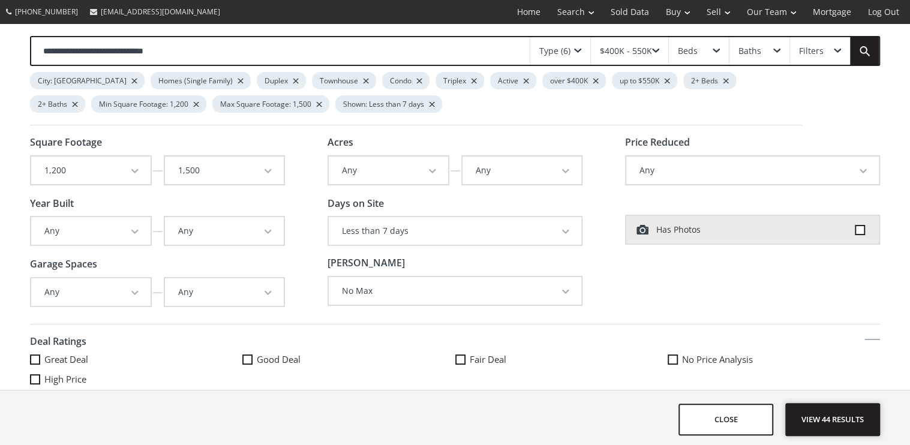
click at [830, 413] on span "View 44 results" at bounding box center [833, 420] width 88 height 32
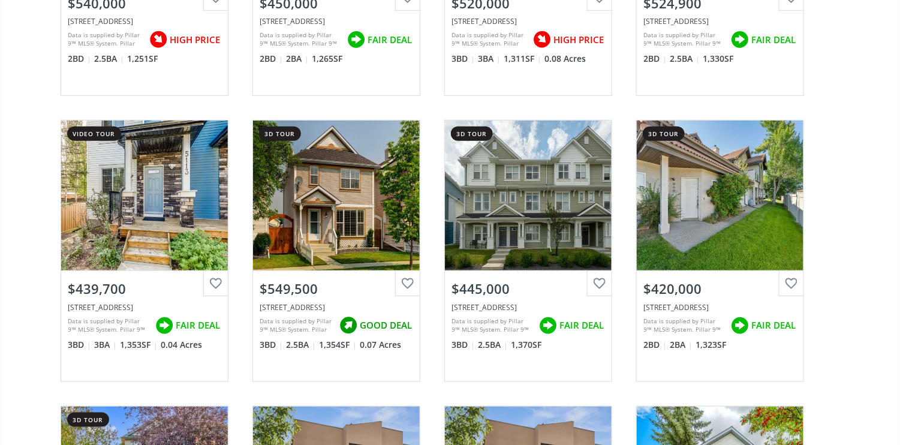
scroll to position [1759, 0]
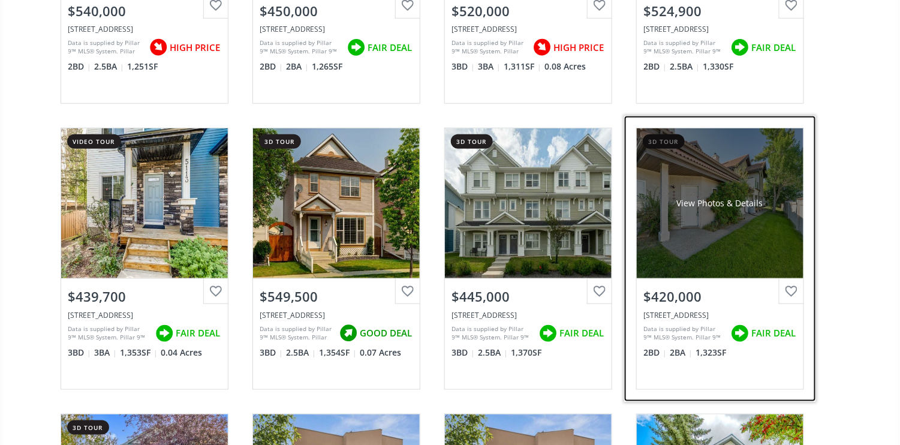
click at [717, 232] on div "View Photos & Details" at bounding box center [720, 203] width 167 height 150
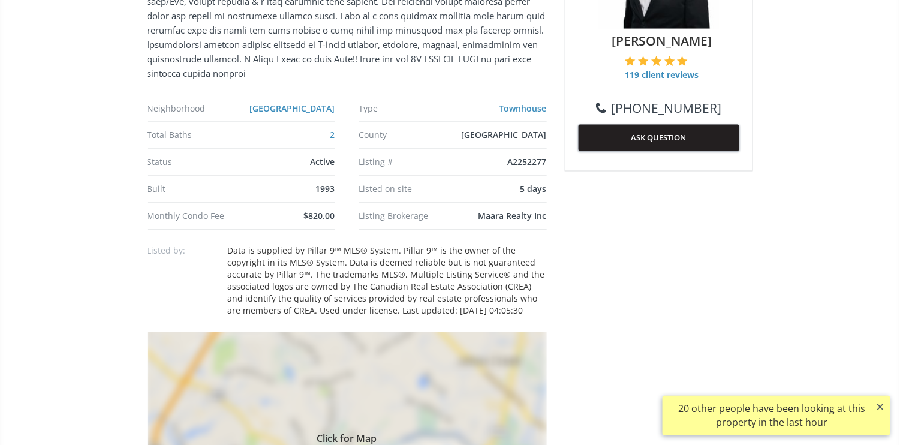
scroll to position [800, 0]
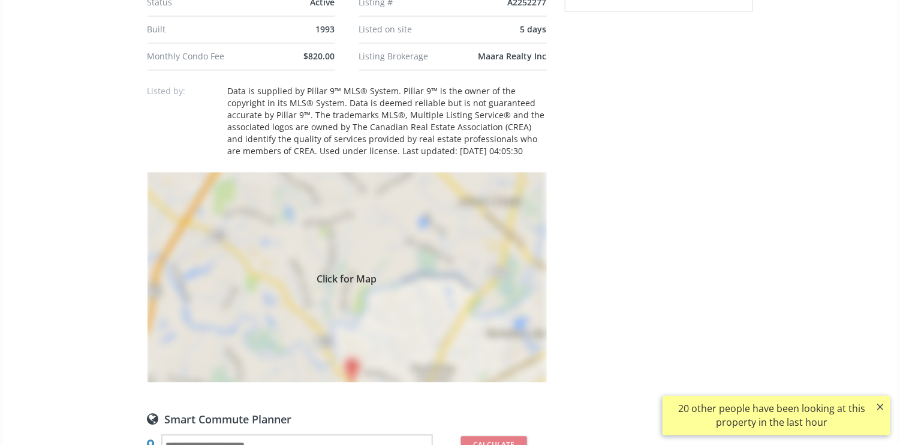
click at [341, 272] on span "Click for Map" at bounding box center [347, 277] width 399 height 10
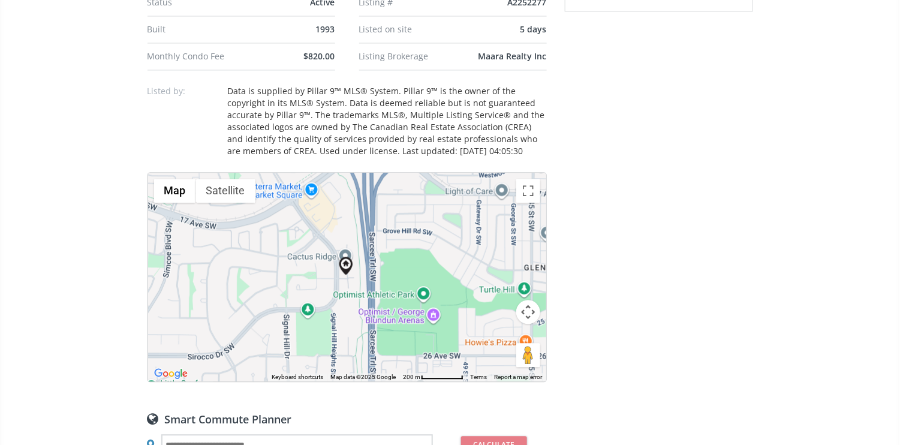
click at [404, 267] on div at bounding box center [347, 277] width 398 height 209
click at [529, 307] on button "Map camera controls" at bounding box center [528, 312] width 24 height 24
click at [500, 278] on button "Zoom in" at bounding box center [498, 282] width 24 height 24
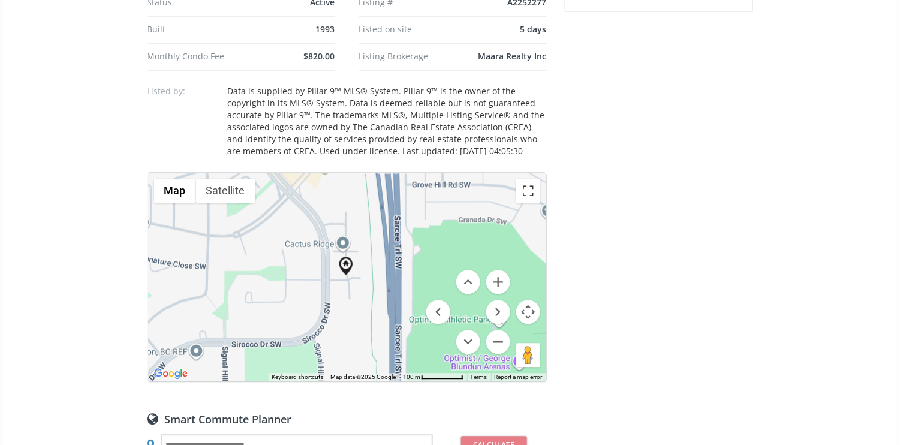
click at [530, 179] on button "Toggle fullscreen view" at bounding box center [528, 191] width 24 height 24
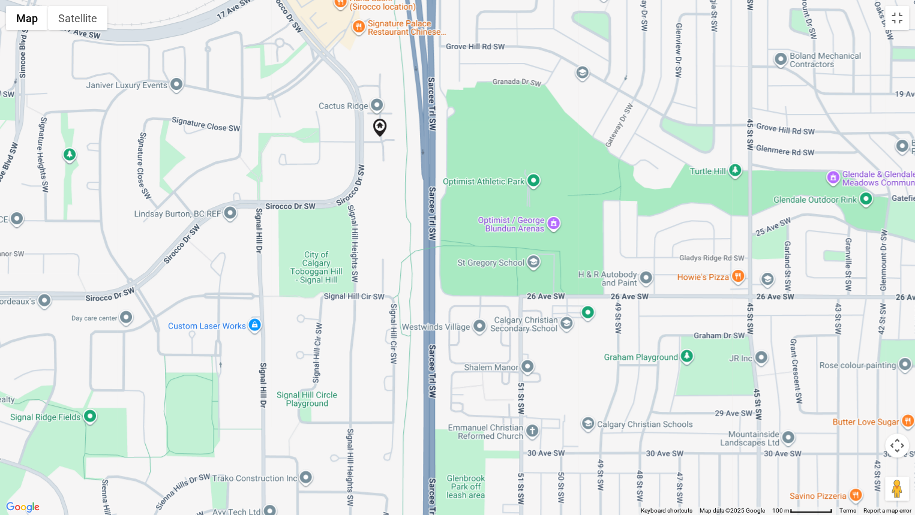
drag, startPoint x: 602, startPoint y: 410, endPoint x: 525, endPoint y: 291, distance: 141.4
click at [525, 291] on div at bounding box center [457, 257] width 915 height 515
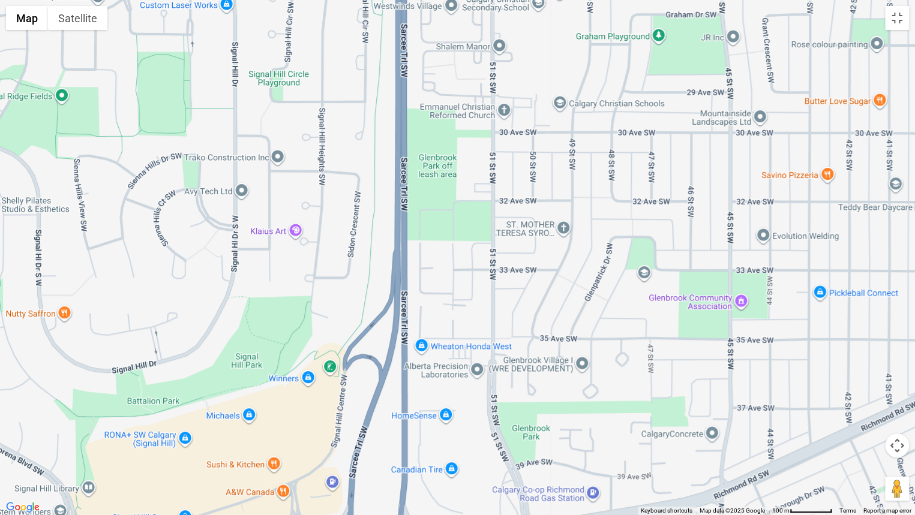
drag, startPoint x: 535, startPoint y: 374, endPoint x: 506, endPoint y: 46, distance: 329.4
click at [506, 46] on div at bounding box center [457, 257] width 915 height 515
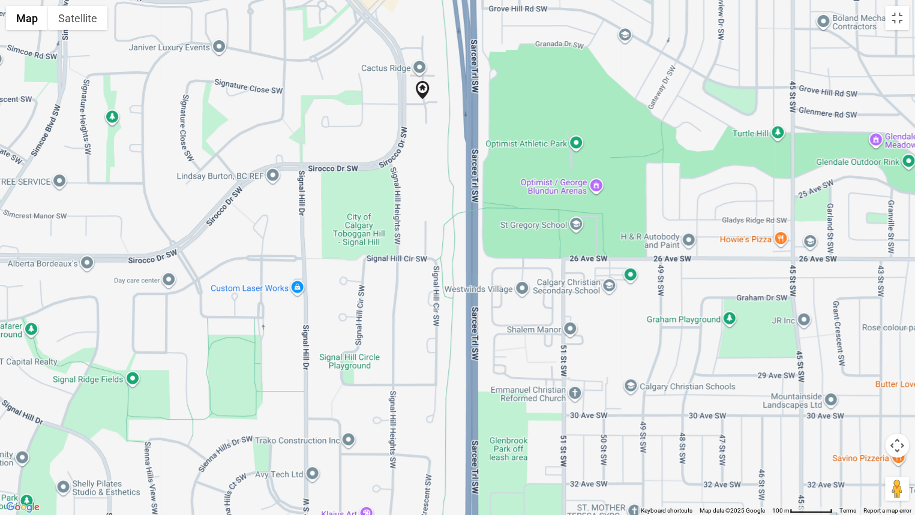
drag, startPoint x: 543, startPoint y: 187, endPoint x: 614, endPoint y: 471, distance: 293.0
click at [614, 444] on div at bounding box center [457, 257] width 915 height 515
click at [898, 13] on button "Toggle fullscreen view" at bounding box center [897, 18] width 24 height 24
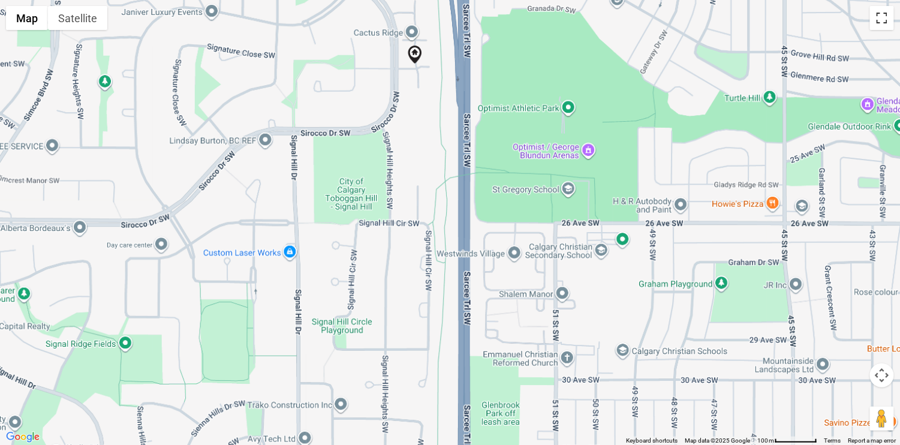
scroll to position [480, 0]
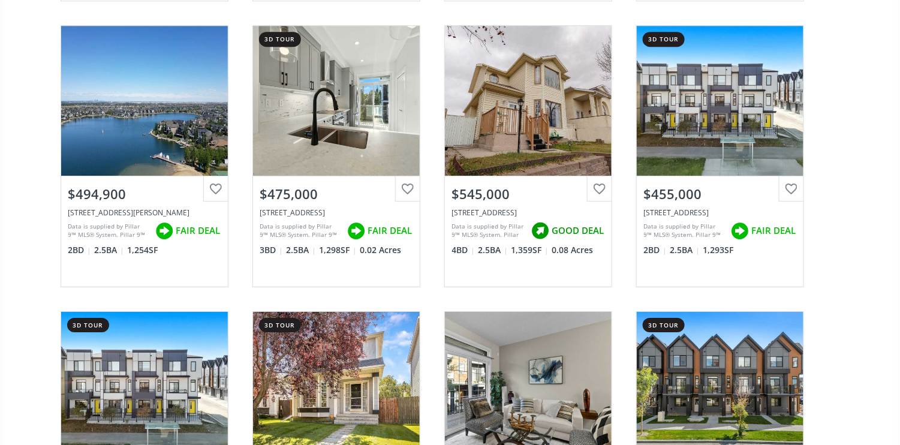
scroll to position [2879, 0]
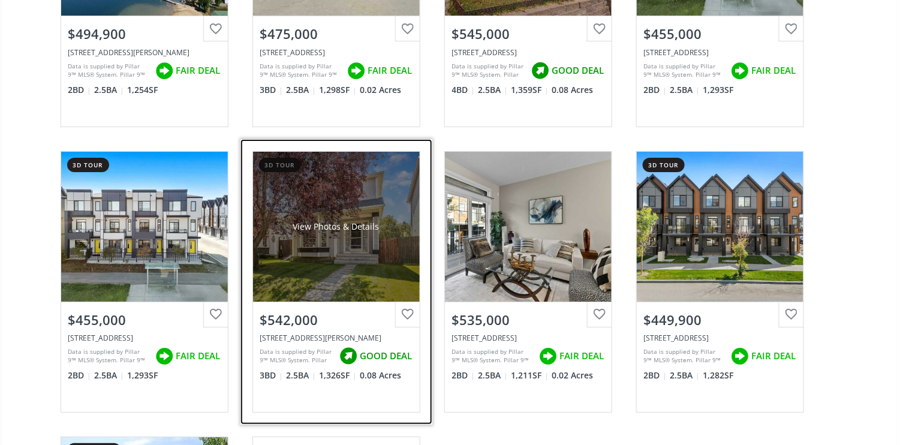
click at [339, 221] on div "View Photos & Details" at bounding box center [336, 227] width 86 height 12
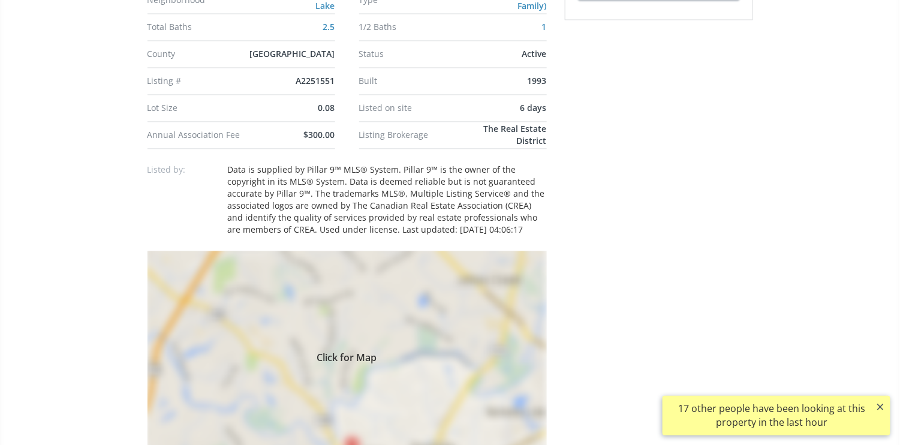
scroll to position [800, 0]
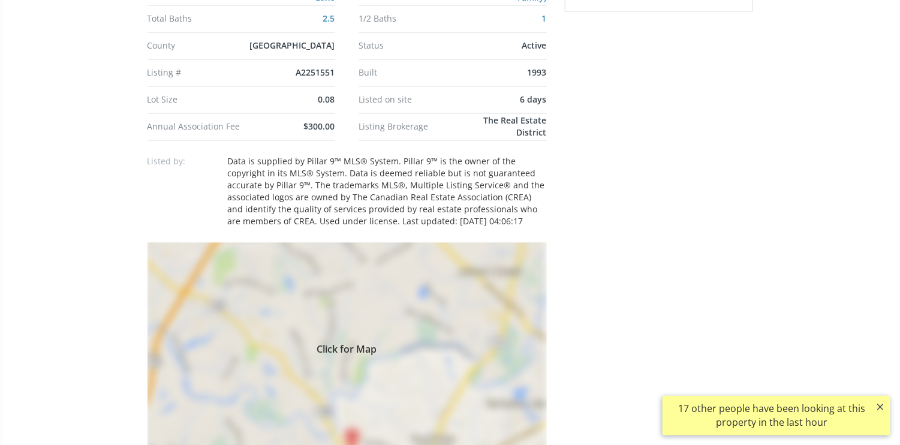
click at [353, 350] on span "Click for Map" at bounding box center [347, 347] width 399 height 10
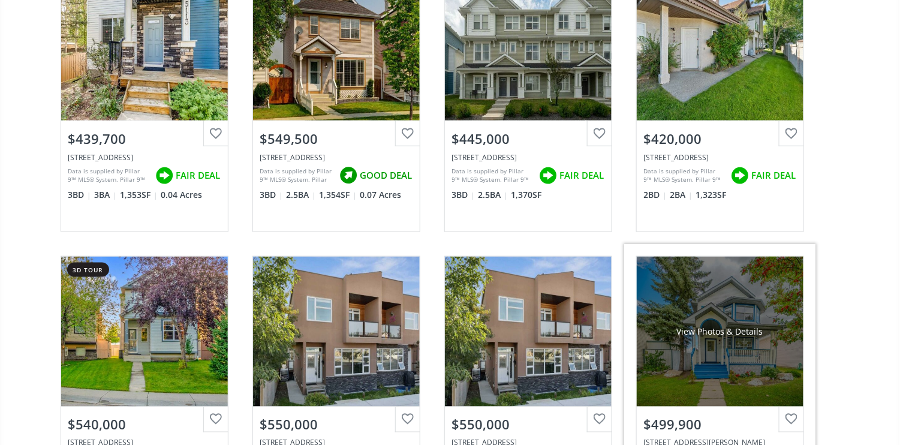
scroll to position [1771, 0]
